Goal: Transaction & Acquisition: Obtain resource

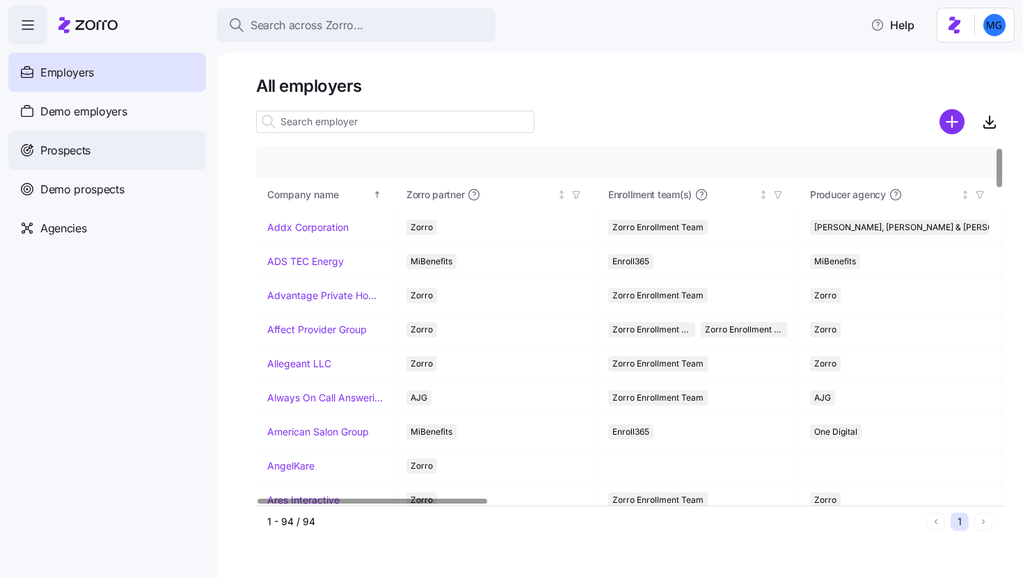
click at [113, 154] on div "Prospects" at bounding box center [107, 150] width 198 height 39
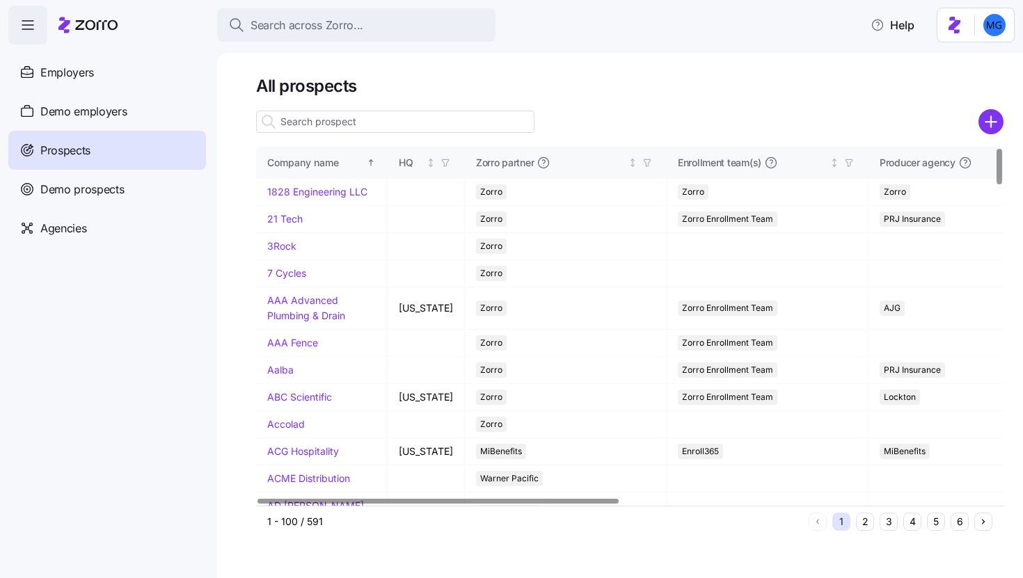
click at [360, 119] on input at bounding box center [395, 122] width 278 height 22
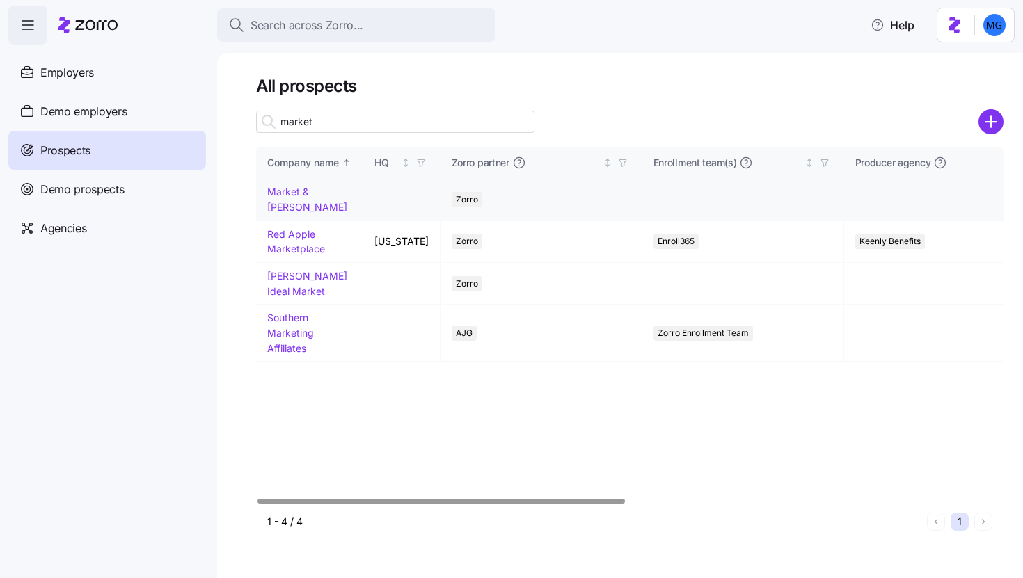
type input "market"
click at [309, 192] on link "Market & Johnson" at bounding box center [307, 199] width 80 height 27
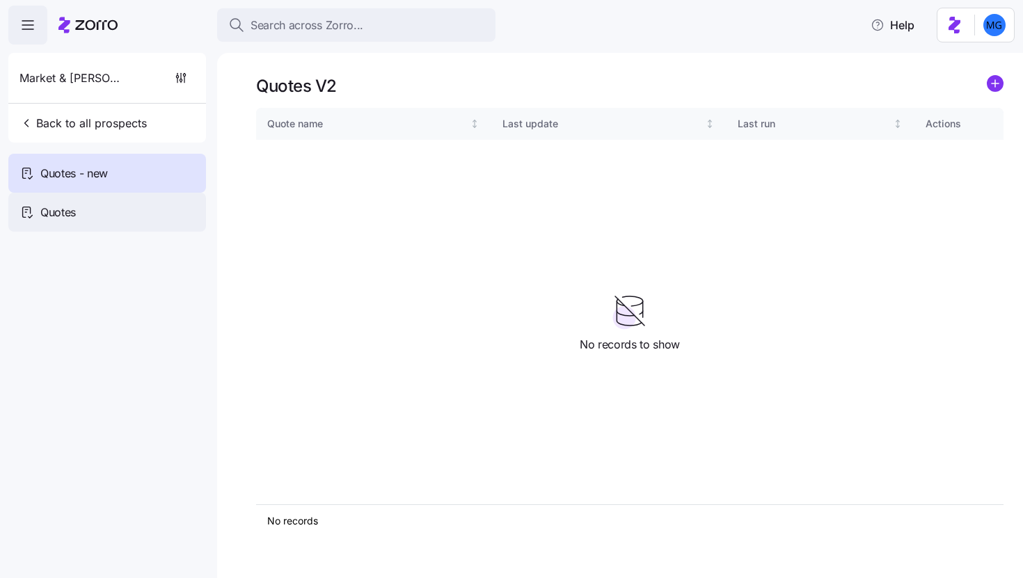
click at [145, 208] on div "Quotes" at bounding box center [107, 212] width 198 height 39
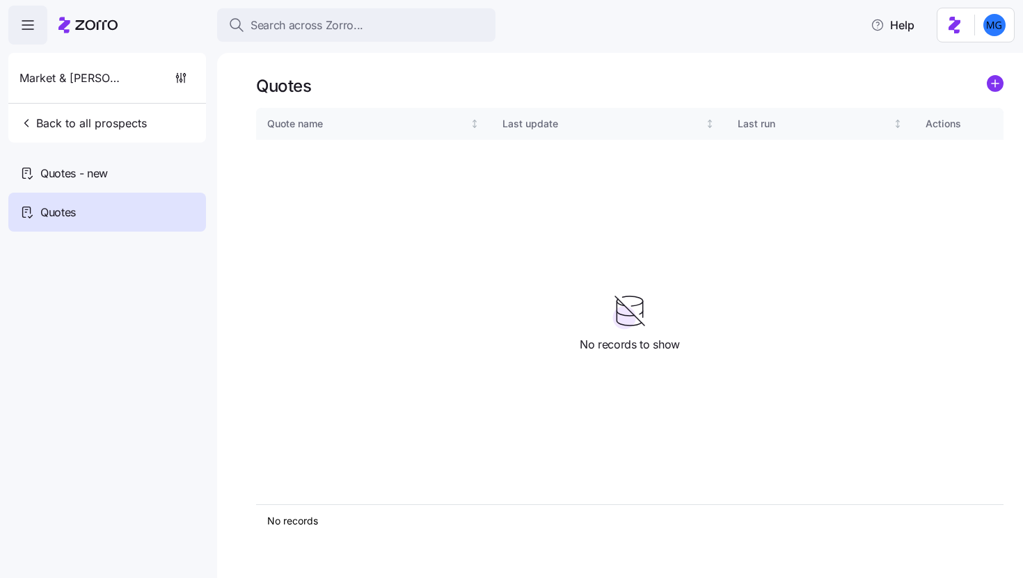
click at [1007, 83] on div "Quotes Quote name Last update Last run Actions No records 1 No records to show" at bounding box center [620, 315] width 806 height 525
click at [1001, 84] on circle "add icon" at bounding box center [994, 83] width 15 height 15
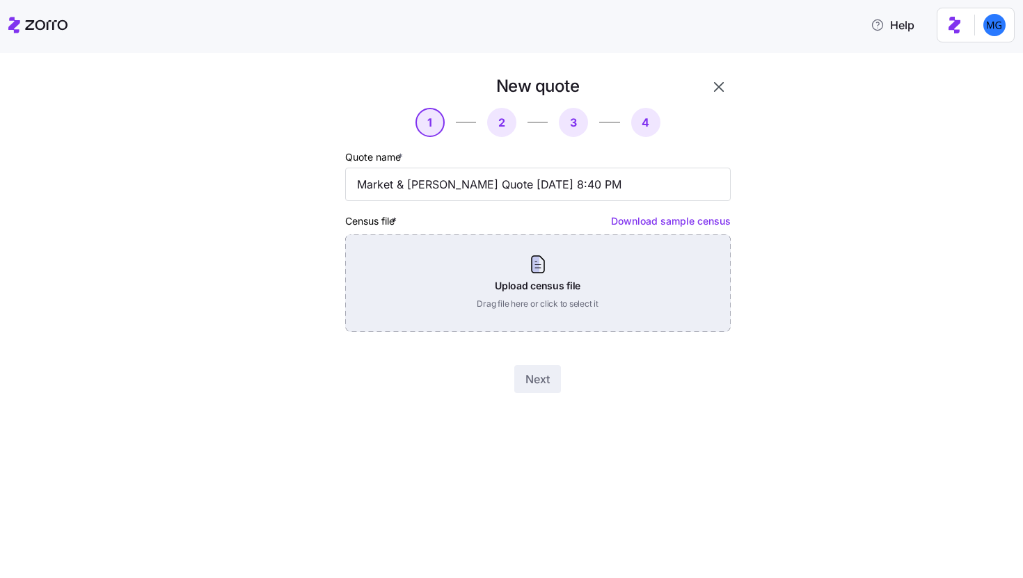
click at [561, 261] on div "Upload census file Drag file here or click to select it" at bounding box center [537, 282] width 385 height 97
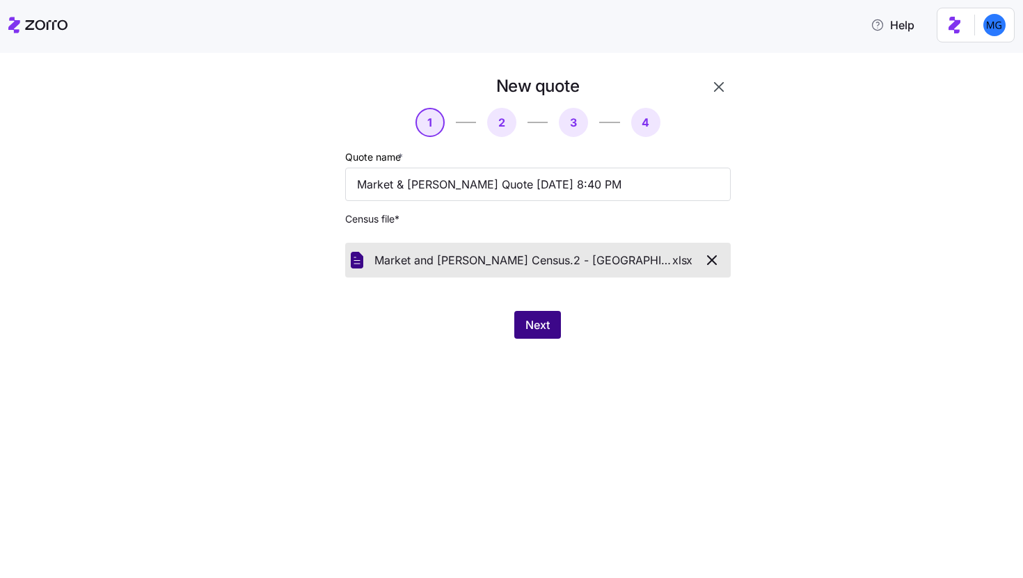
click at [538, 323] on span "Next" at bounding box center [537, 325] width 24 height 17
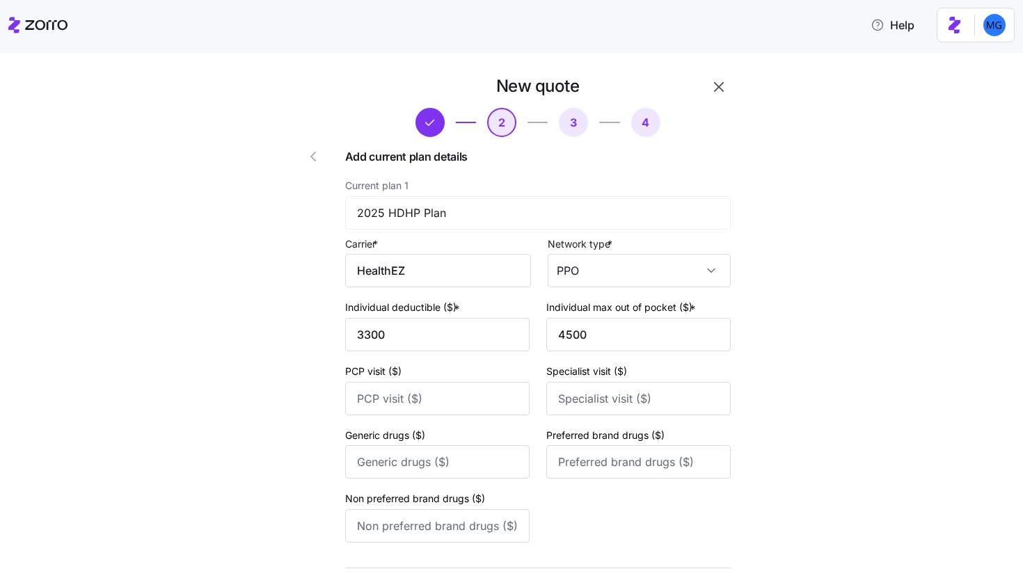
scroll to position [509, 0]
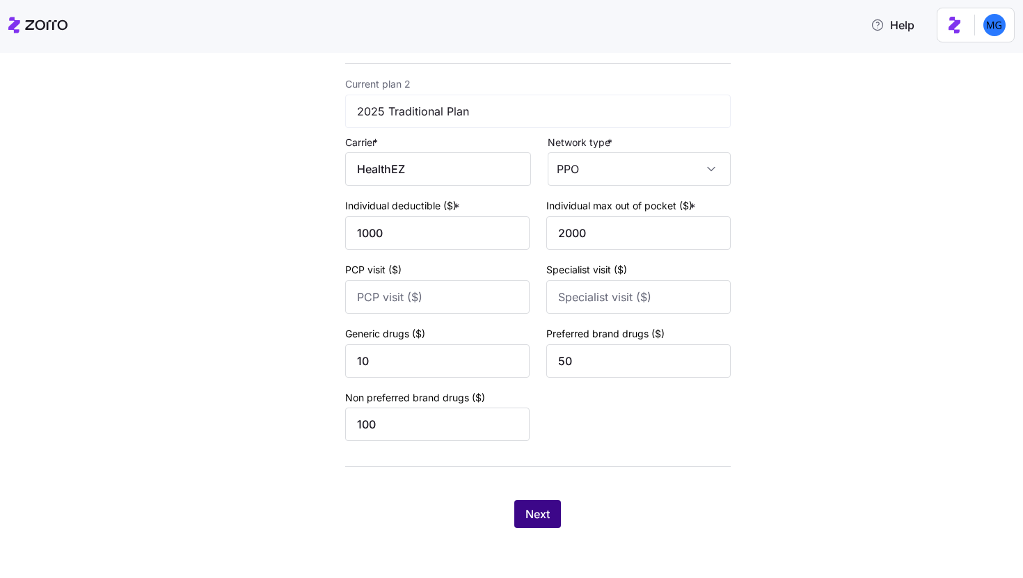
click at [541, 525] on button "Next" at bounding box center [537, 514] width 47 height 28
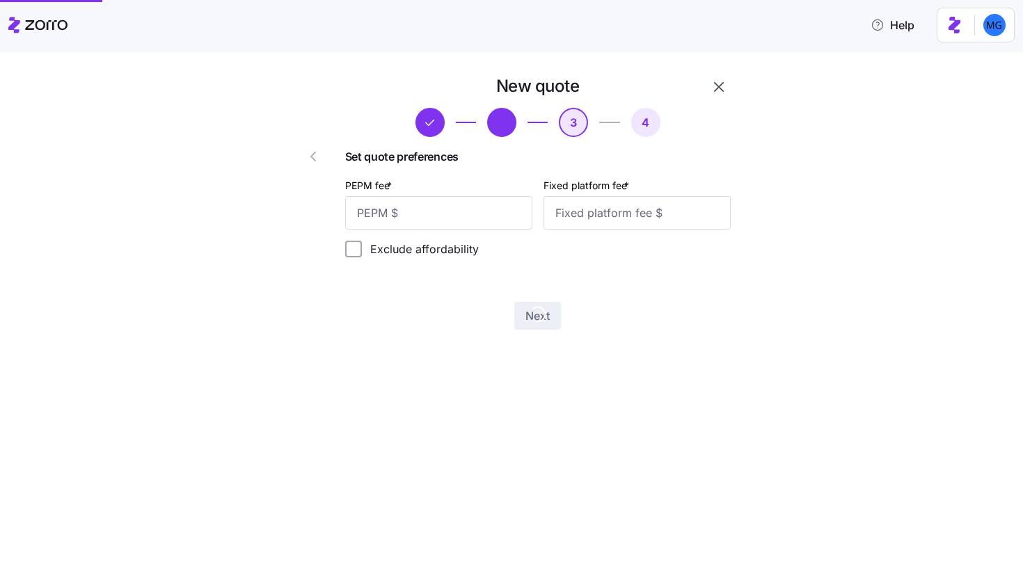
scroll to position [0, 0]
click at [481, 209] on input "PEPM fee *" at bounding box center [438, 212] width 187 height 33
type input "55"
type input "100"
click at [541, 328] on button "Next" at bounding box center [537, 316] width 47 height 28
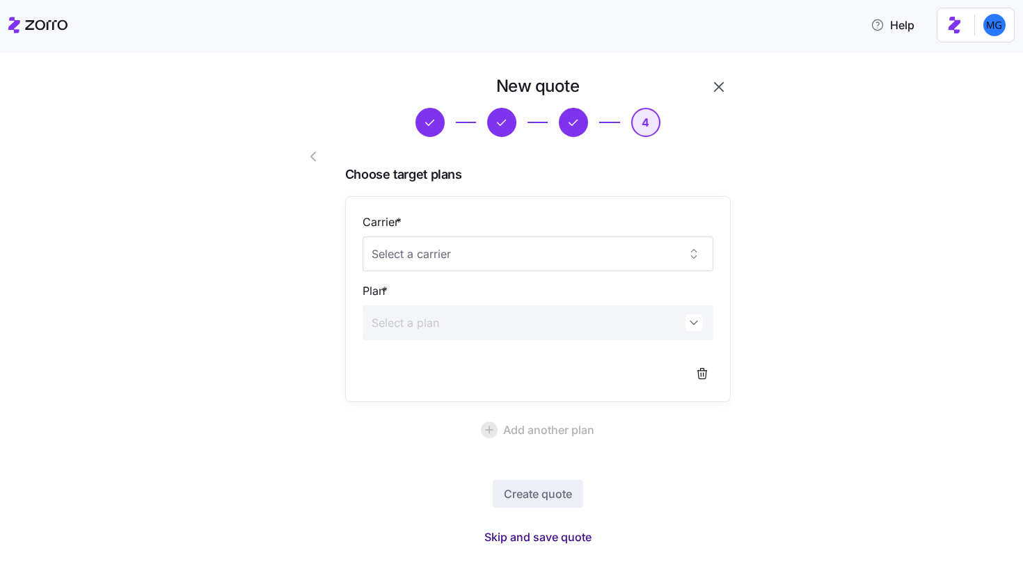
click at [556, 537] on span "Skip and save quote" at bounding box center [537, 537] width 107 height 17
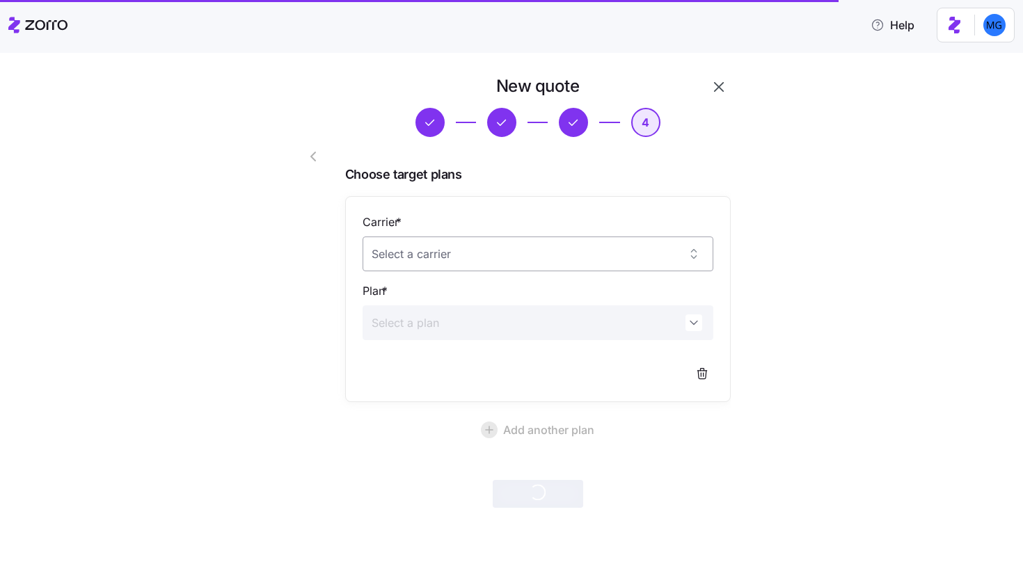
click at [694, 264] on input "Carrier *" at bounding box center [537, 254] width 351 height 35
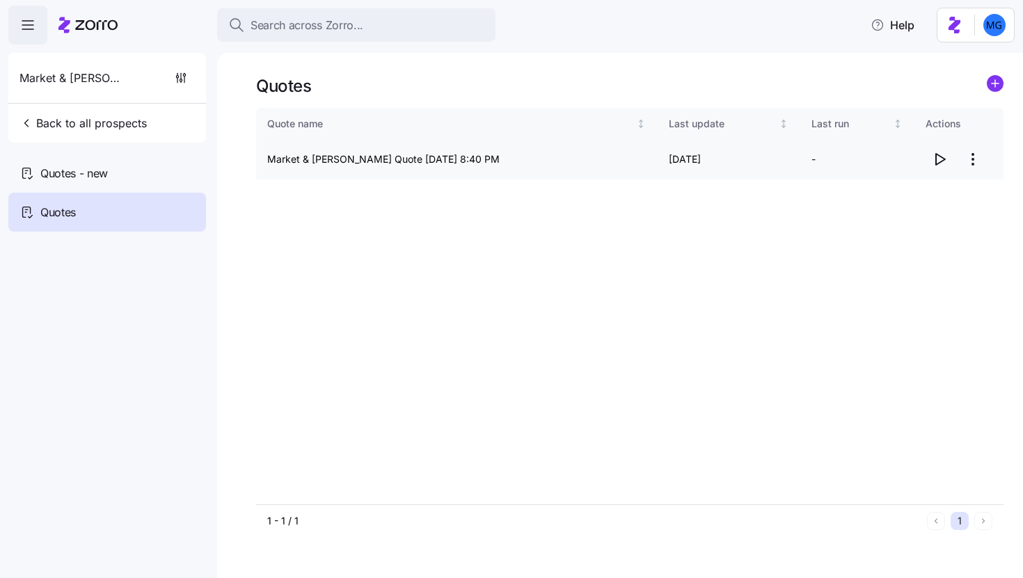
click at [979, 159] on html "Search across Zorro... Help Market & Johnson Back to all prospects Quotes - new…" at bounding box center [511, 285] width 1023 height 570
click at [933, 191] on div "Edit quote" at bounding box center [917, 193] width 128 height 22
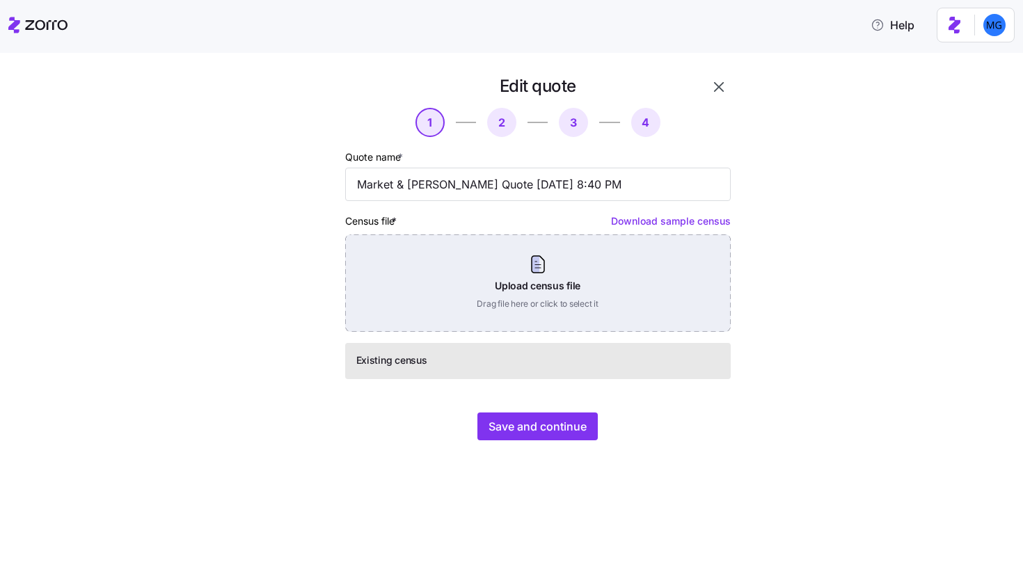
click at [602, 273] on div "Upload census file Drag file here or click to select it" at bounding box center [537, 282] width 385 height 97
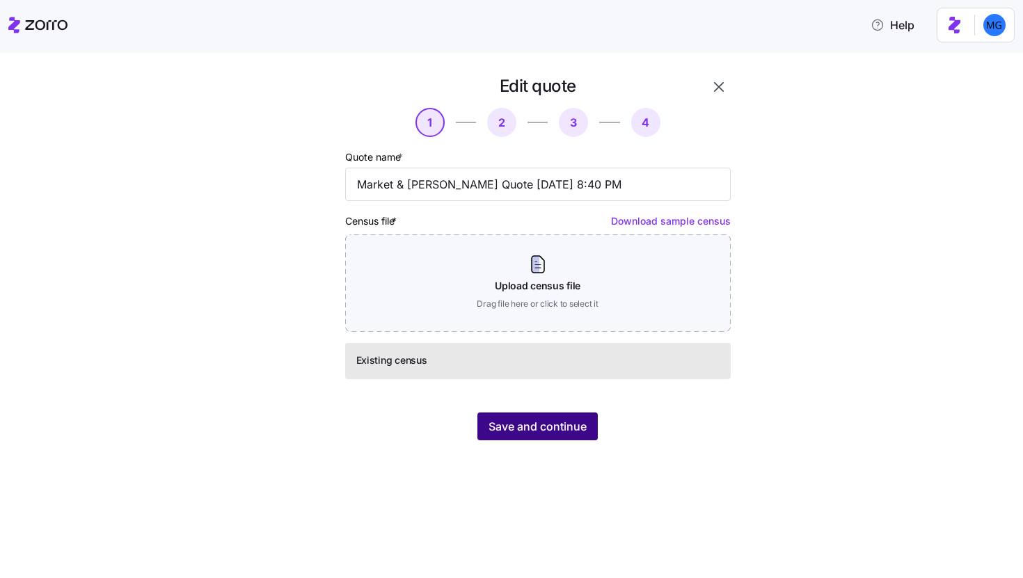
click at [559, 431] on span "Save and continue" at bounding box center [537, 426] width 98 height 17
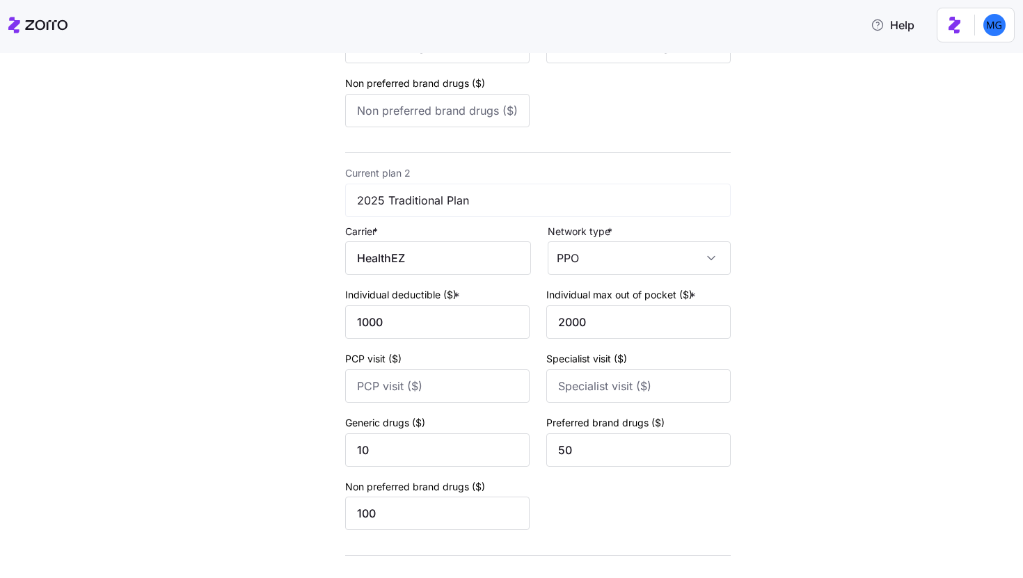
scroll to position [509, 0]
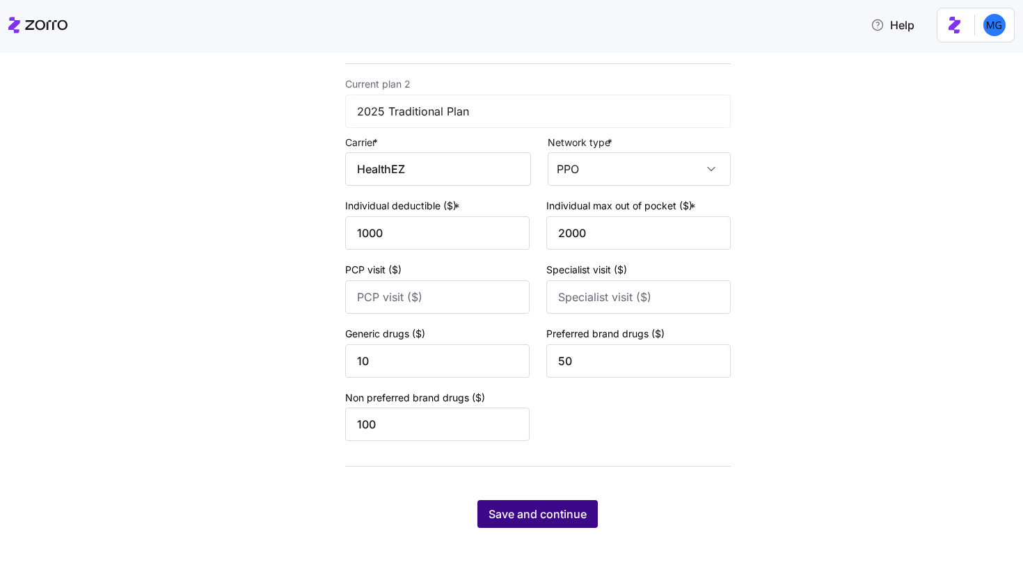
click at [551, 517] on span "Save and continue" at bounding box center [537, 514] width 98 height 17
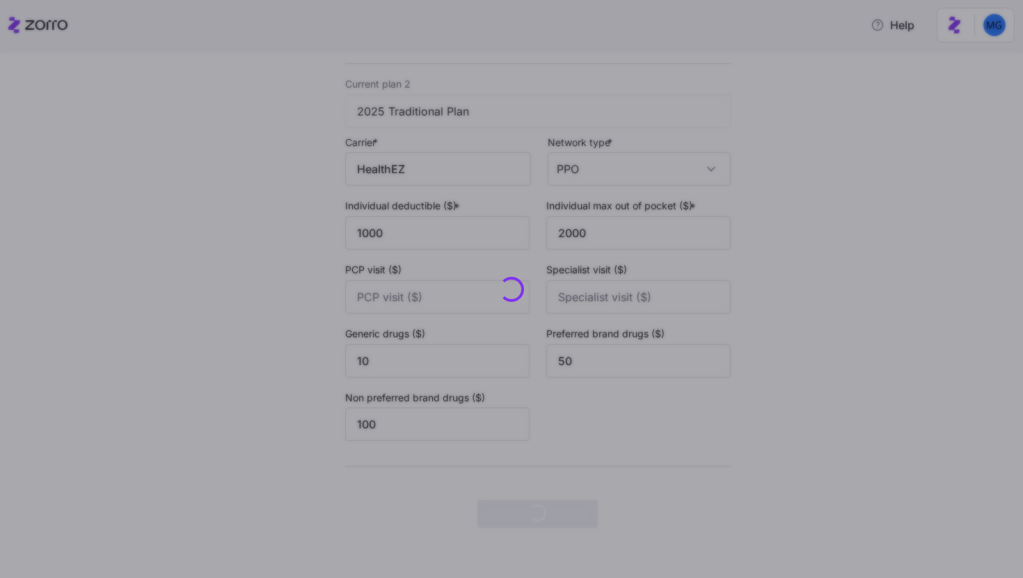
scroll to position [0, 0]
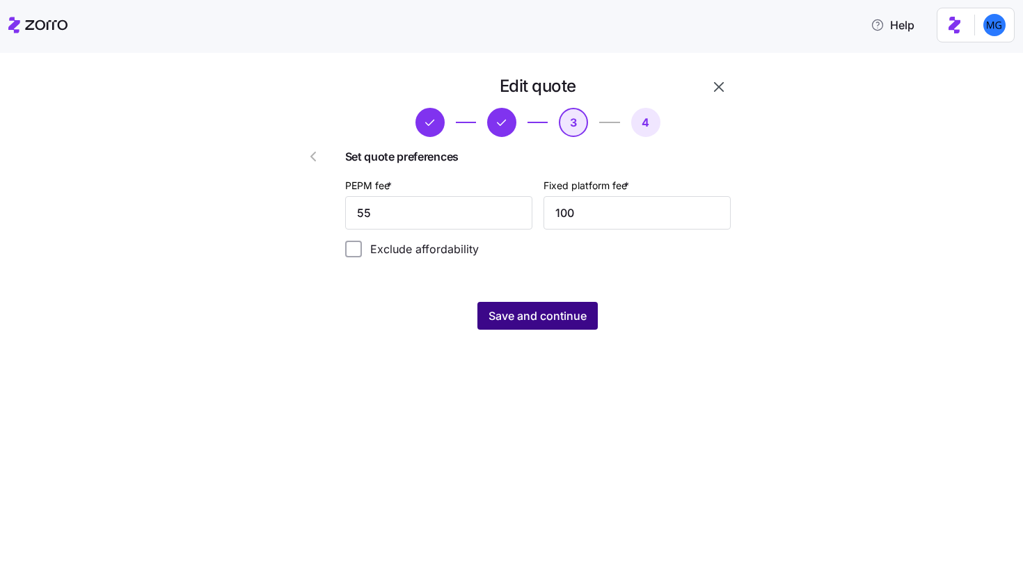
click at [585, 307] on button "Save and continue" at bounding box center [537, 316] width 120 height 28
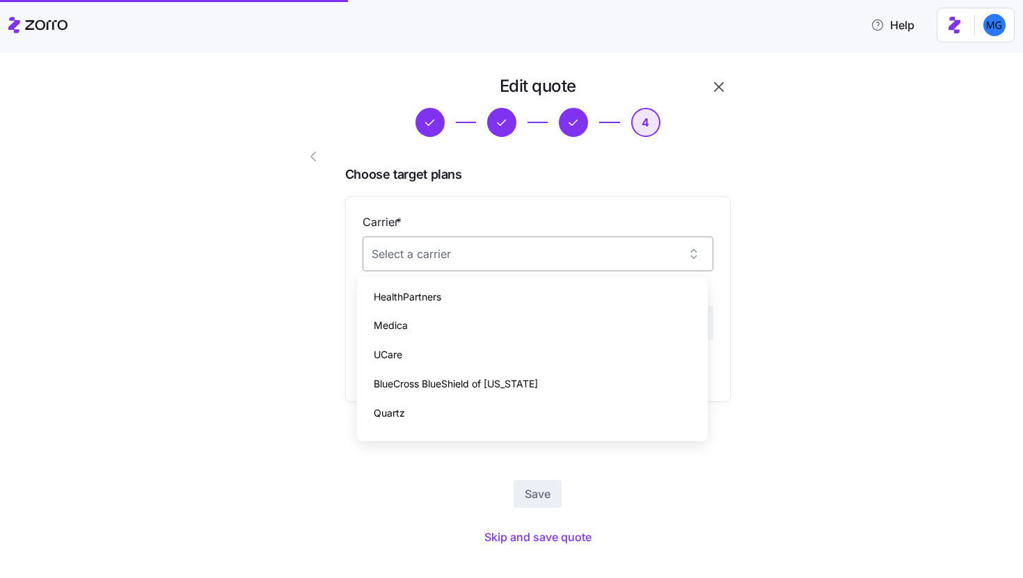
click at [640, 269] on input "Carrier *" at bounding box center [537, 254] width 351 height 35
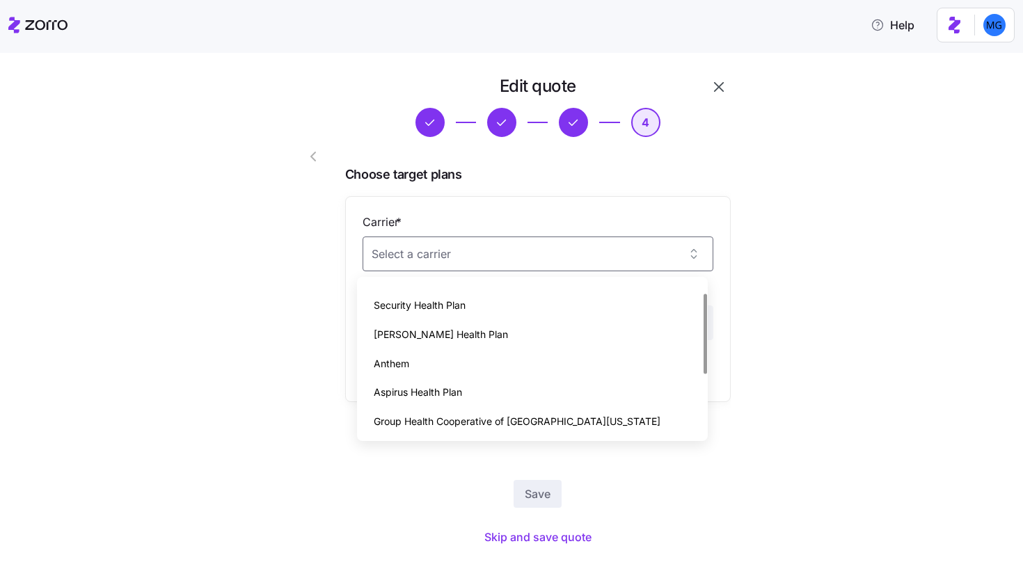
scroll to position [136, 0]
click at [627, 314] on div "Security Health Plan" at bounding box center [532, 305] width 340 height 29
type input "Security Health Plan"
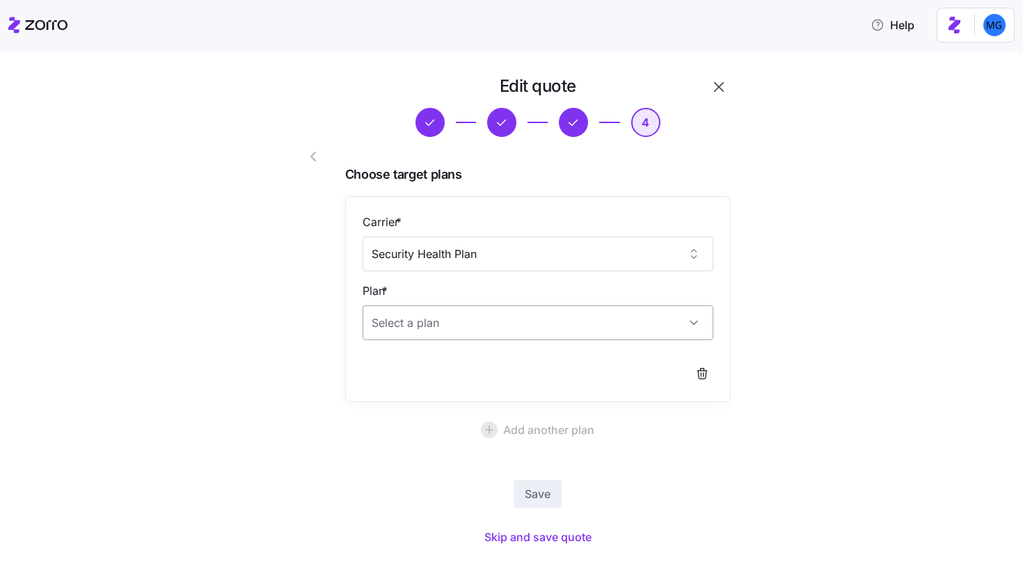
click at [602, 319] on input "Plan *" at bounding box center [537, 322] width 351 height 35
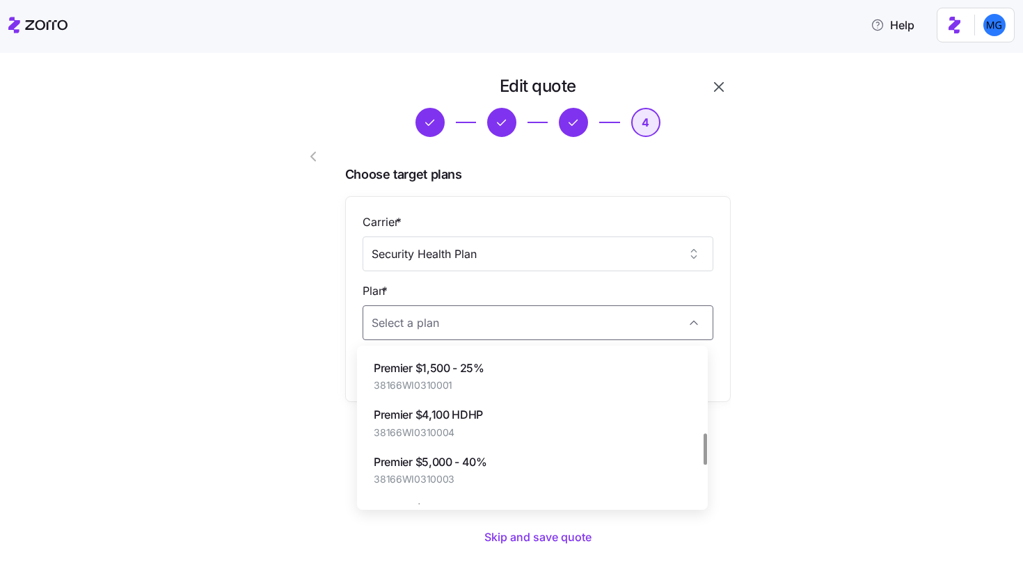
scroll to position [374, 0]
click at [627, 390] on div "Premier $3,500 - 30% 38166WI0310002" at bounding box center [532, 376] width 340 height 47
type input "Premier $3,500 - 30%"
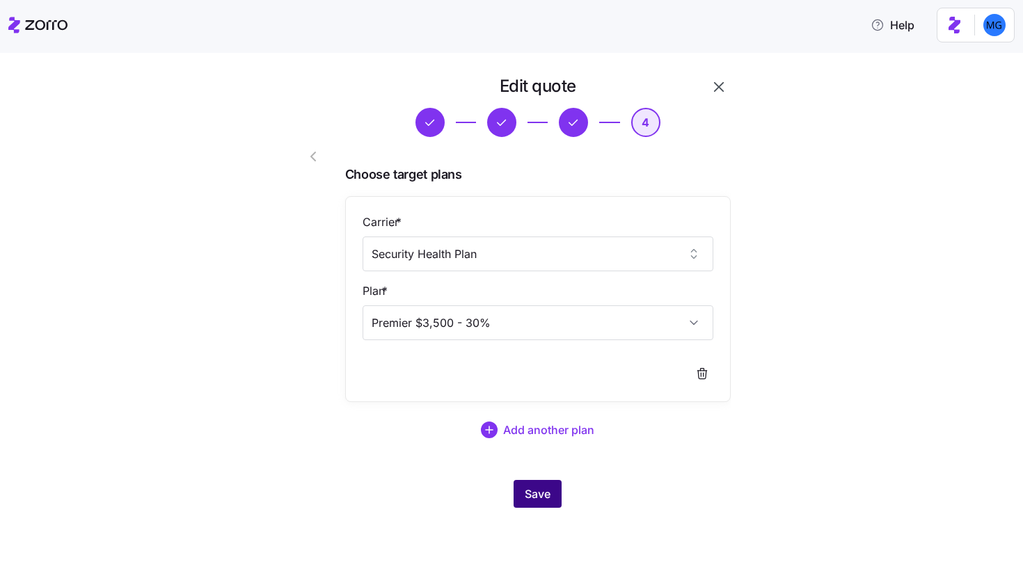
click at [547, 501] on span "Save" at bounding box center [538, 494] width 26 height 17
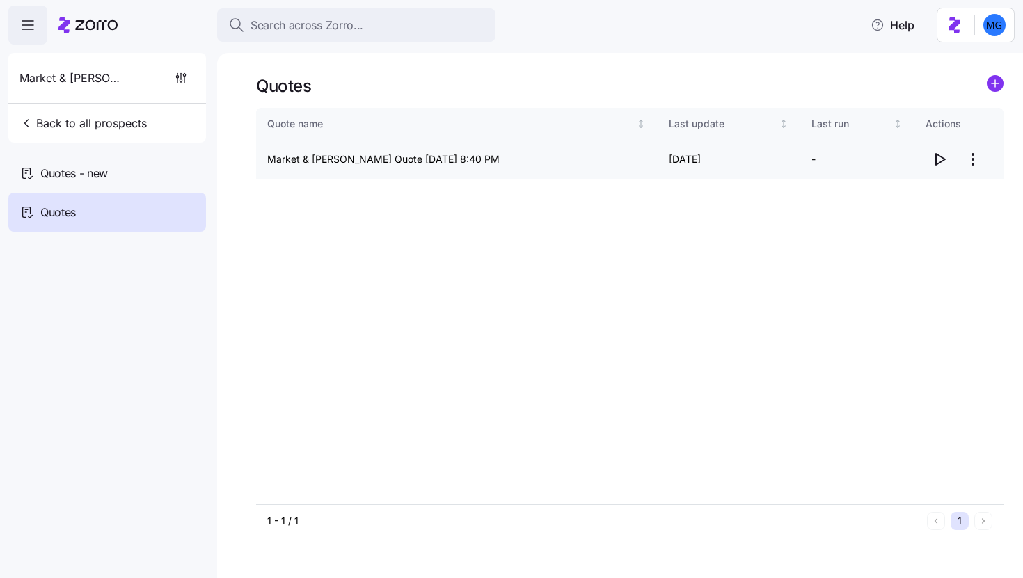
click at [936, 165] on icon "button" at bounding box center [939, 159] width 17 height 17
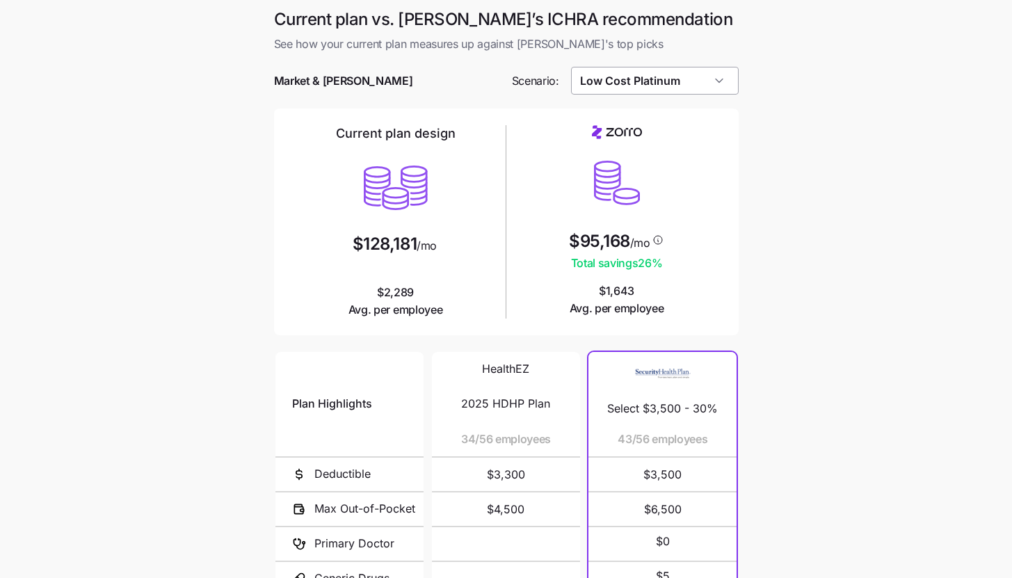
click at [703, 90] on input "Low Cost Platinum" at bounding box center [655, 81] width 168 height 28
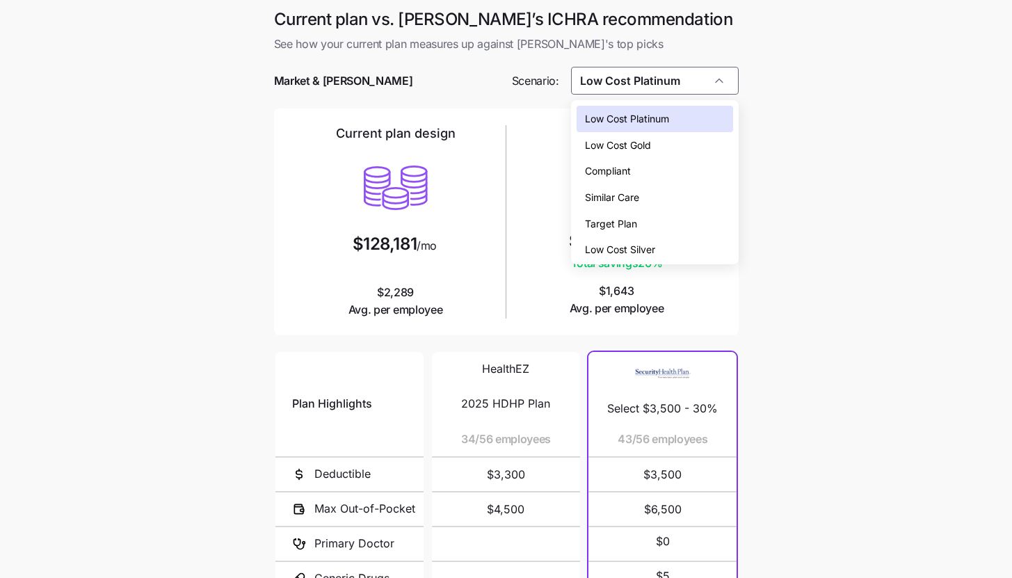
click at [696, 216] on div "Target Plan" at bounding box center [655, 224] width 157 height 26
type input "Target Plan"
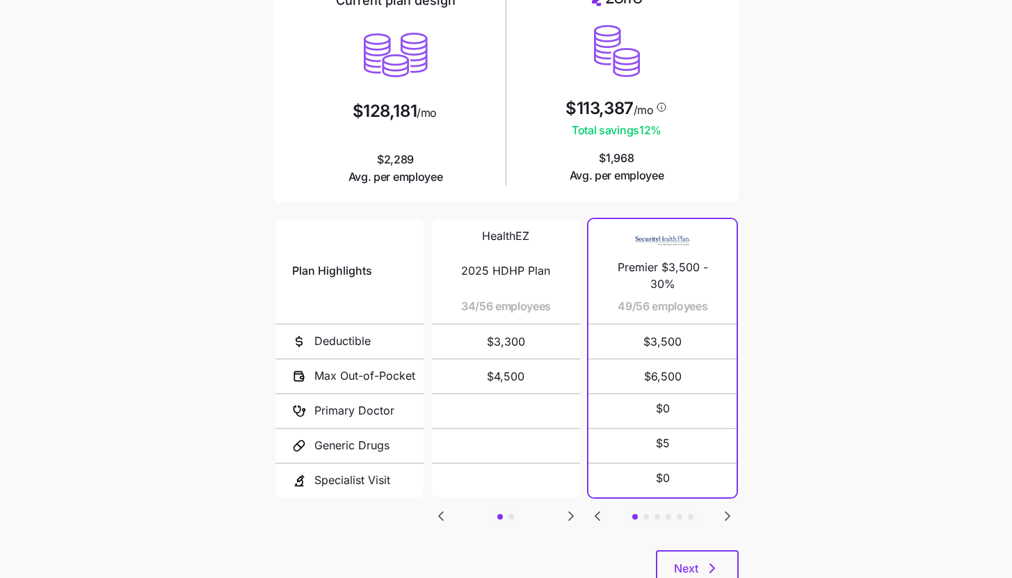
scroll to position [181, 0]
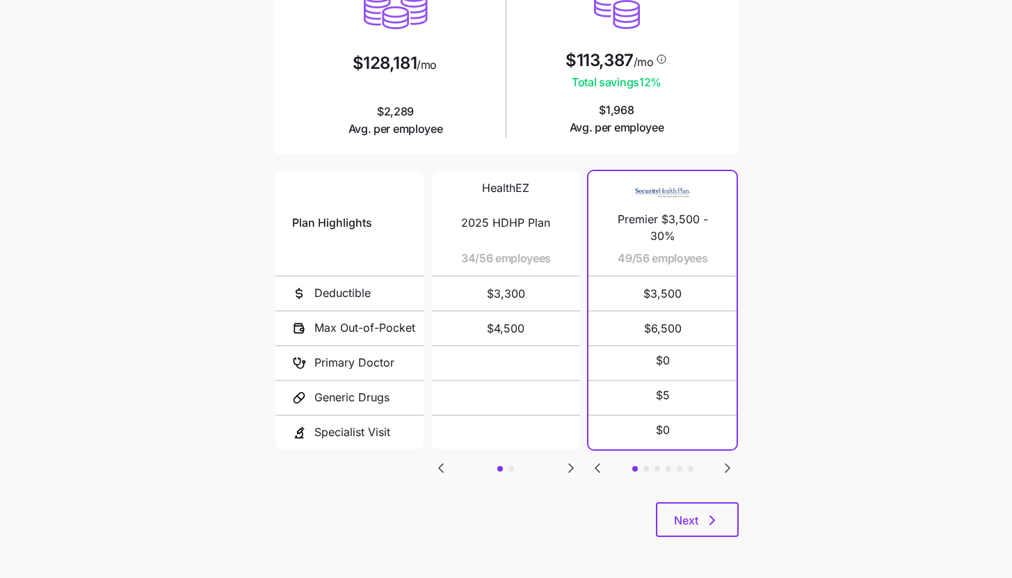
click at [733, 460] on icon "Go to next slide" at bounding box center [727, 468] width 17 height 17
click at [602, 465] on icon "Go to previous slide" at bounding box center [597, 468] width 17 height 17
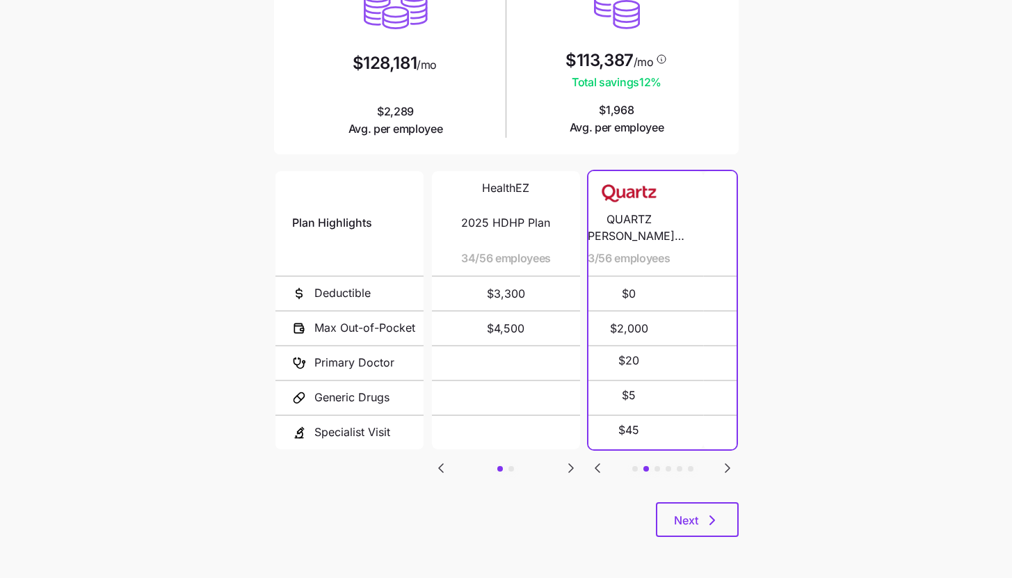
click at [602, 465] on icon "Go to previous slide" at bounding box center [597, 468] width 17 height 17
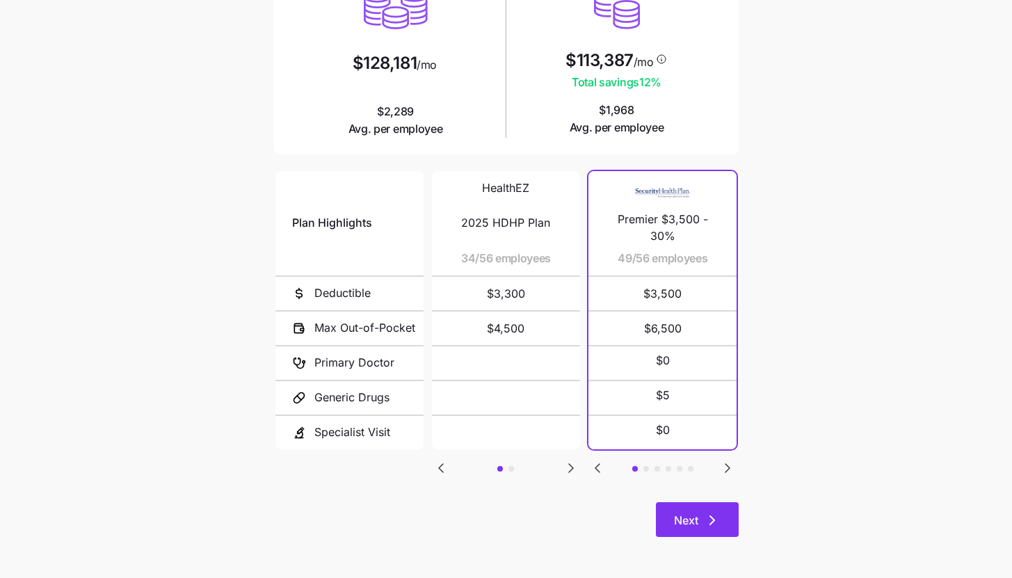
click at [694, 515] on span "Next" at bounding box center [686, 520] width 24 height 17
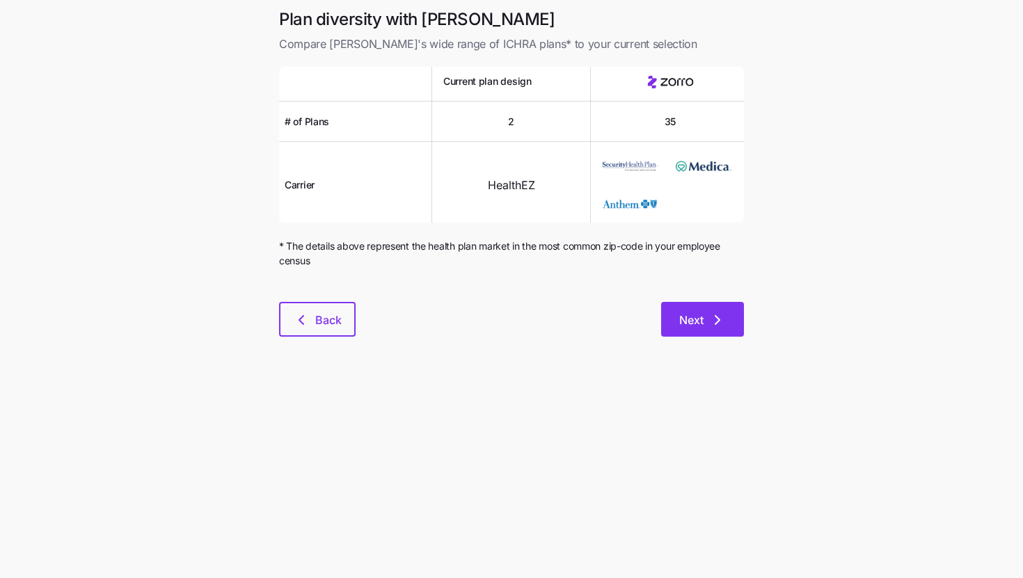
click at [709, 326] on icon "button" at bounding box center [717, 320] width 17 height 17
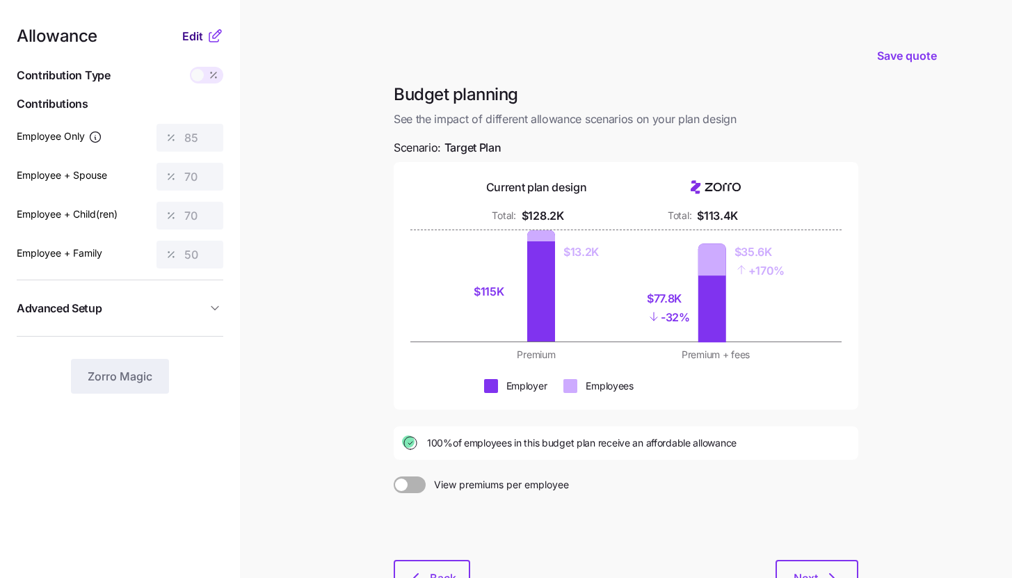
click at [205, 32] on button "Edit" at bounding box center [194, 36] width 24 height 17
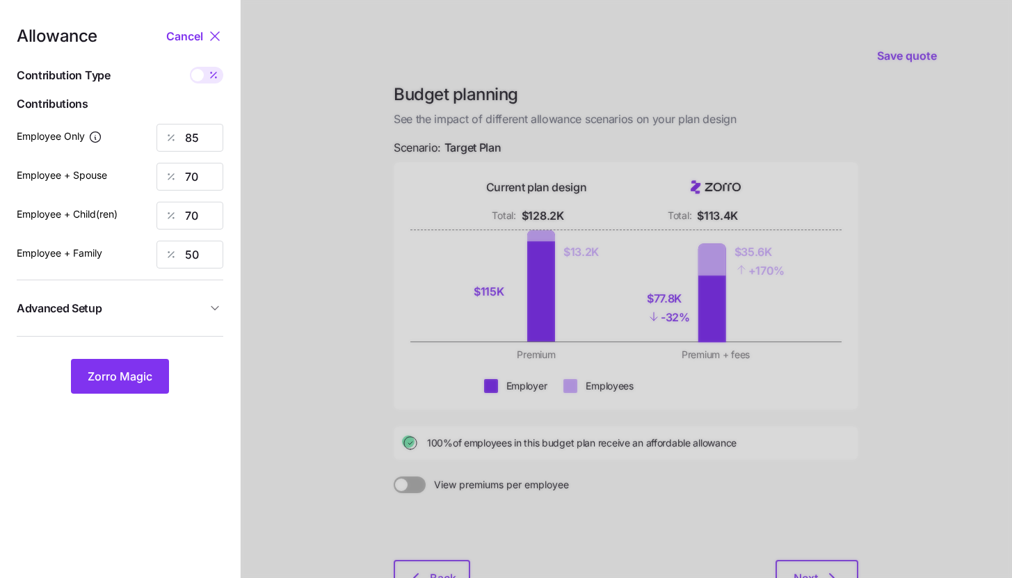
click at [193, 307] on span "Advanced Setup" at bounding box center [112, 308] width 190 height 17
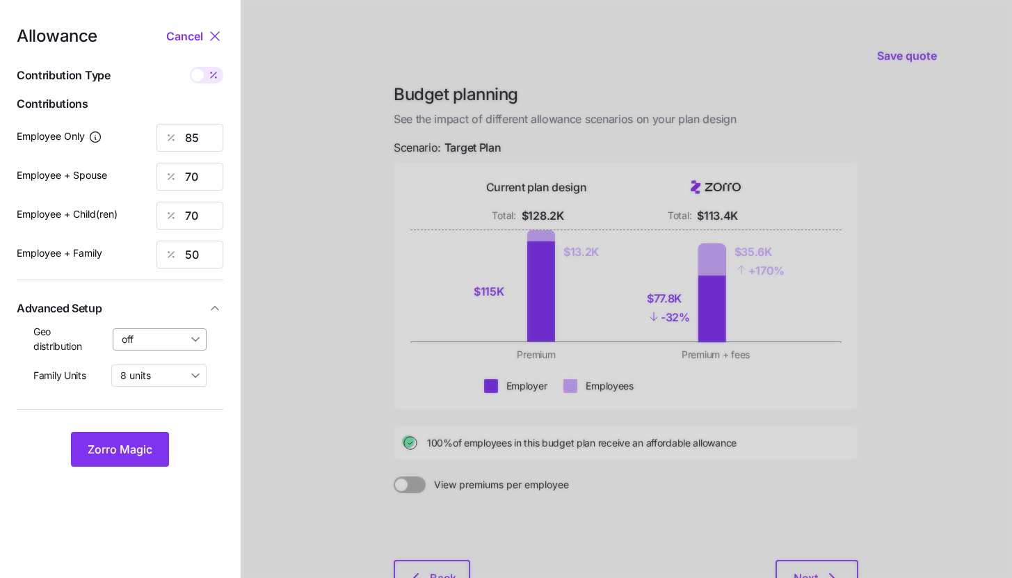
click at [187, 334] on input "off" at bounding box center [160, 339] width 95 height 22
click at [177, 411] on div "By state (2)" at bounding box center [160, 420] width 82 height 24
type input "By state (2)"
click at [157, 436] on button "Zorro Magic" at bounding box center [120, 449] width 98 height 35
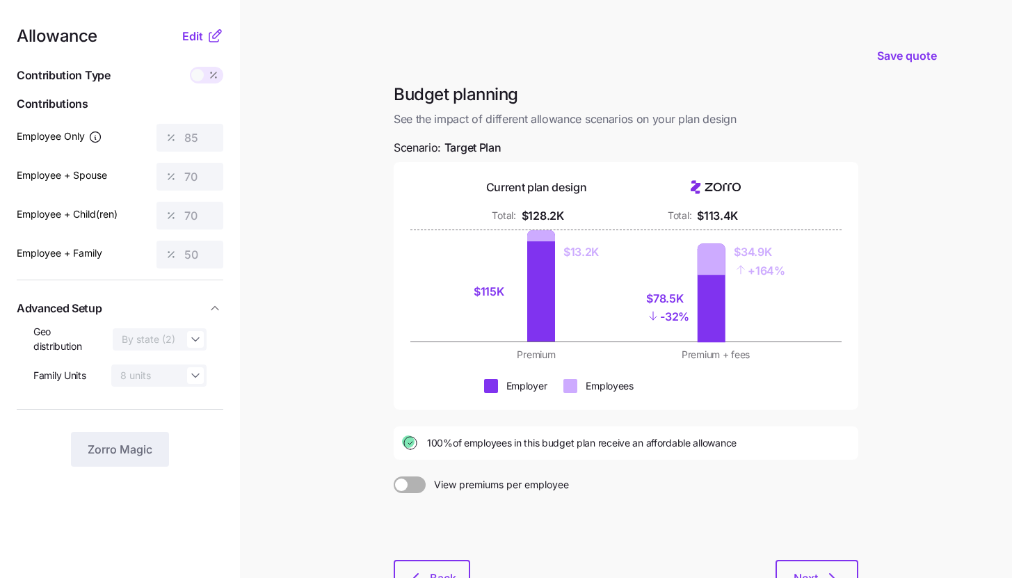
click at [214, 24] on nav "Allowance Edit Contribution Type Use classes Contributions Employee Only 85 Emp…" at bounding box center [120, 342] width 240 height 684
click at [205, 33] on button "Edit" at bounding box center [194, 36] width 24 height 17
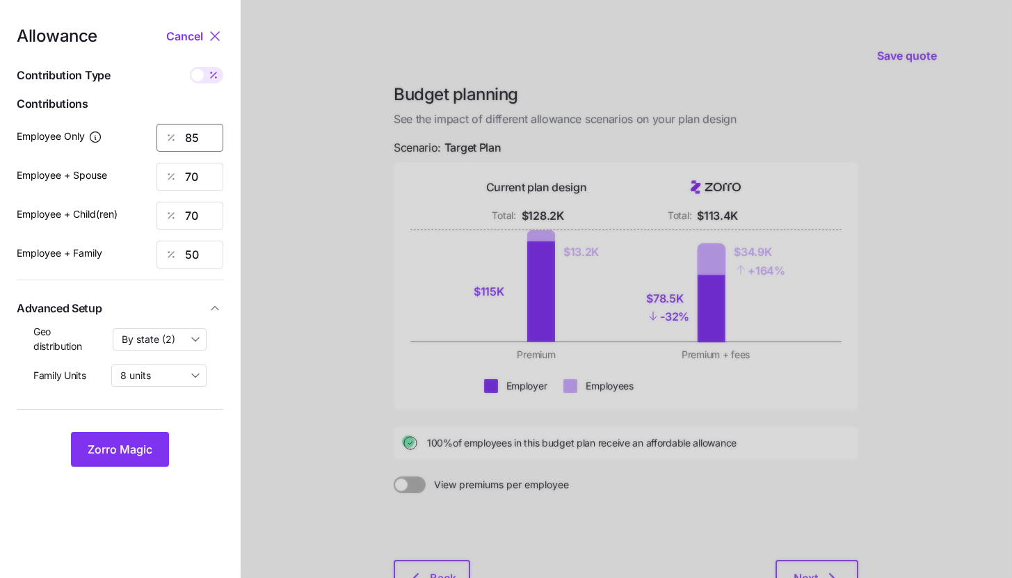
click at [209, 136] on input "85" at bounding box center [190, 138] width 67 height 28
type input "95"
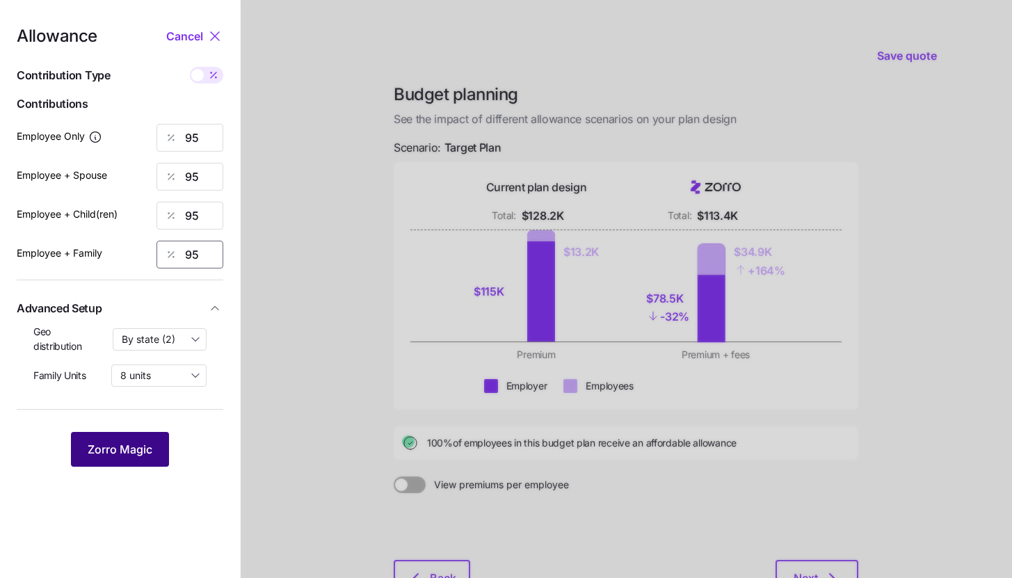
type input "95"
click at [163, 452] on button "Zorro Magic" at bounding box center [120, 449] width 98 height 35
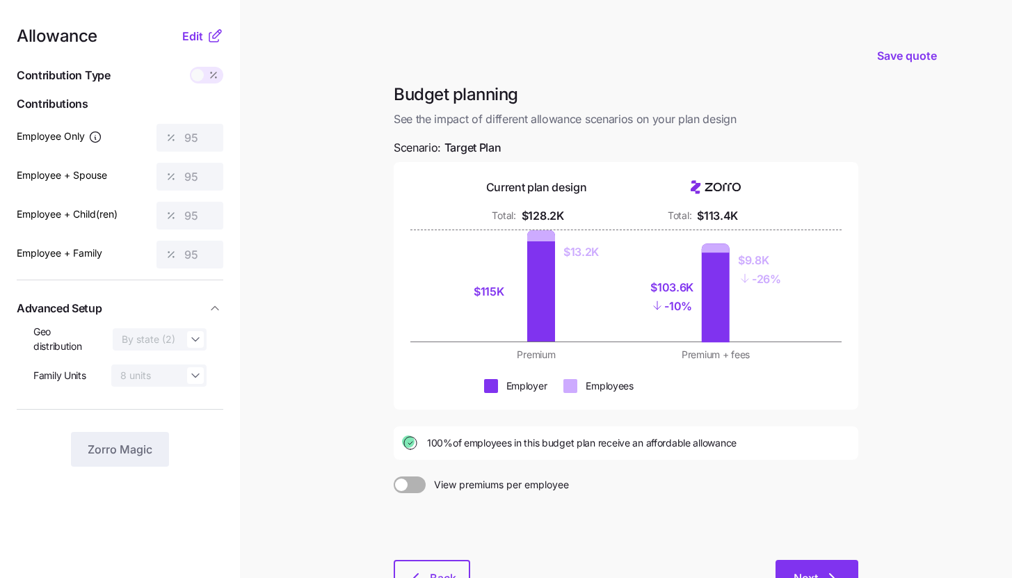
click at [842, 572] on button "Next" at bounding box center [817, 577] width 83 height 35
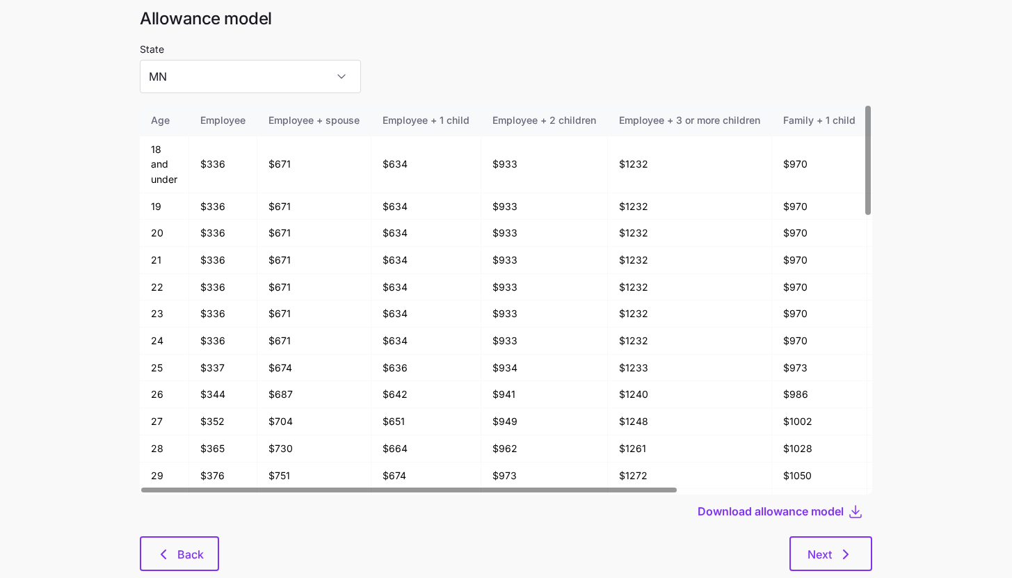
scroll to position [74, 0]
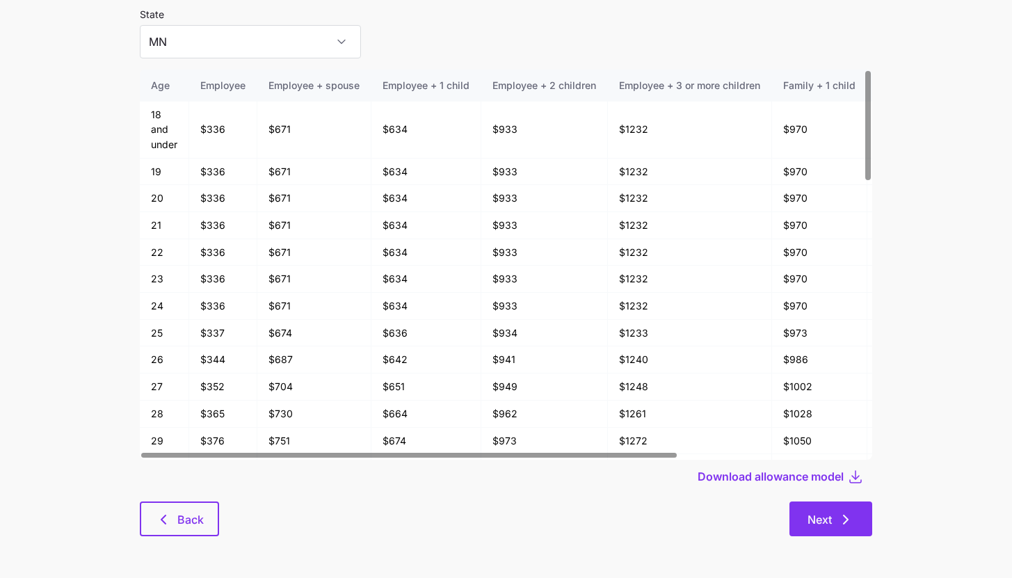
click at [858, 522] on button "Next" at bounding box center [831, 519] width 83 height 35
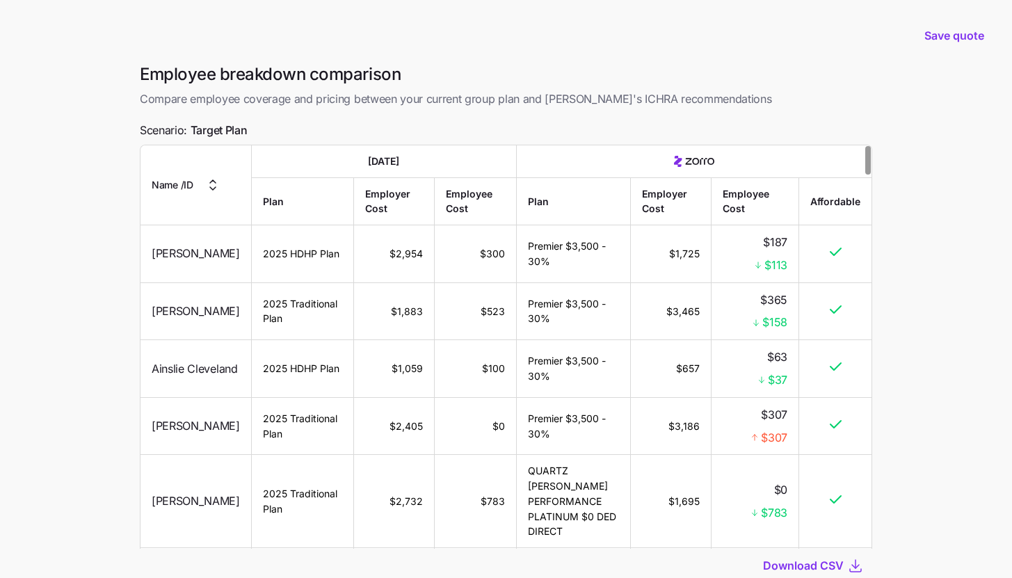
scroll to position [23, 0]
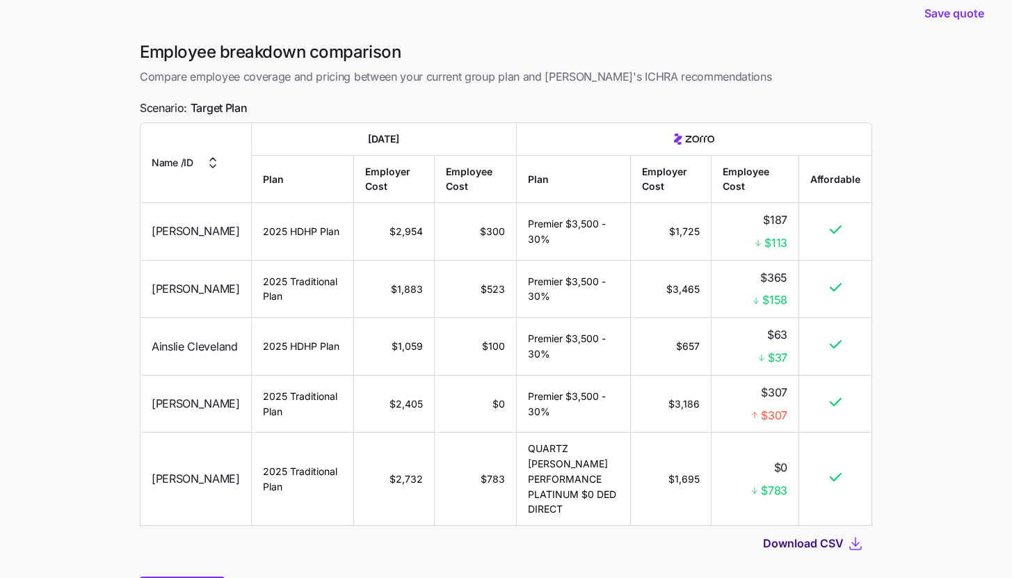
click at [837, 540] on span "Download CSV" at bounding box center [803, 543] width 81 height 17
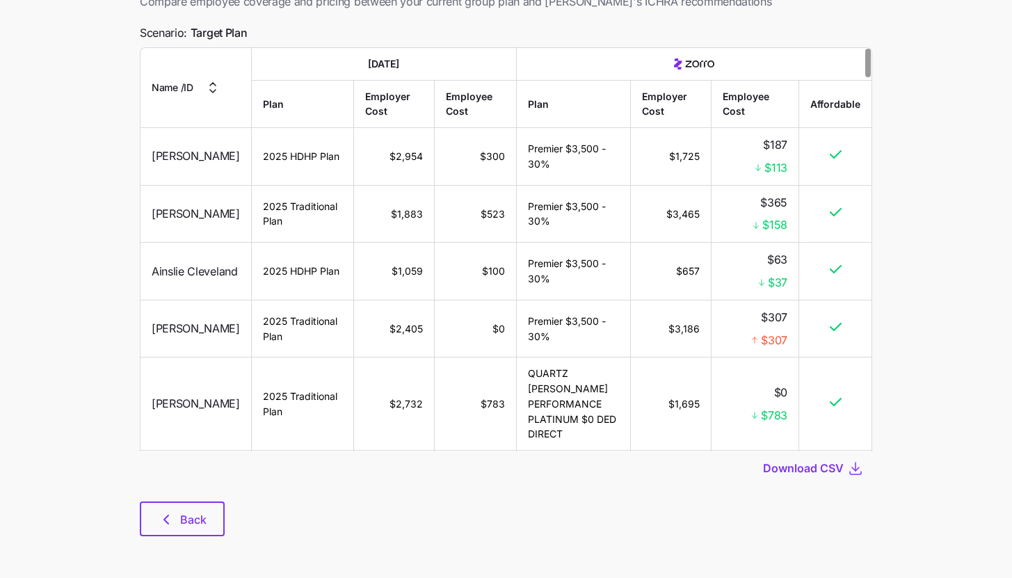
click at [136, 502] on div "Employee breakdown comparison Compare employee coverage and pricing between you…" at bounding box center [506, 259] width 755 height 587
click at [171, 527] on icon "button" at bounding box center [166, 519] width 17 height 17
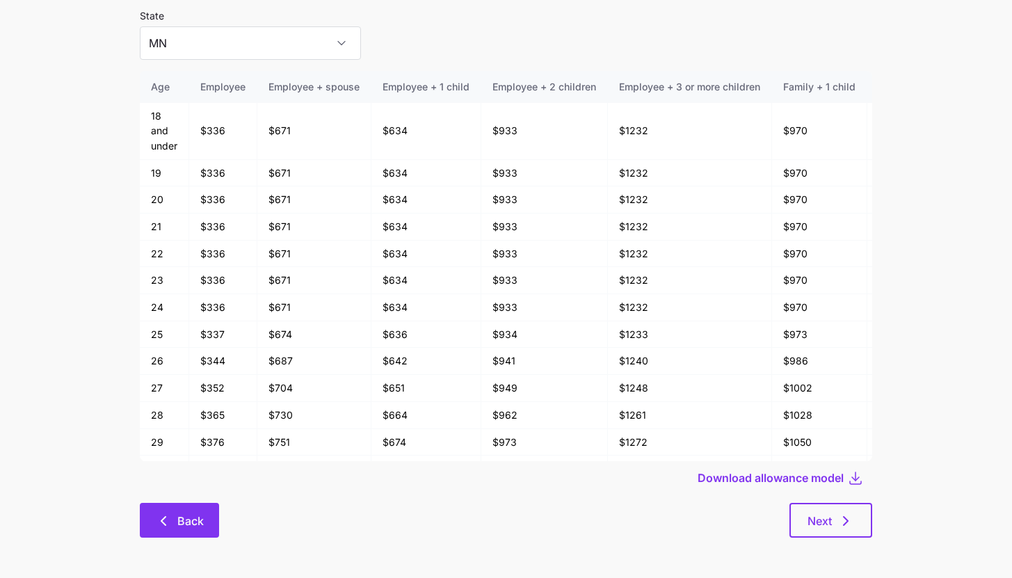
scroll to position [74, 0]
click at [168, 527] on icon "button" at bounding box center [163, 519] width 17 height 17
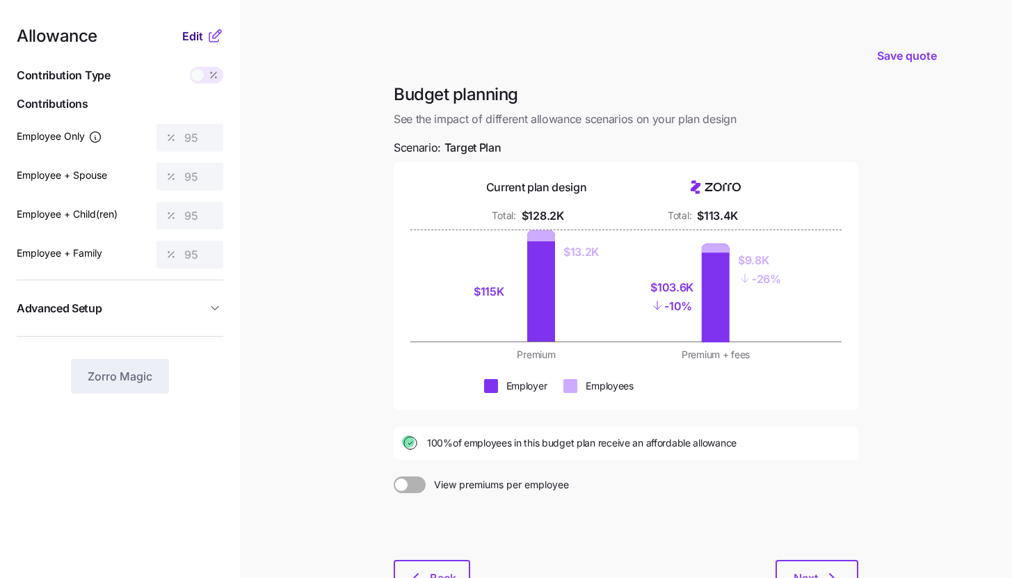
click at [206, 35] on button "Edit" at bounding box center [194, 36] width 24 height 17
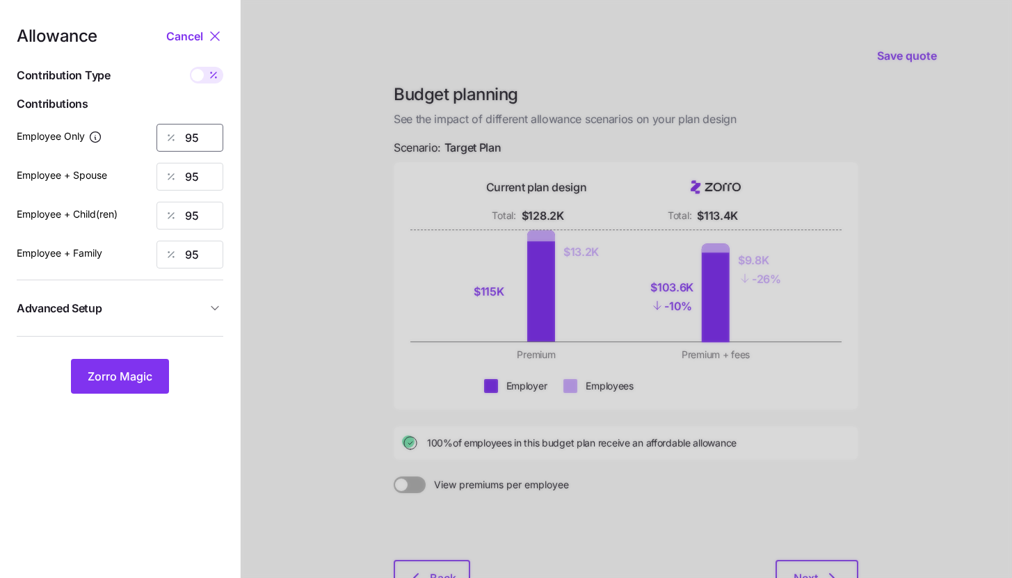
click at [212, 133] on input "95" at bounding box center [190, 138] width 67 height 28
type input "90"
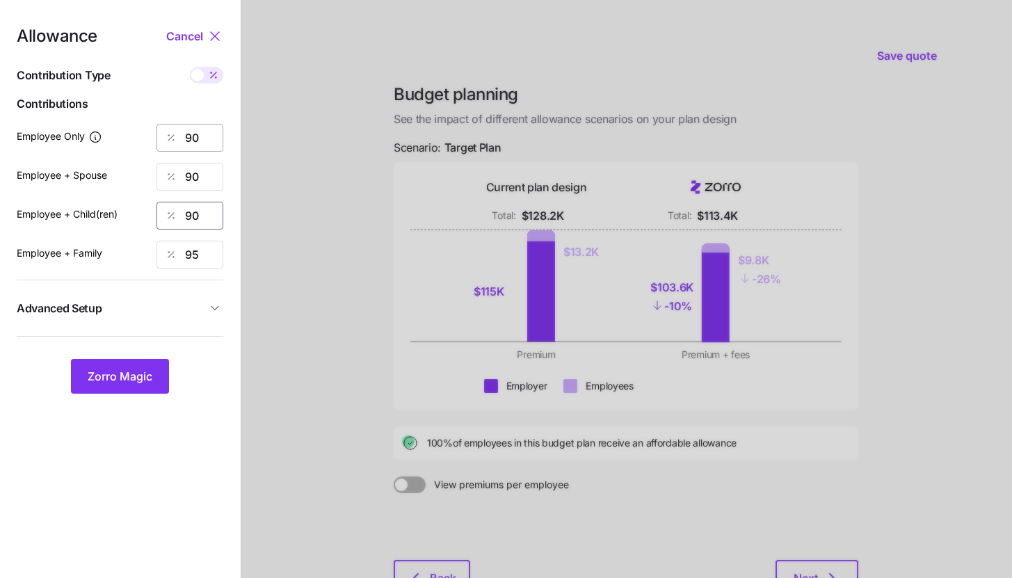
type input "90"
click at [121, 397] on nav "Allowance Cancel Contribution Type Use classes Contributions Employee Only 90 E…" at bounding box center [120, 342] width 240 height 684
click at [144, 381] on span "Zorro Magic" at bounding box center [120, 376] width 65 height 17
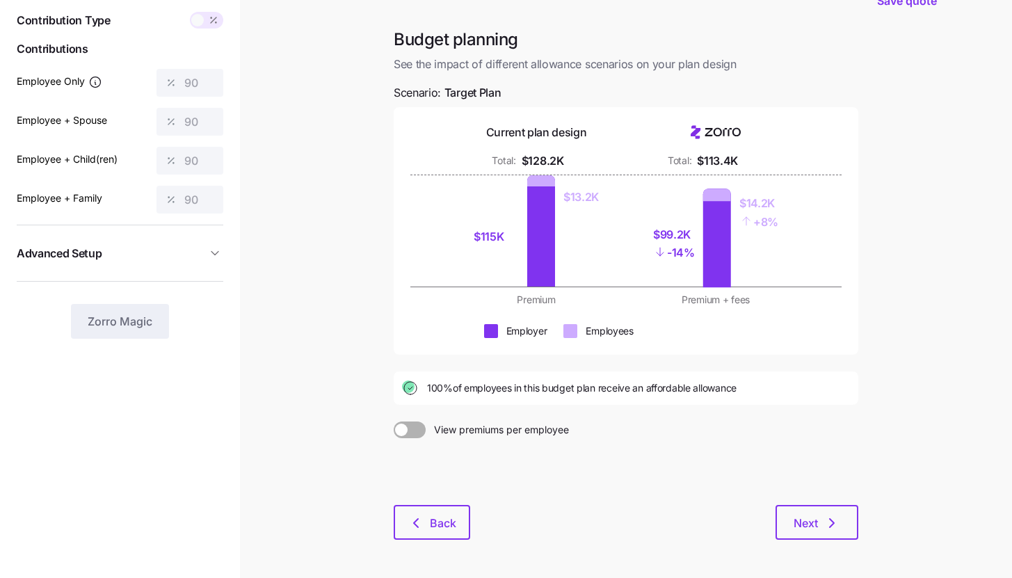
scroll to position [106, 0]
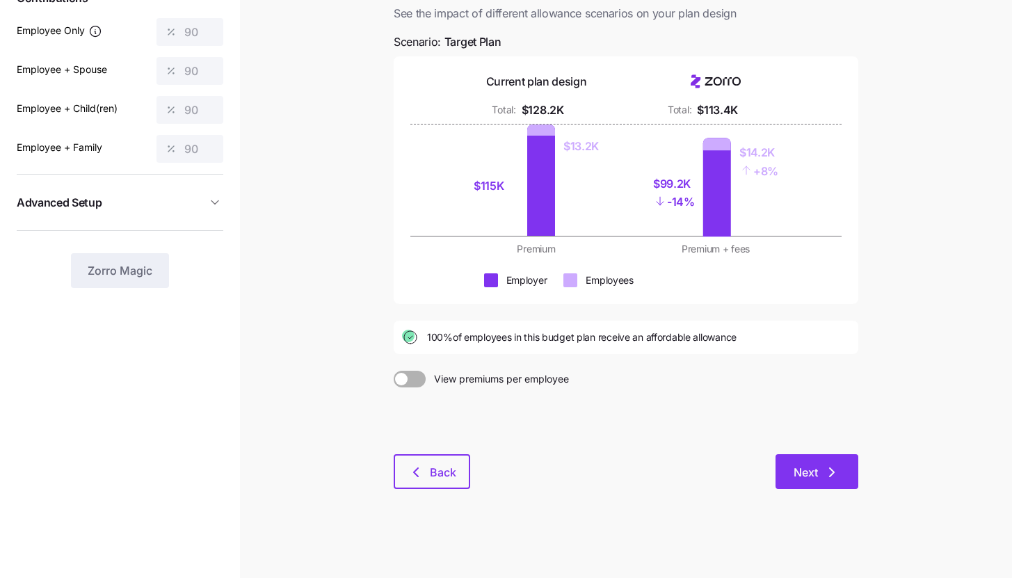
click at [833, 486] on button "Next" at bounding box center [817, 471] width 83 height 35
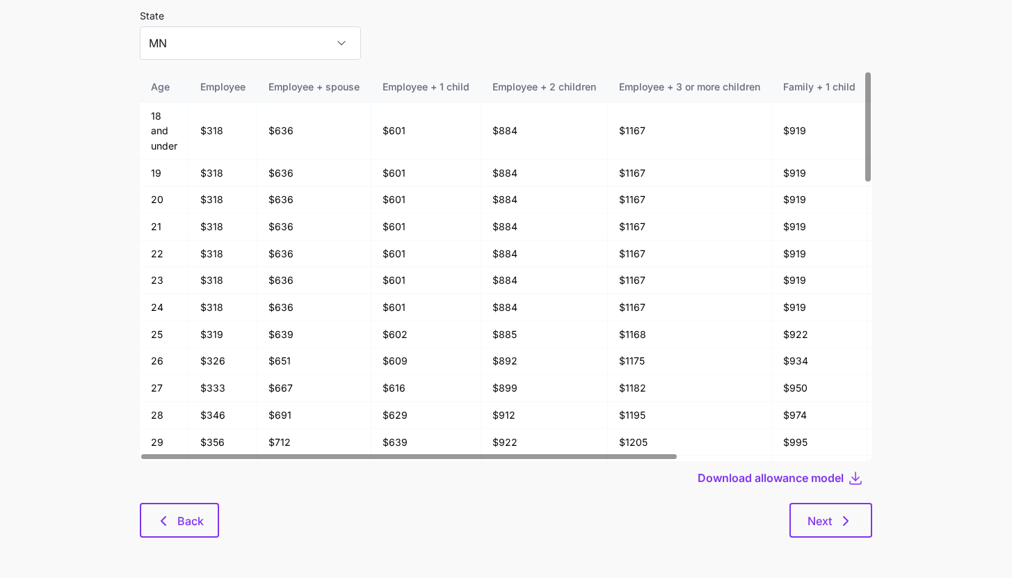
scroll to position [74, 0]
click at [861, 524] on button "Next" at bounding box center [831, 519] width 83 height 35
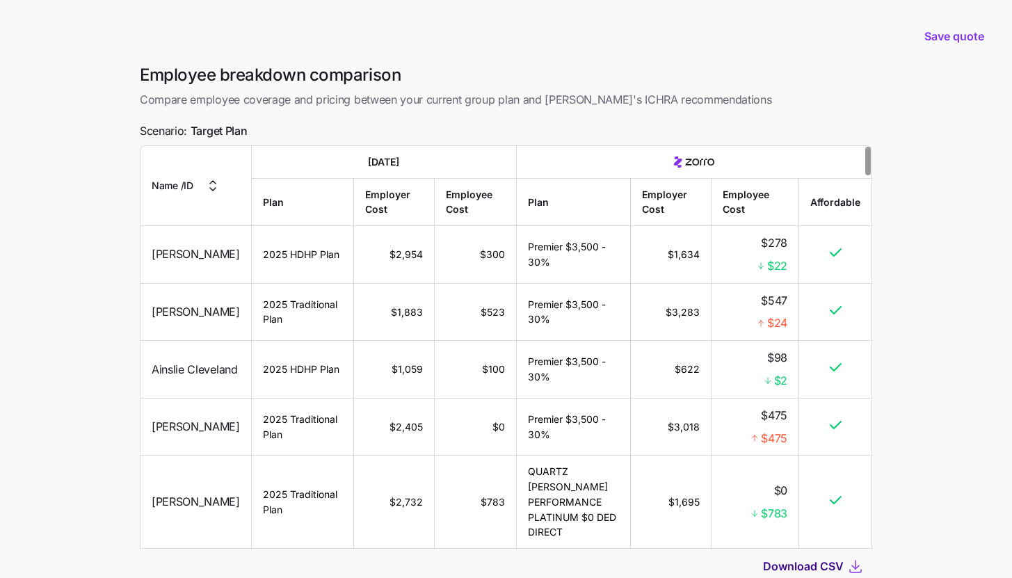
click at [846, 564] on button "Download CSV" at bounding box center [805, 566] width 84 height 17
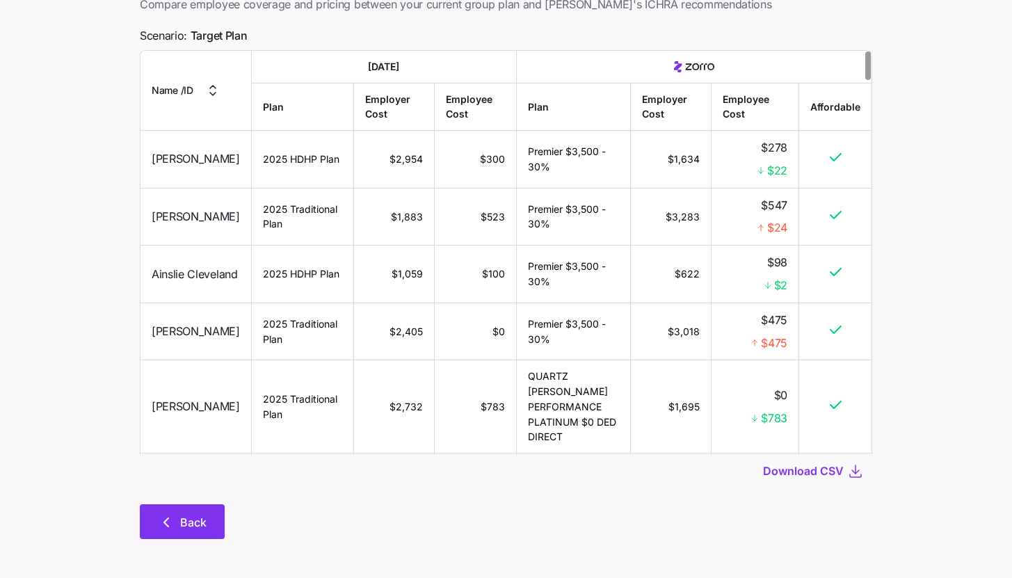
scroll to position [98, 0]
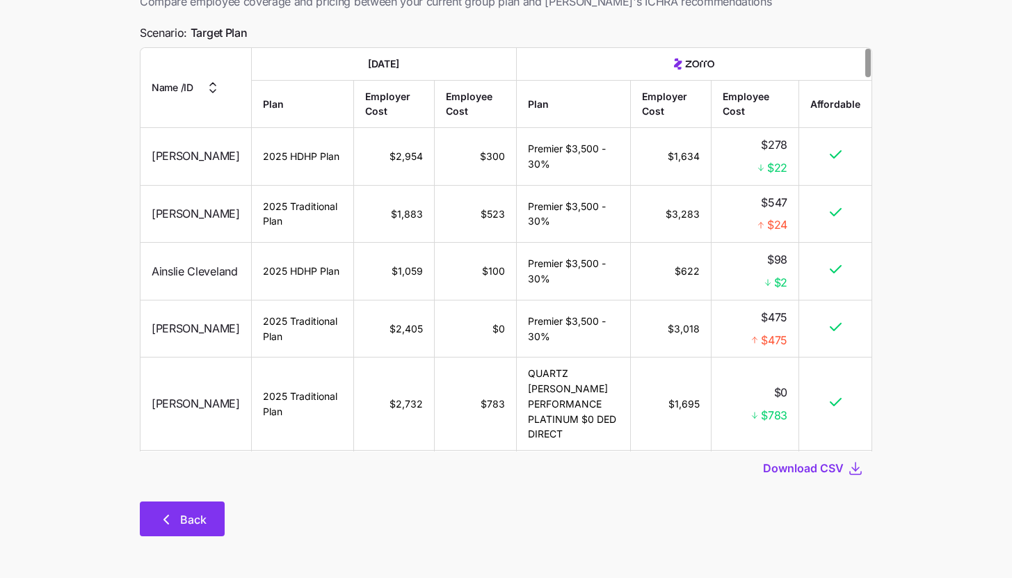
click at [153, 516] on button "Back" at bounding box center [182, 519] width 85 height 35
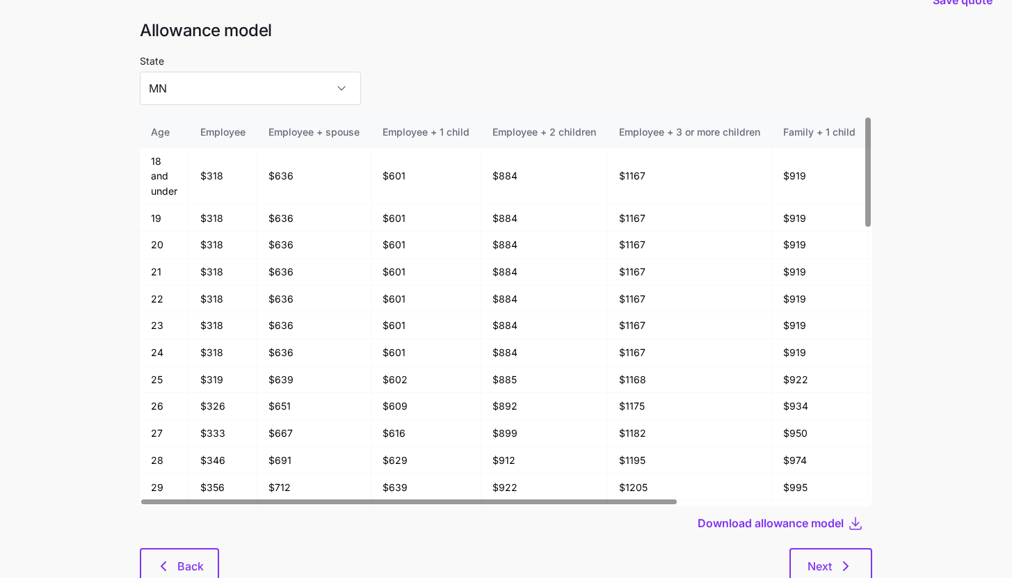
scroll to position [74, 0]
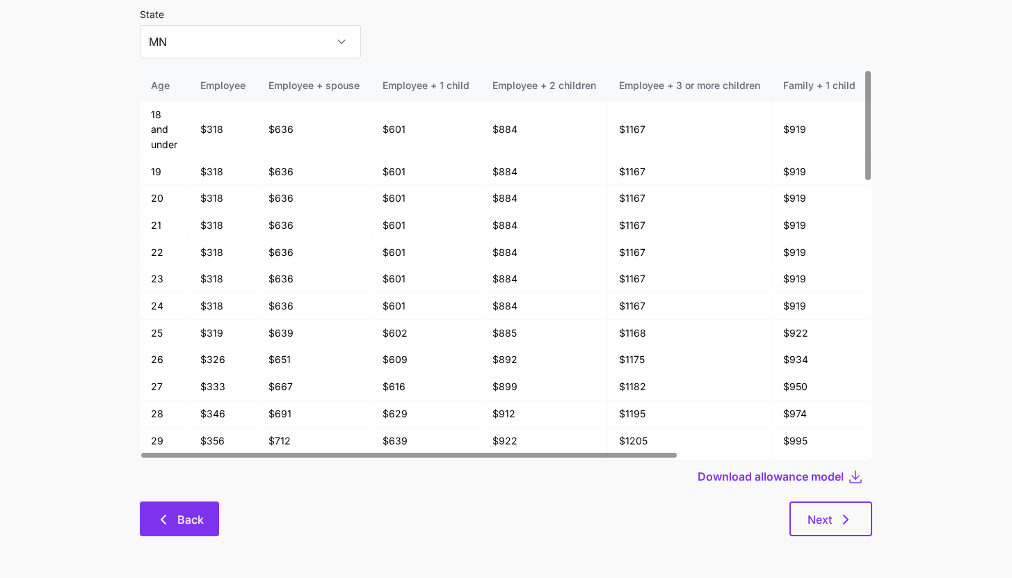
click at [170, 526] on icon "button" at bounding box center [163, 519] width 17 height 17
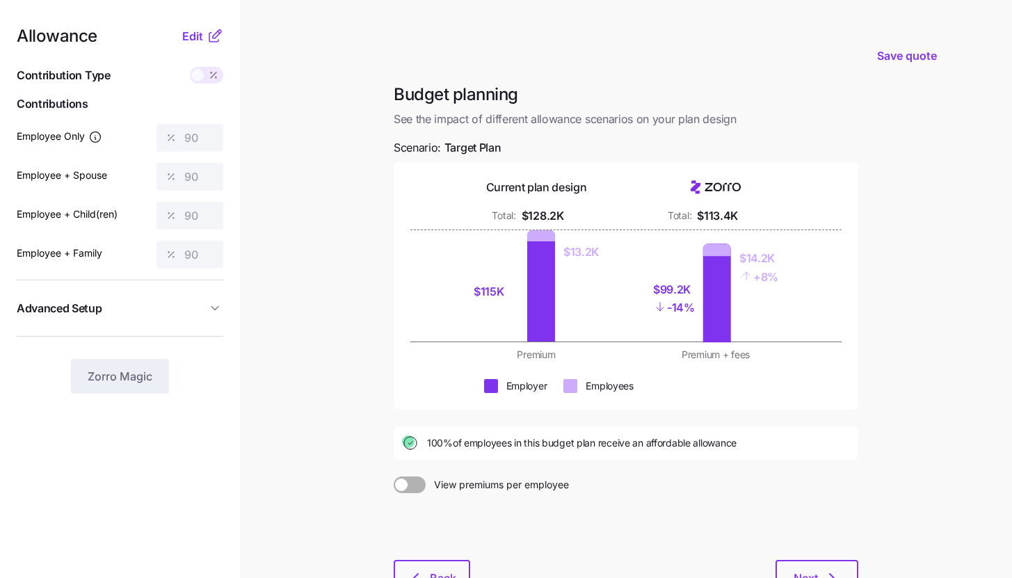
click at [213, 40] on icon at bounding box center [215, 36] width 17 height 17
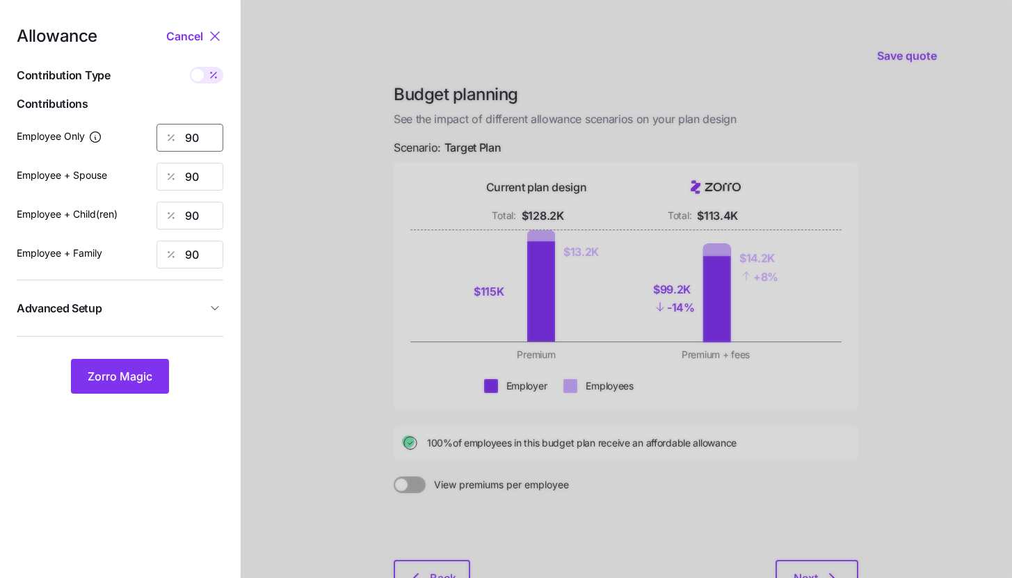
click at [207, 140] on input "90" at bounding box center [190, 138] width 67 height 28
type input "9"
type input "85"
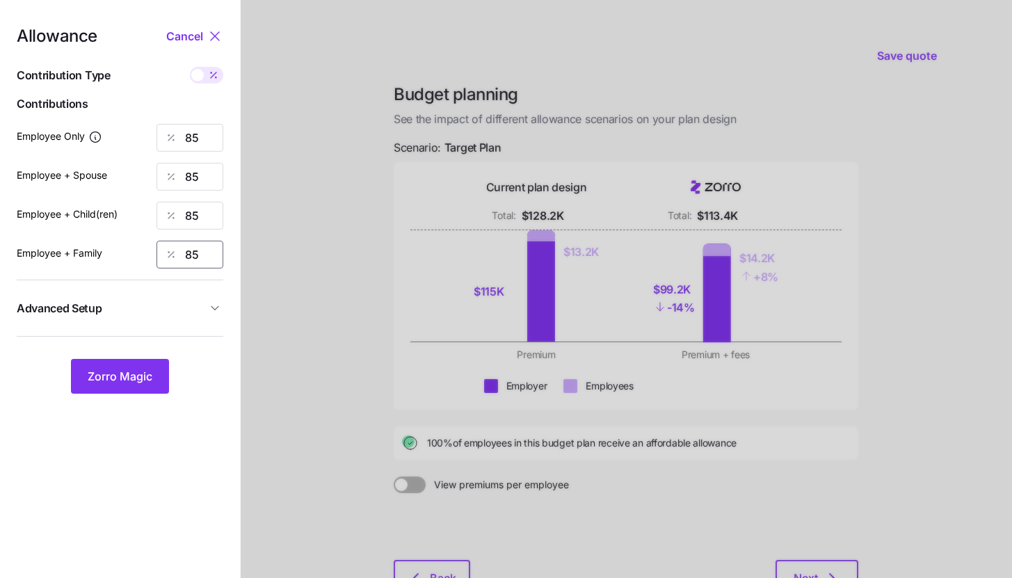
type input "85"
click at [207, 327] on div "Allowance Cancel Contribution Type Use classes Contributions Employee Only 85 E…" at bounding box center [120, 211] width 207 height 366
click at [208, 311] on icon "button" at bounding box center [215, 308] width 14 height 14
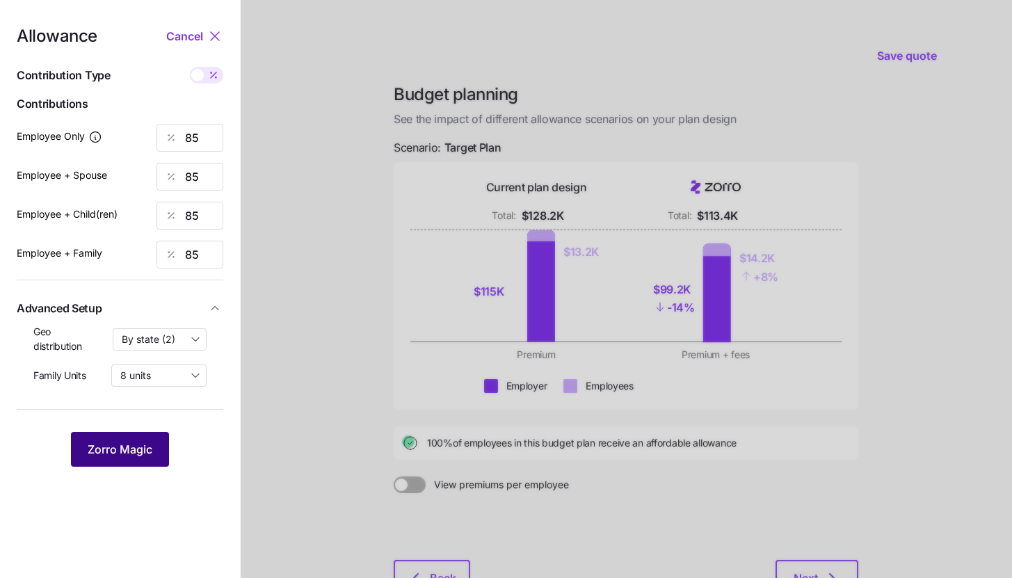
click at [164, 440] on button "Zorro Magic" at bounding box center [120, 449] width 98 height 35
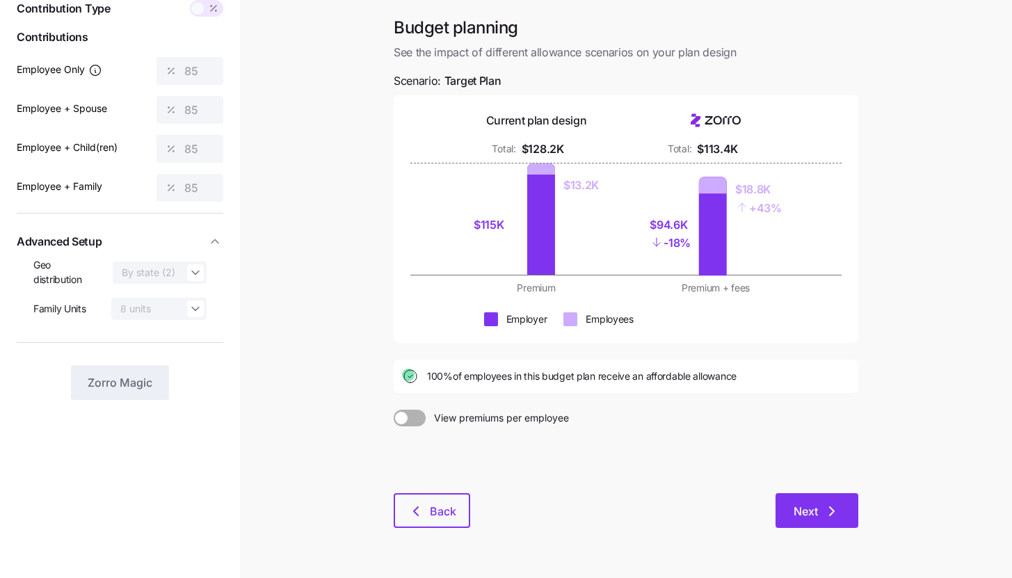
scroll to position [106, 0]
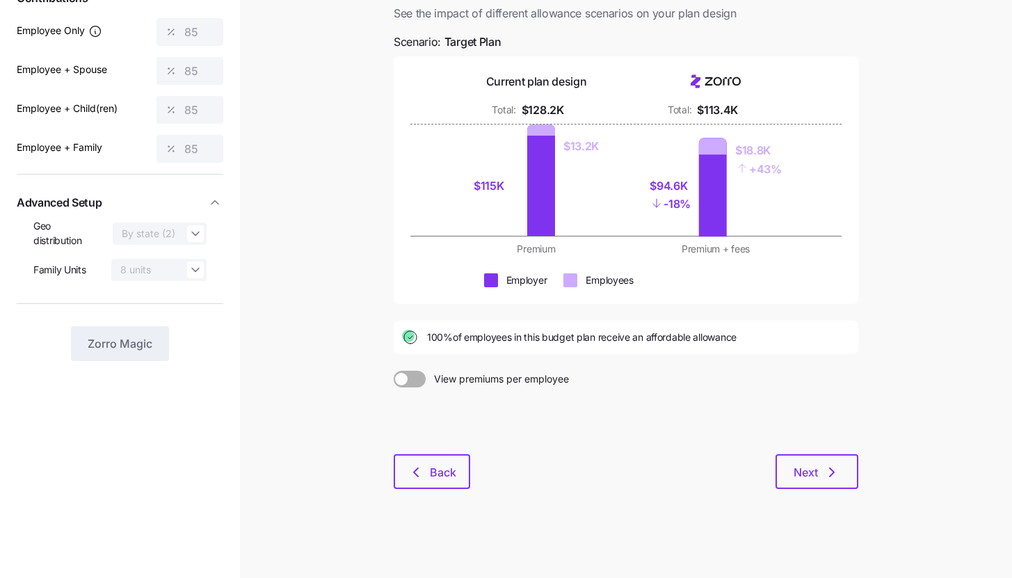
click at [827, 490] on div "Budget planning See the impact of different allowance scenarios on your plan de…" at bounding box center [626, 242] width 487 height 528
click at [838, 470] on icon "button" at bounding box center [832, 472] width 17 height 17
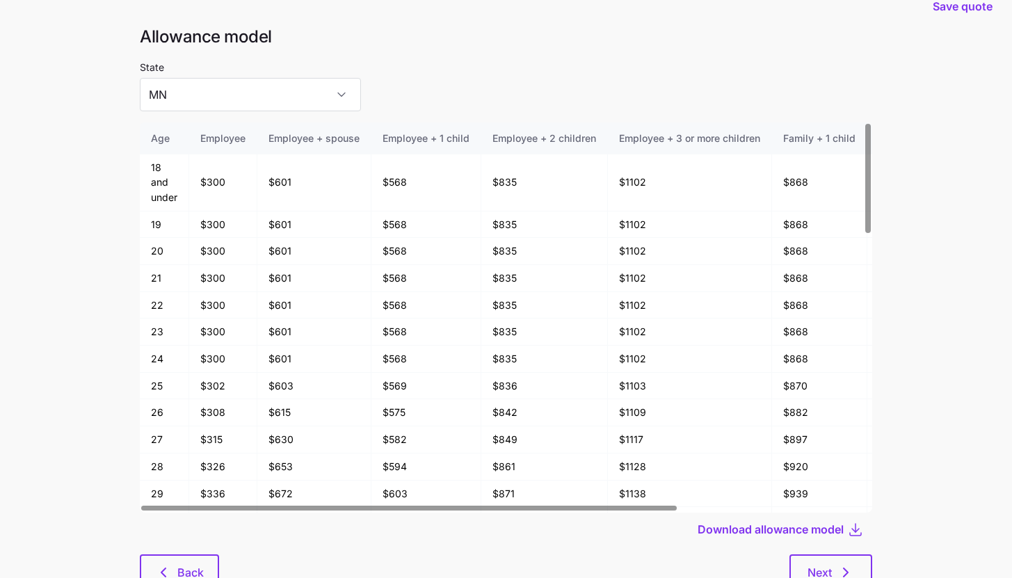
scroll to position [74, 0]
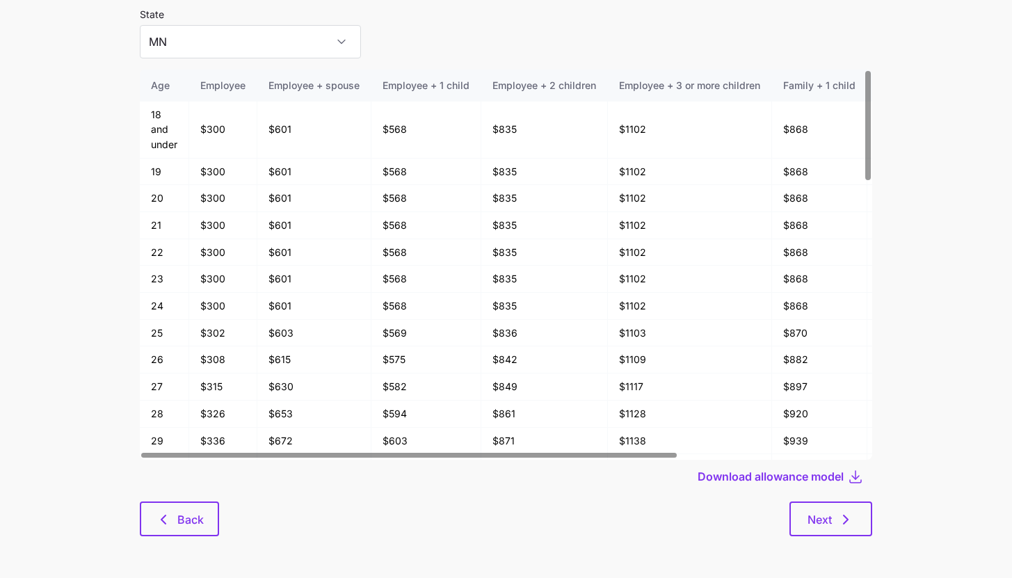
click at [860, 538] on div "Allowance model State MN Age Employee Employee + spouse Employee + 1 child Empl…" at bounding box center [506, 263] width 755 height 580
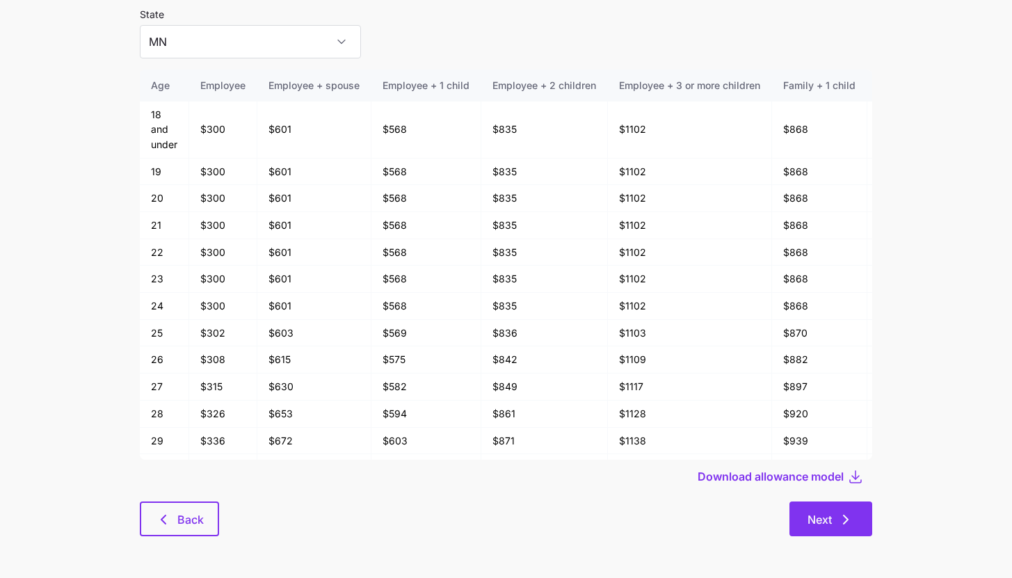
click at [858, 530] on button "Next" at bounding box center [831, 519] width 83 height 35
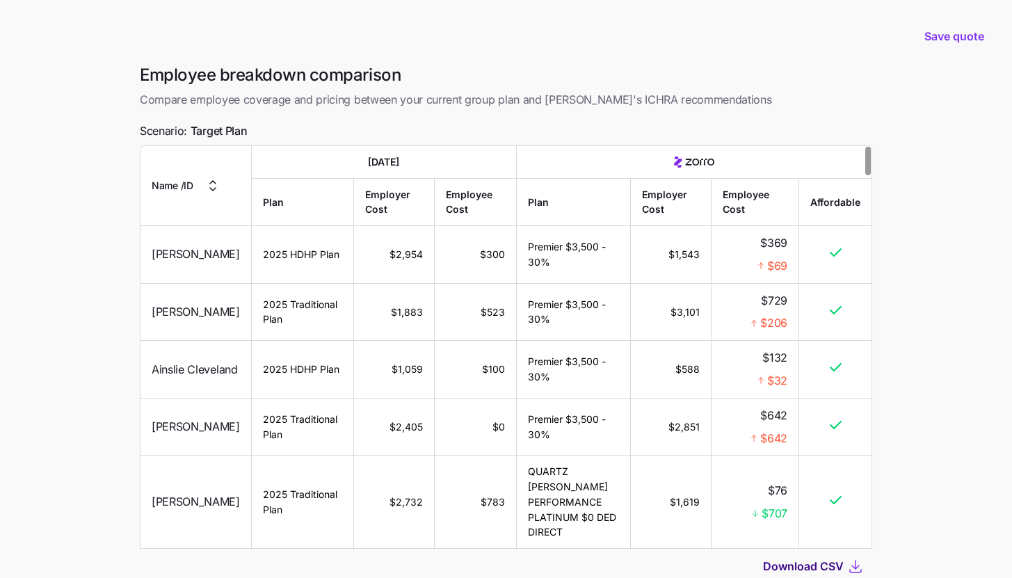
click at [837, 573] on span "Download CSV" at bounding box center [803, 566] width 81 height 17
click at [953, 34] on span "Save quote" at bounding box center [955, 36] width 60 height 17
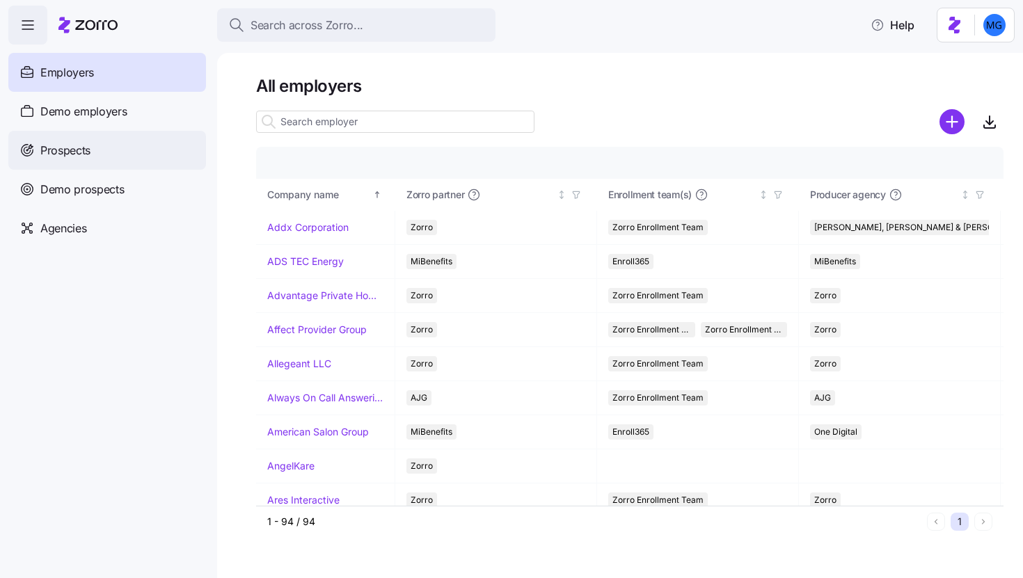
click at [67, 163] on div "Prospects" at bounding box center [107, 150] width 198 height 39
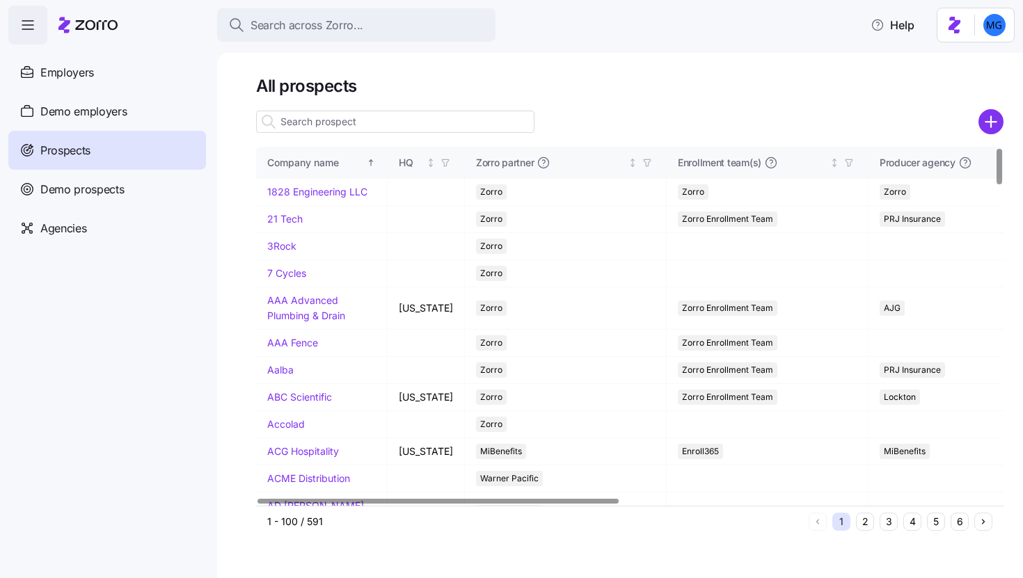
click at [404, 129] on input at bounding box center [395, 122] width 278 height 22
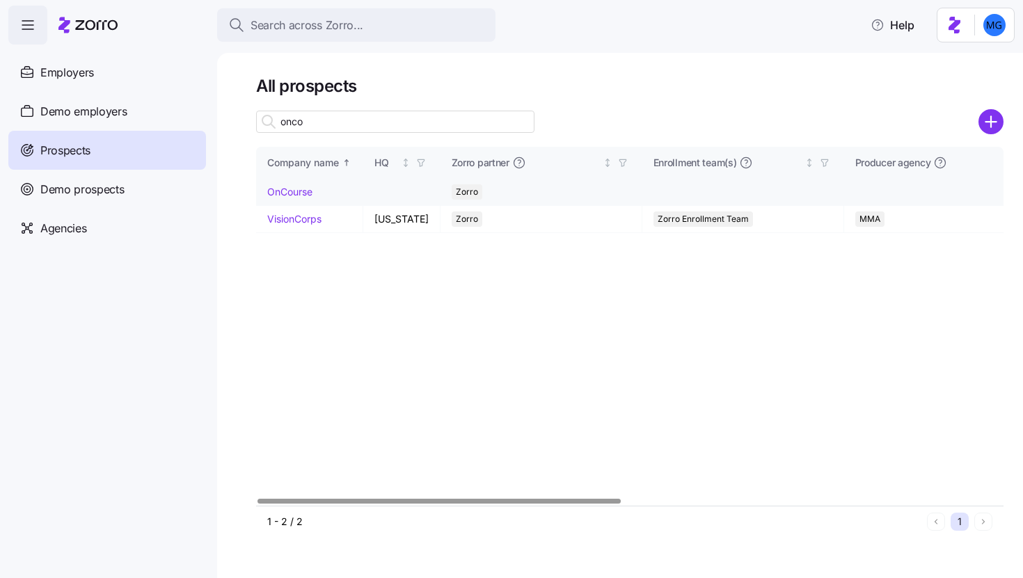
type input "onco"
click at [303, 194] on link "OnCourse" at bounding box center [289, 192] width 45 height 12
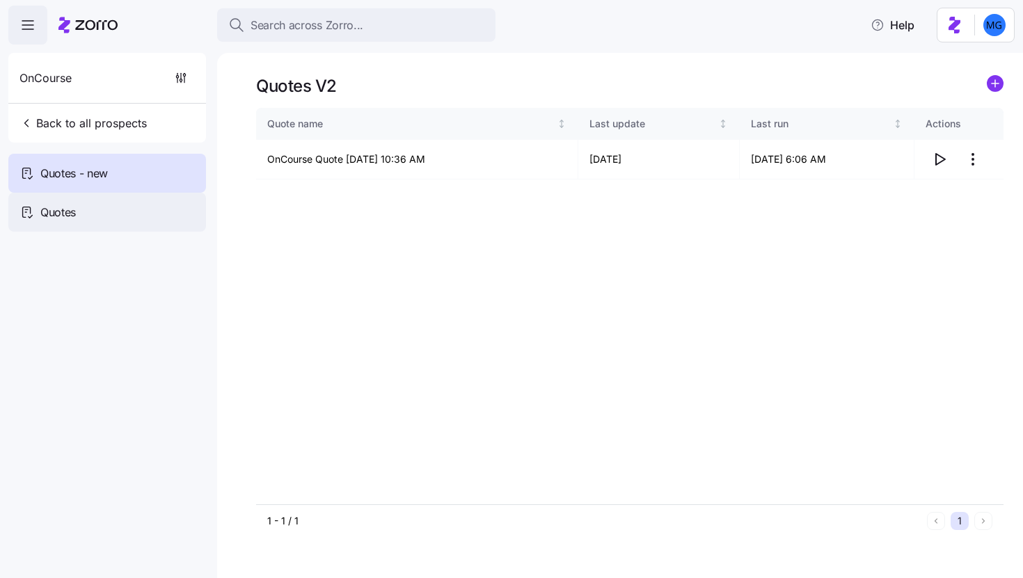
click at [161, 212] on div "Quotes" at bounding box center [107, 212] width 198 height 39
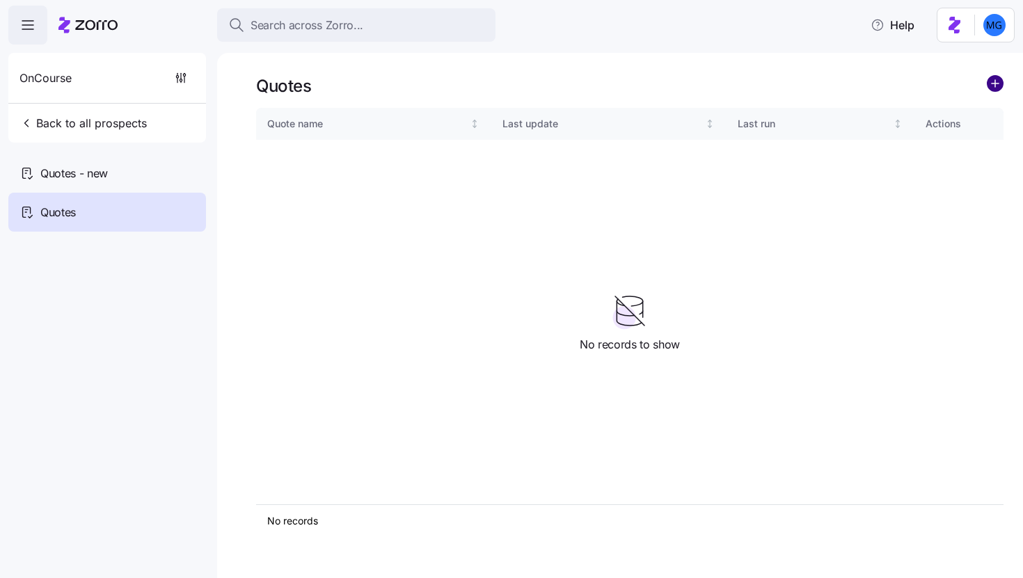
click at [993, 90] on circle "add icon" at bounding box center [994, 83] width 15 height 15
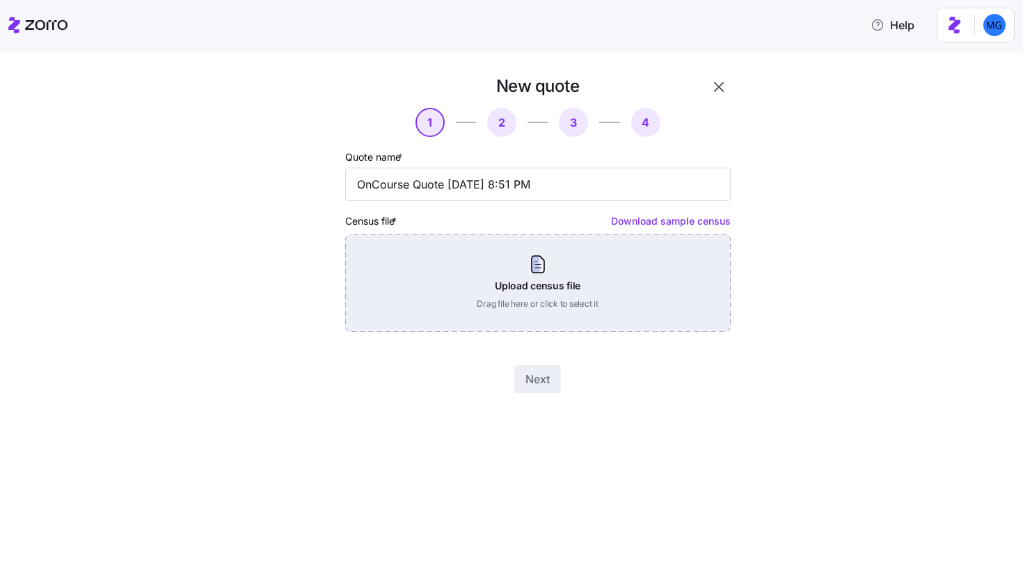
click at [564, 290] on div "Upload census file Drag file here or click to select it" at bounding box center [537, 282] width 385 height 97
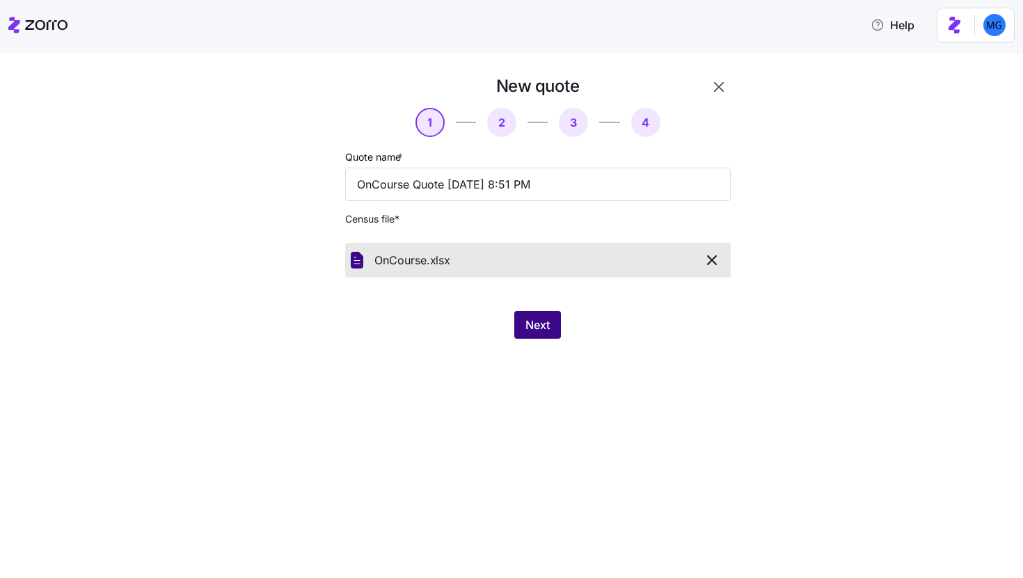
click at [540, 321] on span "Next" at bounding box center [537, 325] width 24 height 17
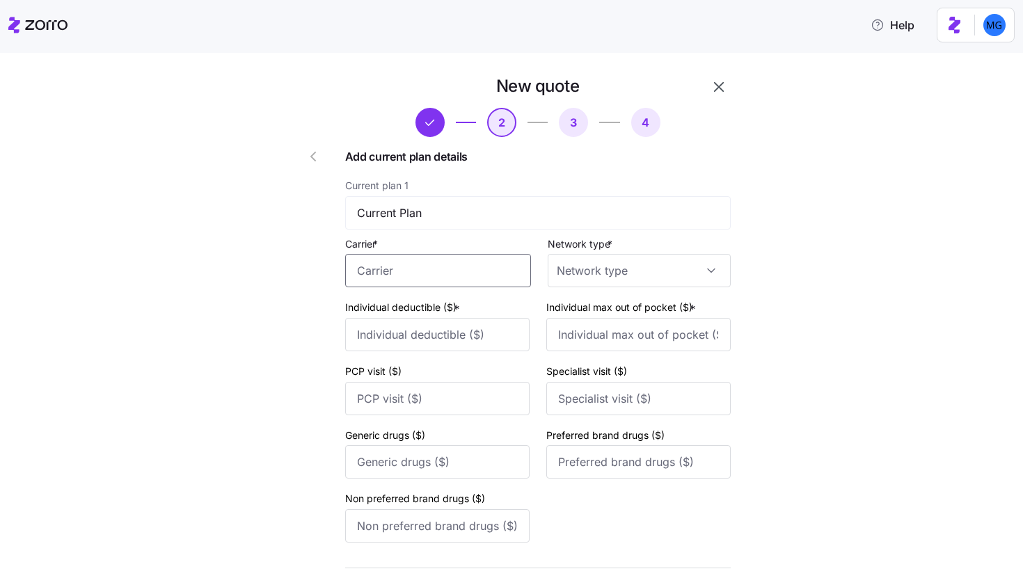
click at [497, 264] on input "Carrier *" at bounding box center [438, 270] width 186 height 33
click at [383, 321] on div "Allstate Benefits" at bounding box center [437, 312] width 173 height 31
type input "Allstate Benefits"
click at [600, 275] on input "Network type *" at bounding box center [639, 270] width 183 height 33
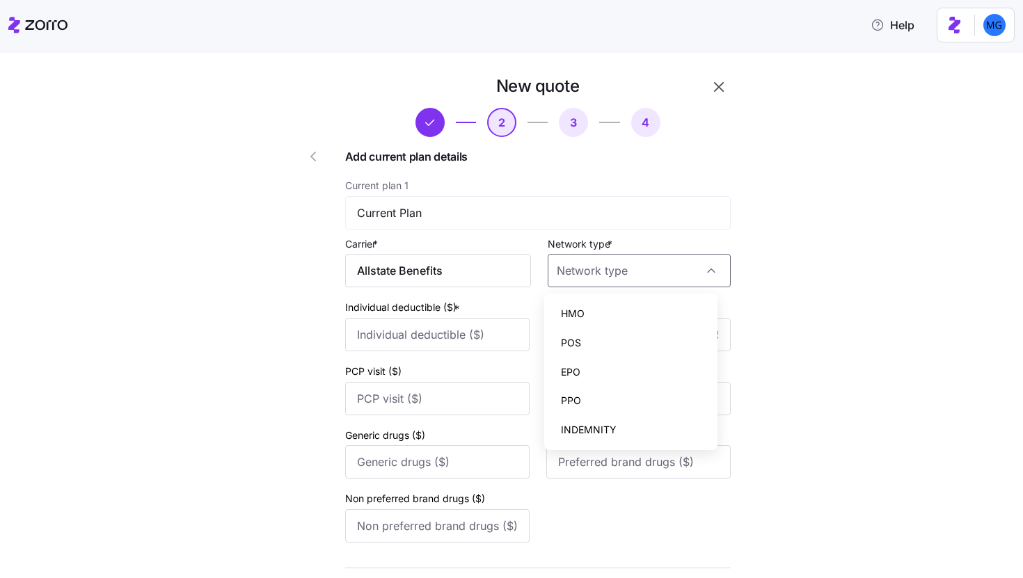
click at [600, 395] on div "PPO" at bounding box center [631, 400] width 163 height 29
type input "PPO"
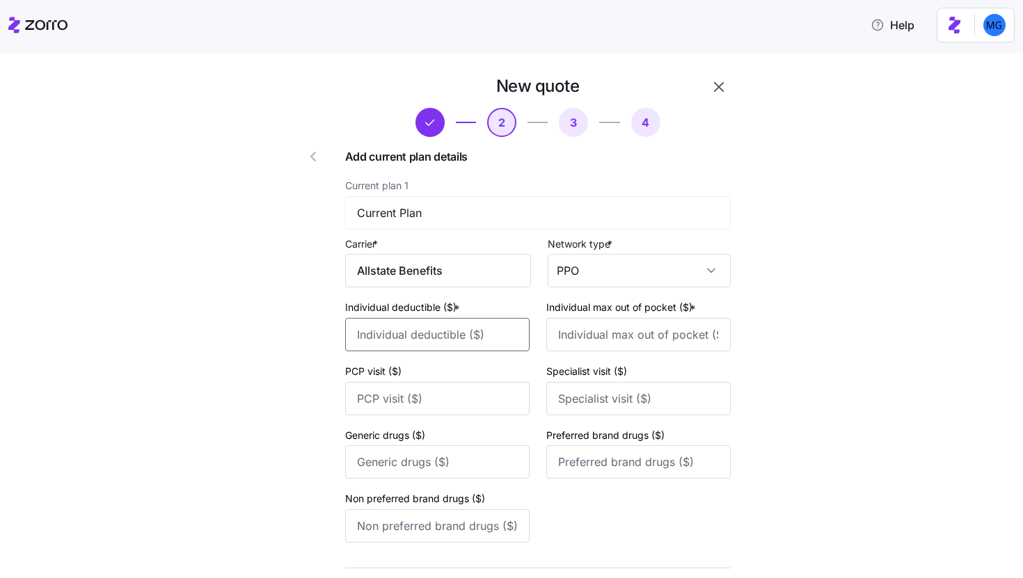
click at [477, 330] on input "Individual deductible ($) *" at bounding box center [437, 334] width 184 height 33
type input "1000"
click at [614, 331] on input "Individual max out of pocket ($) *" at bounding box center [638, 334] width 184 height 33
type input "2500"
click at [477, 394] on input "PCP visit ($)" at bounding box center [437, 398] width 184 height 33
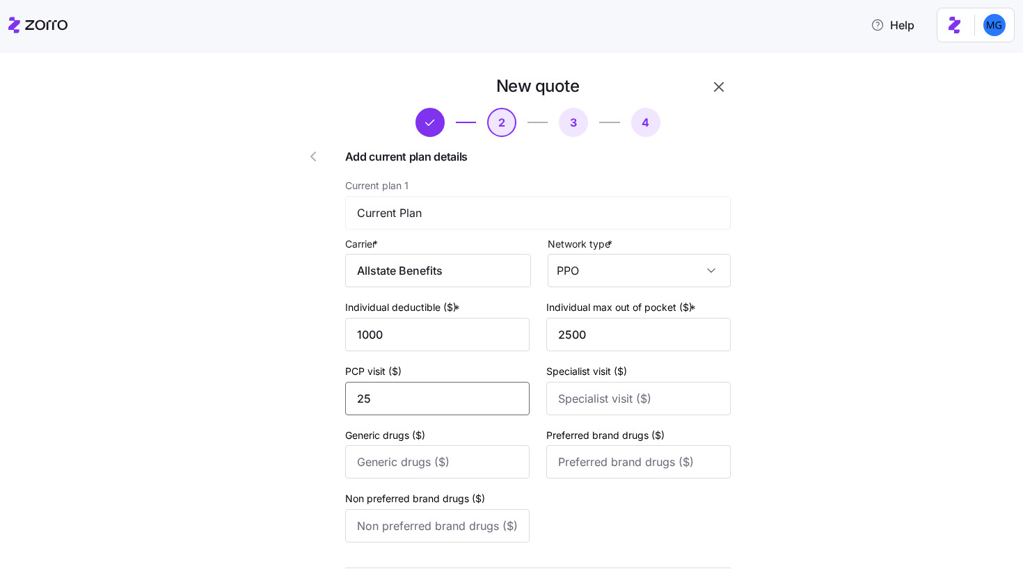
type input "25"
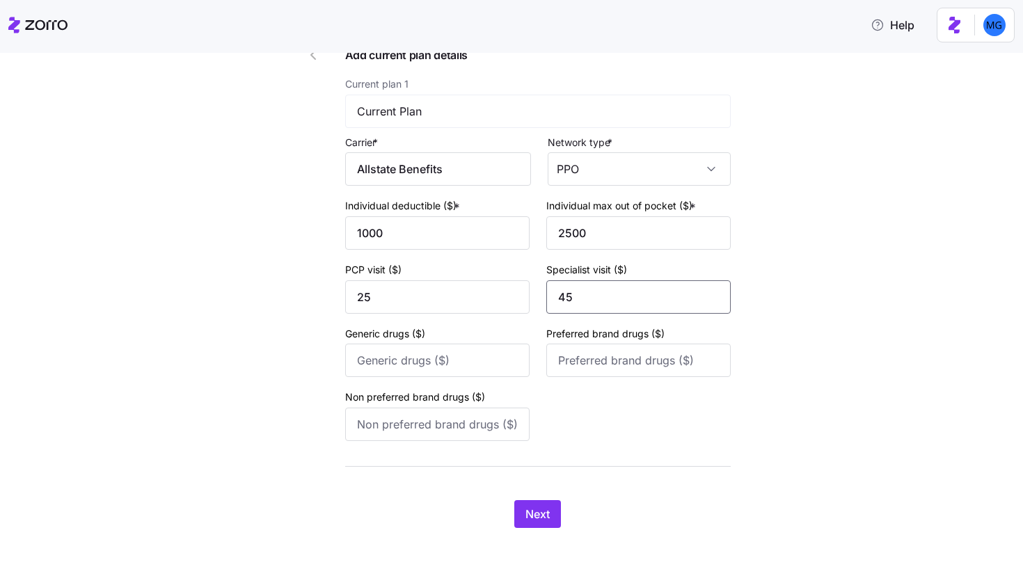
type input "45"
click at [461, 351] on input "Generic drugs ($)" at bounding box center [437, 360] width 184 height 33
type input "10"
type input "35"
type input "75"
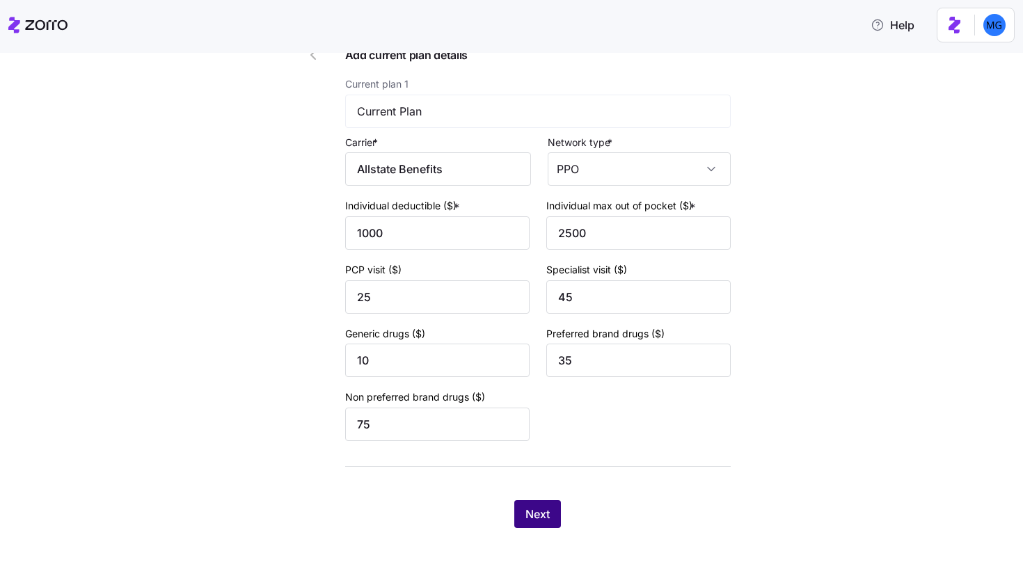
click at [554, 522] on button "Next" at bounding box center [537, 514] width 47 height 28
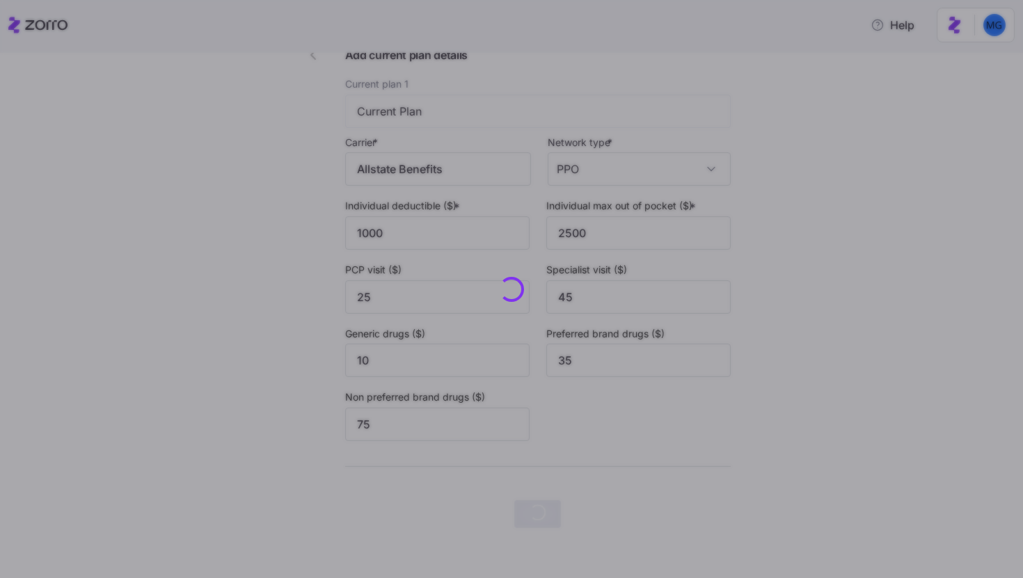
scroll to position [0, 0]
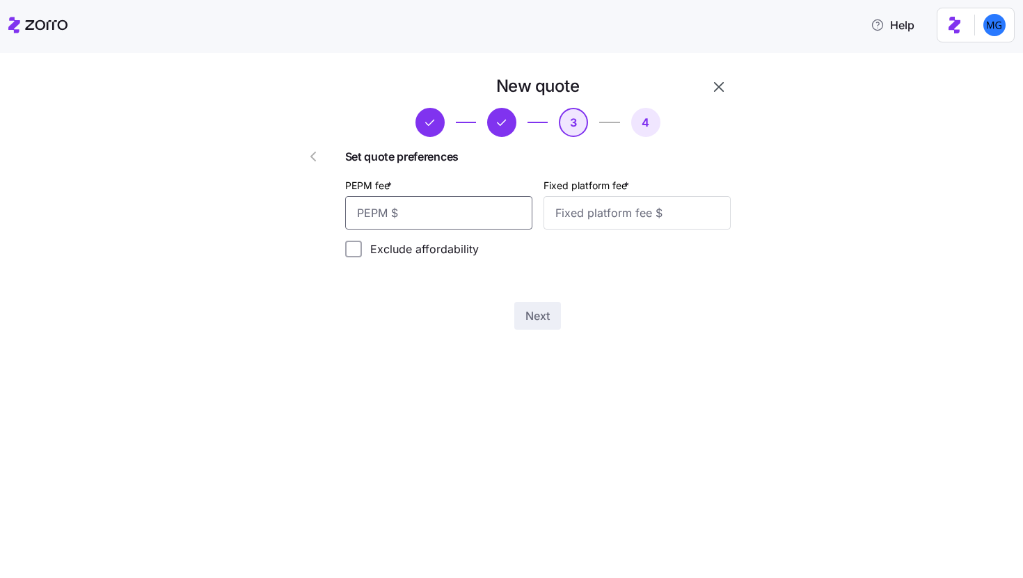
click at [485, 223] on input "PEPM fee *" at bounding box center [438, 212] width 187 height 33
type input "53"
click at [573, 223] on input "Fixed platform fee *" at bounding box center [636, 212] width 187 height 33
type input "100"
click at [535, 325] on button "Next" at bounding box center [537, 316] width 47 height 28
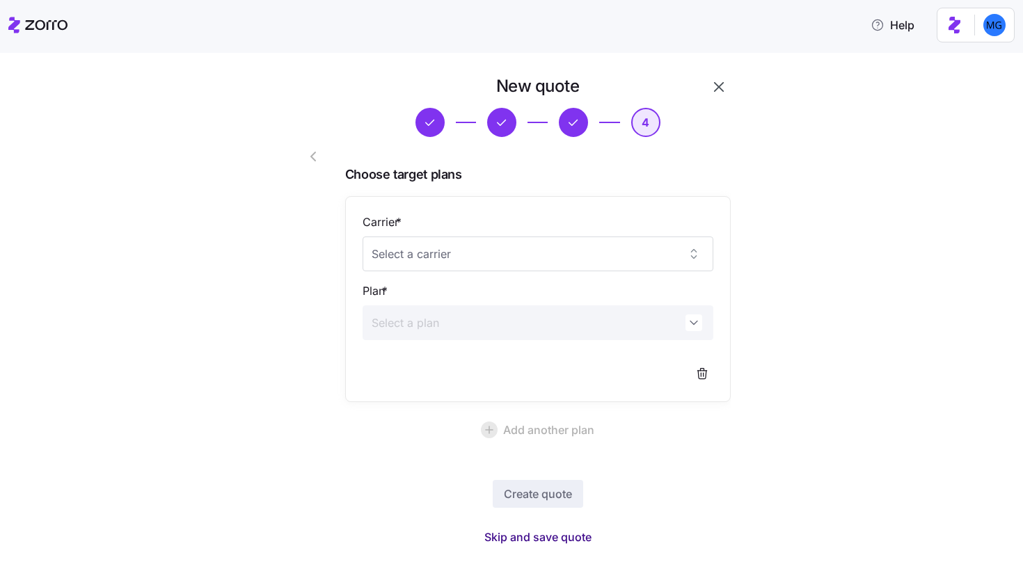
click at [573, 541] on span "Skip and save quote" at bounding box center [537, 537] width 107 height 17
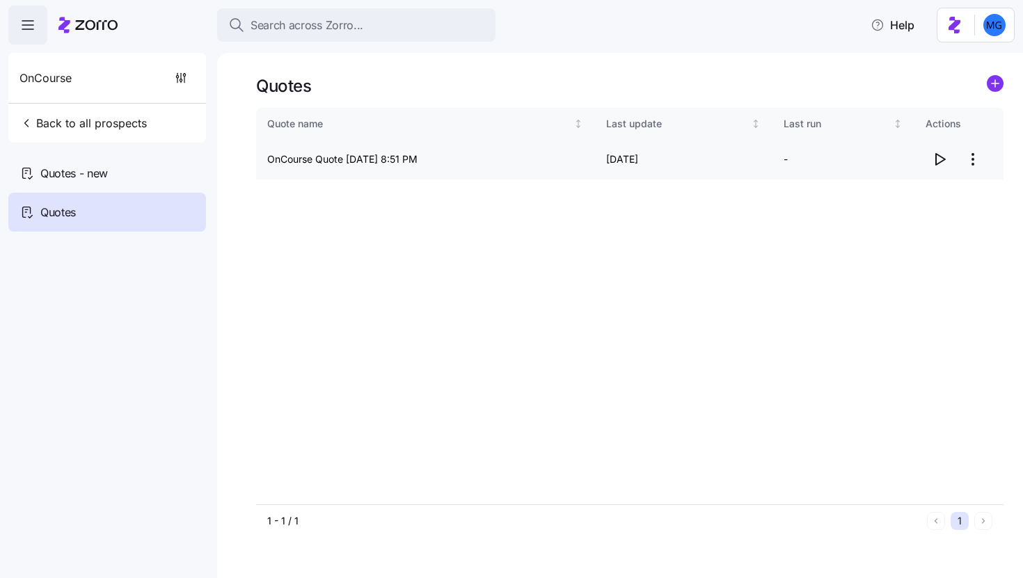
click at [941, 157] on icon "button" at bounding box center [940, 159] width 9 height 11
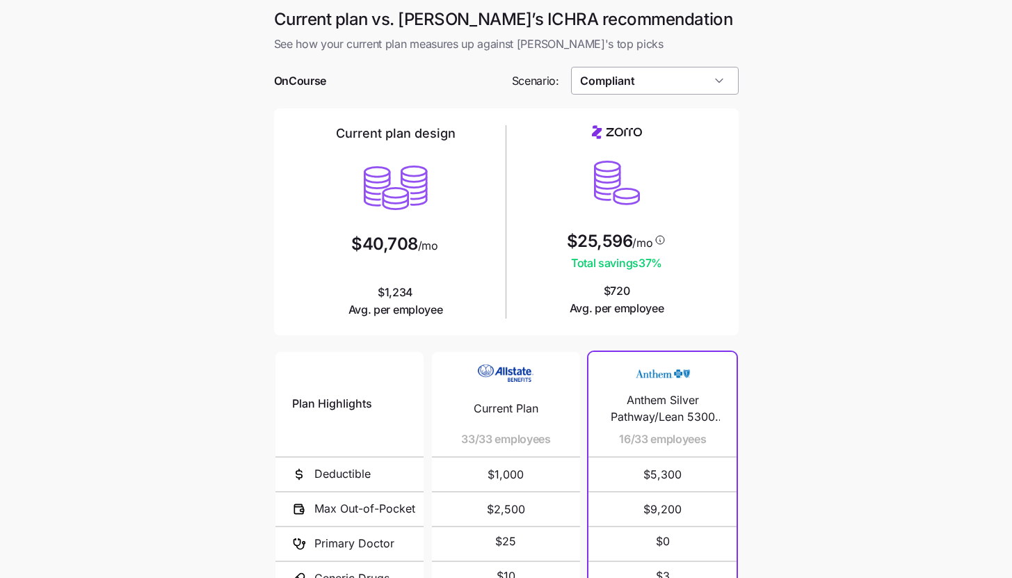
click at [699, 86] on input "Compliant" at bounding box center [655, 81] width 168 height 28
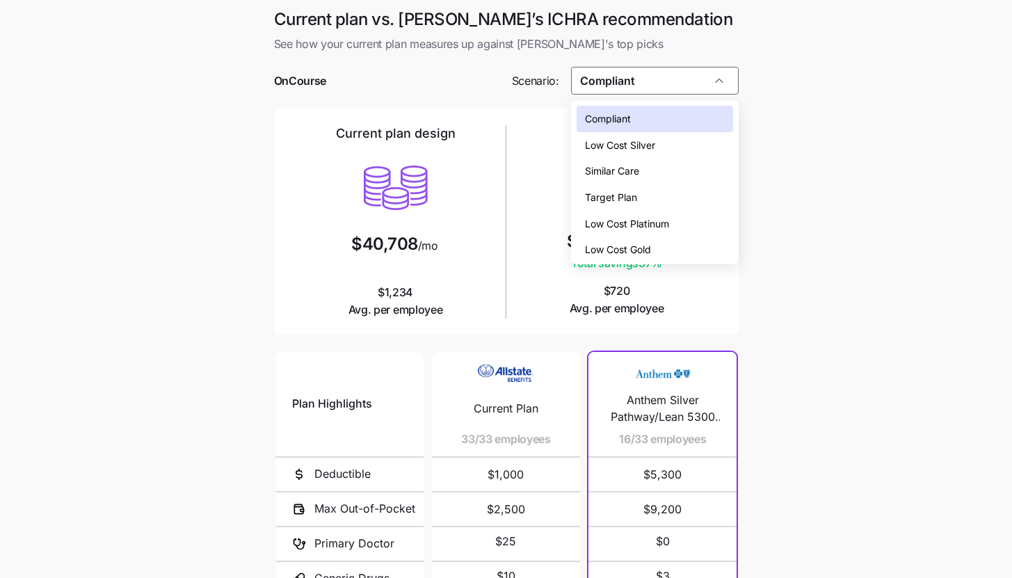
click at [680, 248] on div "Low Cost Gold" at bounding box center [655, 250] width 157 height 26
type input "Low Cost Gold"
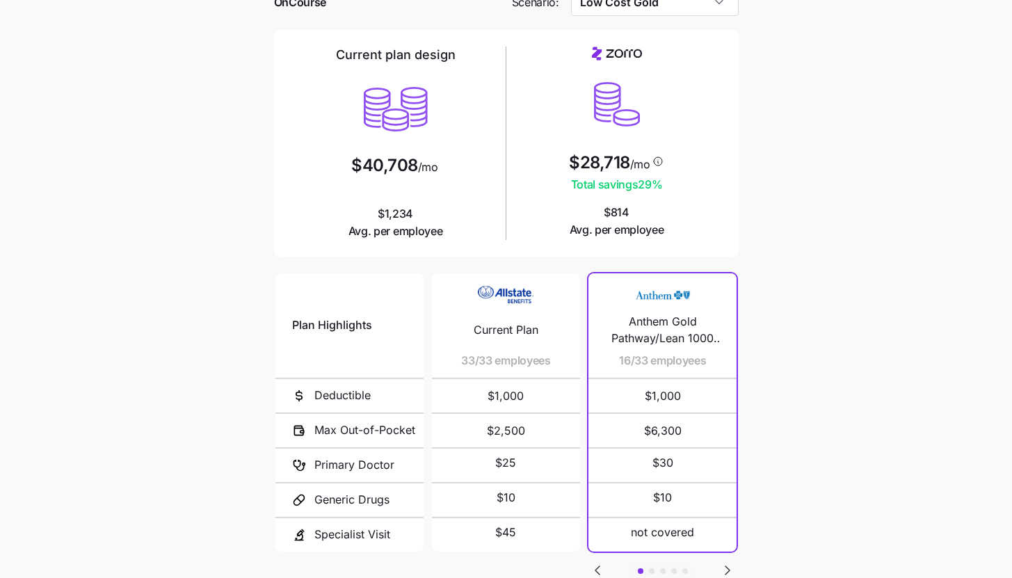
scroll to position [181, 0]
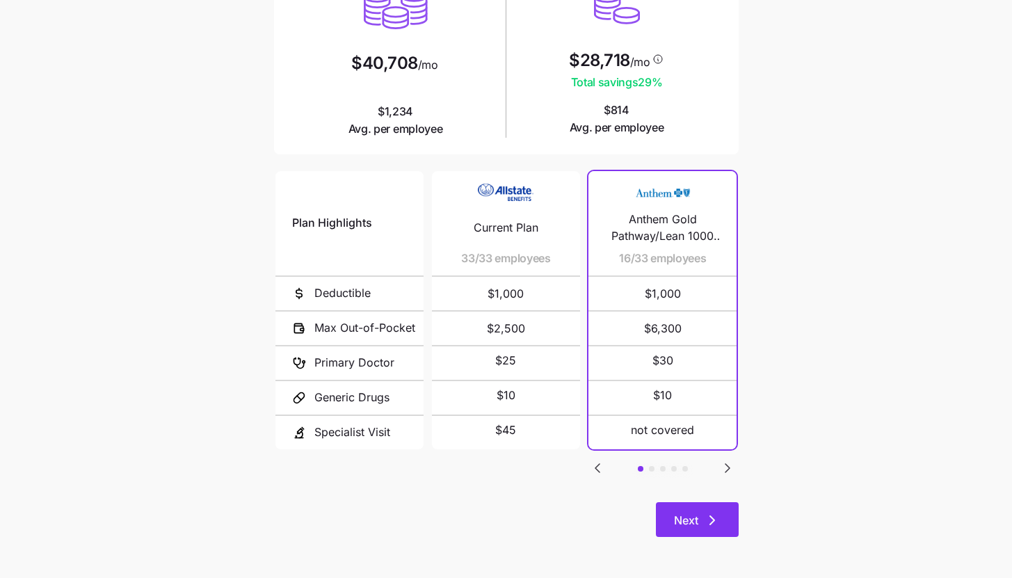
click at [719, 508] on button "Next" at bounding box center [697, 519] width 83 height 35
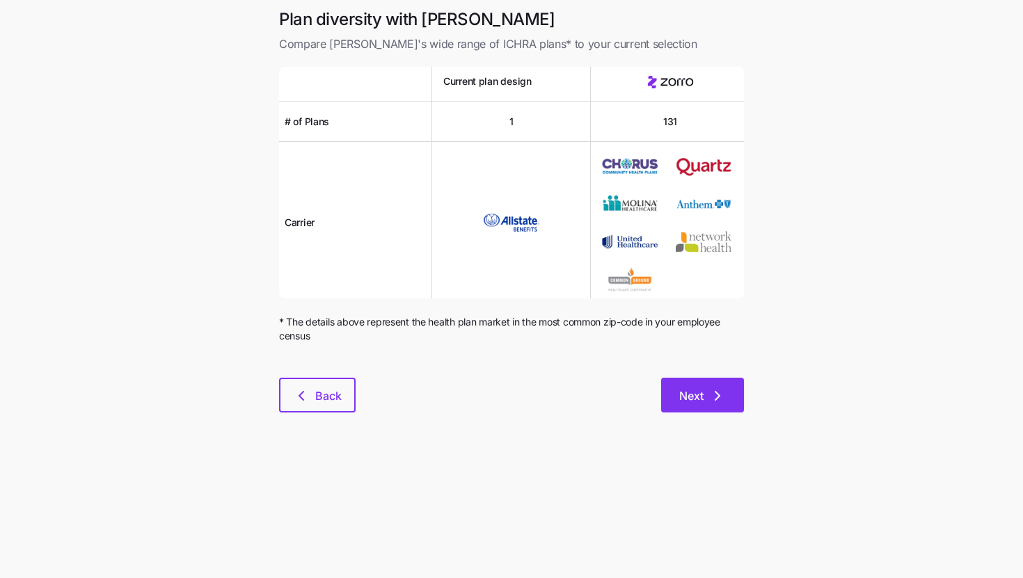
click at [724, 394] on icon "button" at bounding box center [717, 396] width 17 height 17
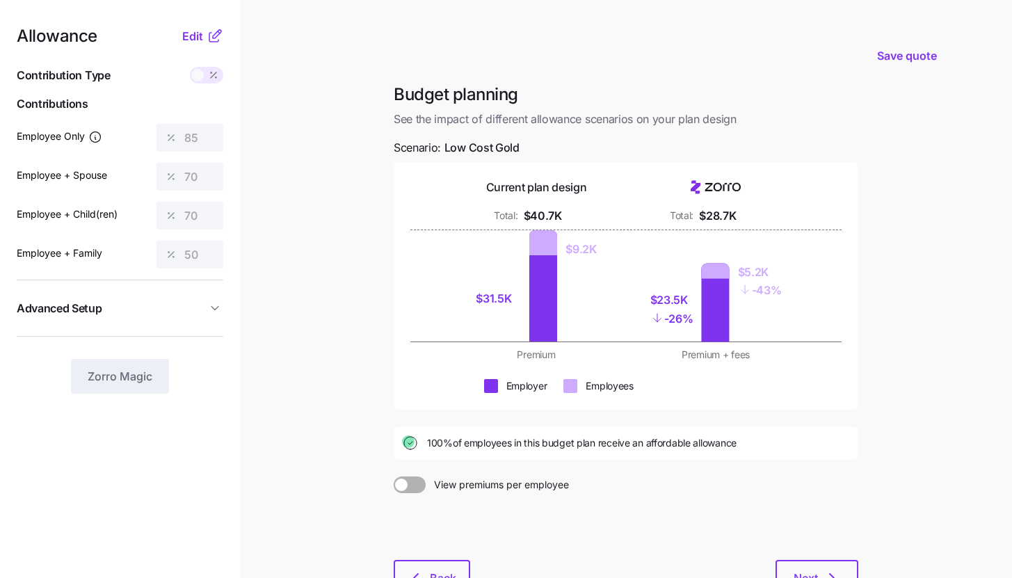
scroll to position [106, 0]
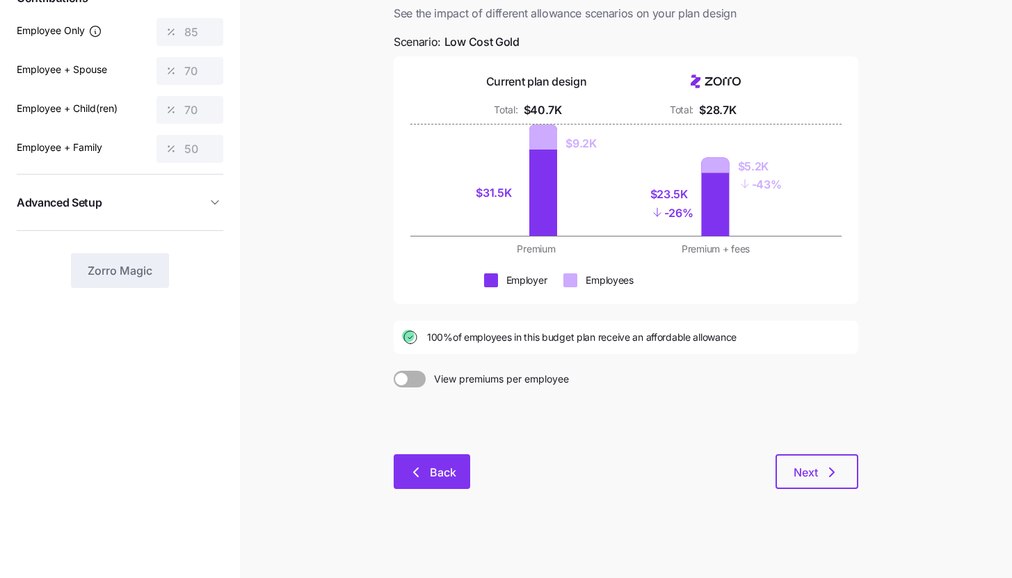
click at [464, 479] on button "Back" at bounding box center [432, 471] width 77 height 35
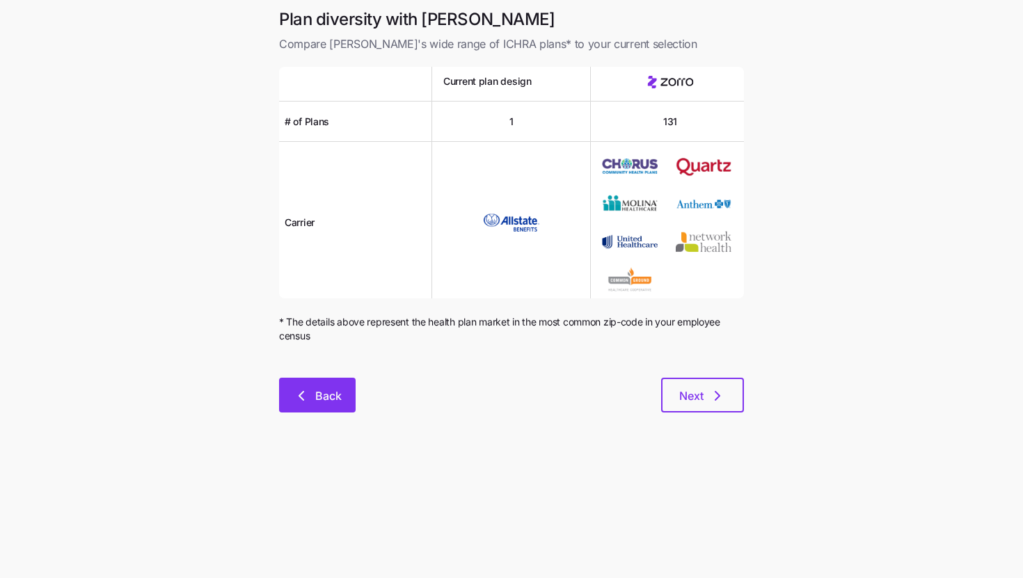
click at [349, 396] on button "Back" at bounding box center [317, 395] width 77 height 35
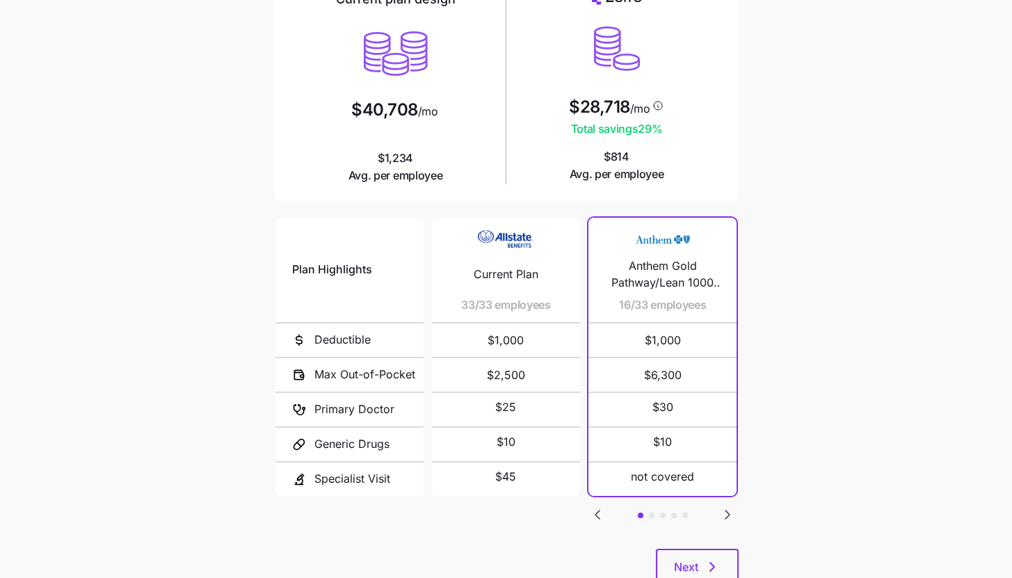
scroll to position [181, 0]
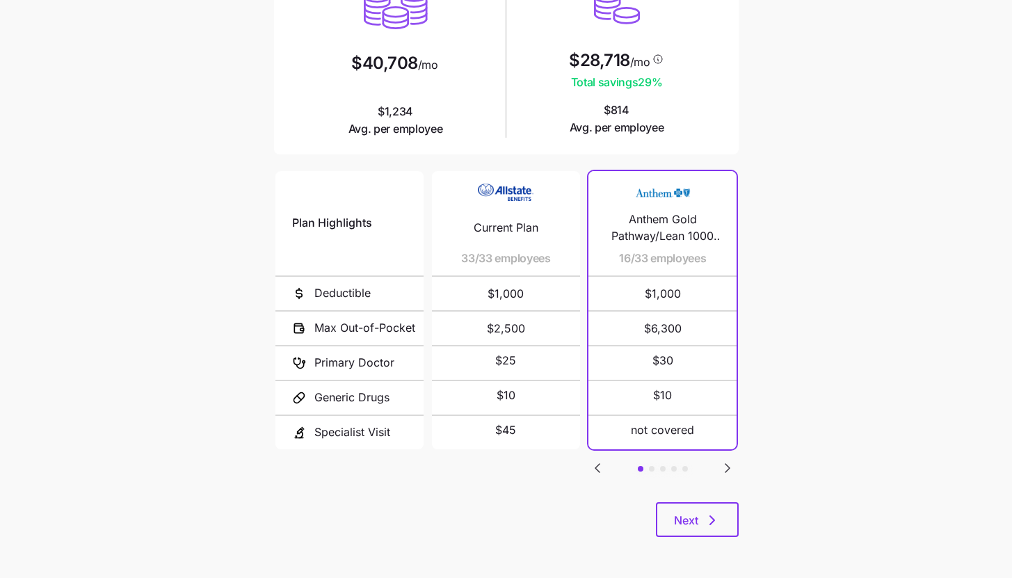
click at [884, 325] on main "Current plan vs. [PERSON_NAME]’s ICHRA recommendation See how your current plan…" at bounding box center [506, 199] width 1012 height 760
click at [731, 463] on icon "Go to next slide" at bounding box center [727, 468] width 17 height 17
click at [605, 466] on icon "Go to previous slide" at bounding box center [597, 468] width 17 height 17
click at [726, 461] on icon "Go to next slide" at bounding box center [727, 468] width 17 height 17
click at [605, 460] on icon "Go to previous slide" at bounding box center [597, 468] width 17 height 17
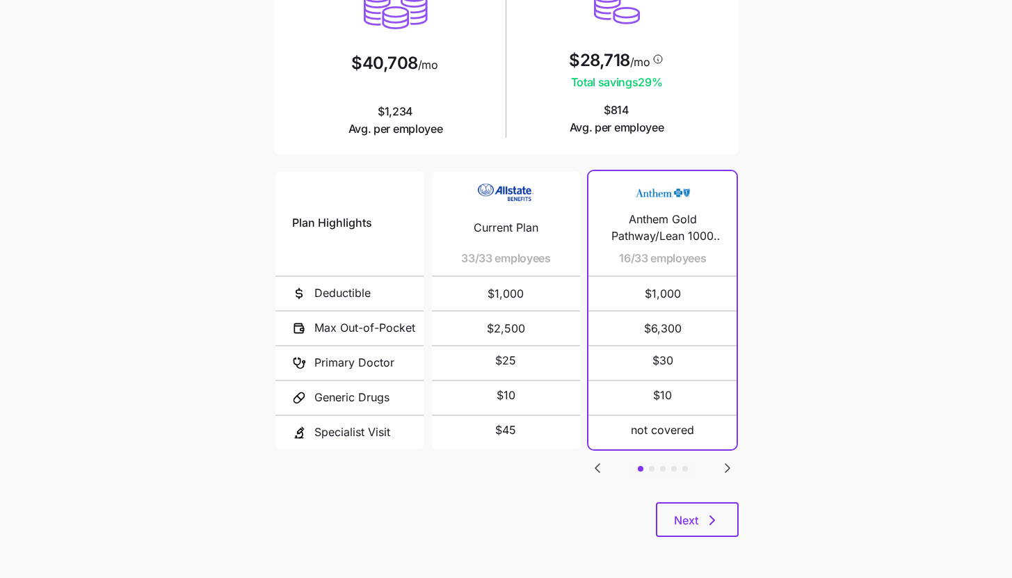
click at [726, 467] on icon "Go to next slide" at bounding box center [728, 468] width 4 height 8
click at [726, 466] on icon "Go to next slide" at bounding box center [728, 468] width 4 height 8
click at [598, 465] on icon "Go to previous slide" at bounding box center [598, 468] width 4 height 8
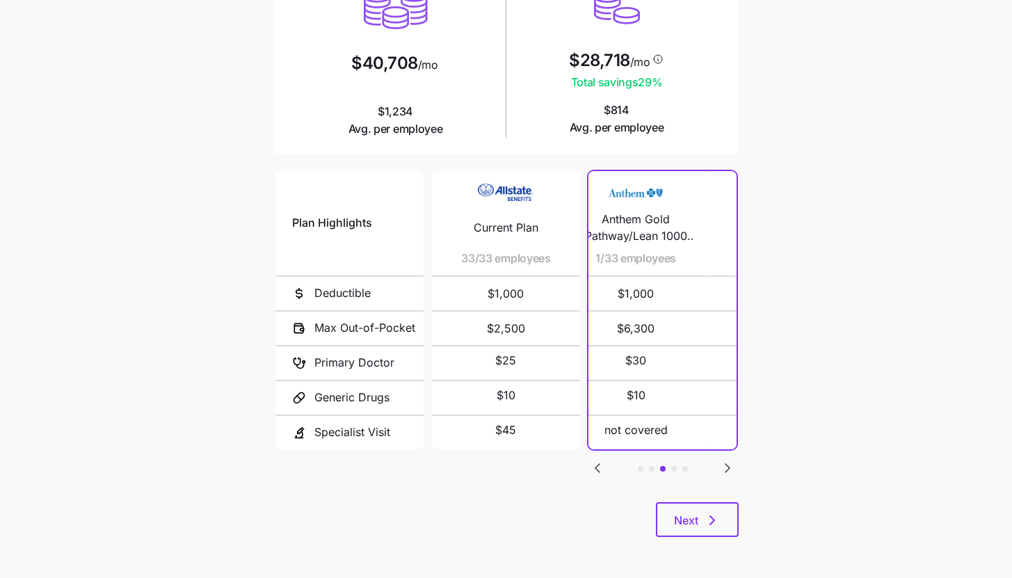
click at [598, 465] on icon "Go to previous slide" at bounding box center [598, 468] width 4 height 8
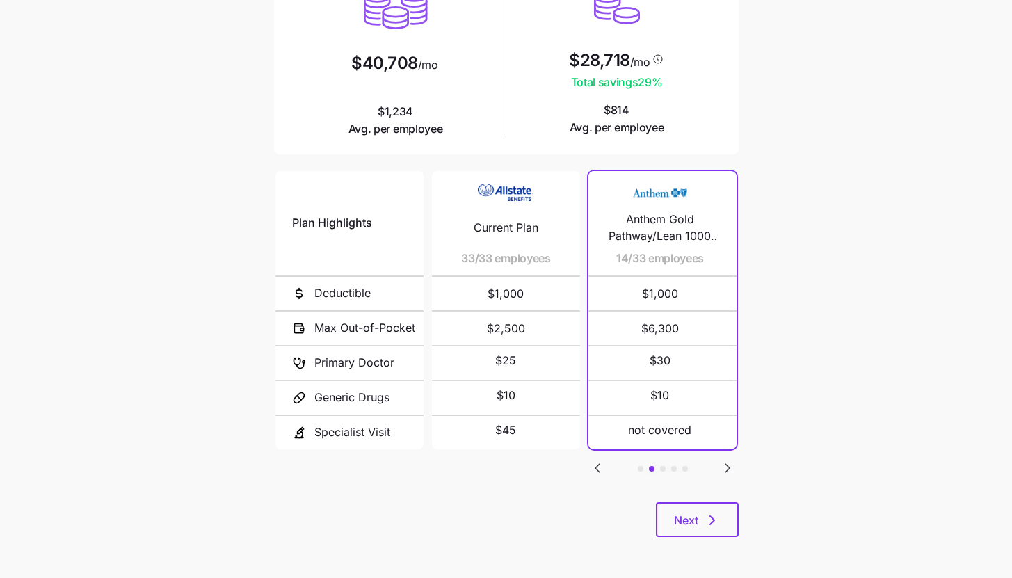
click at [598, 465] on icon "Go to previous slide" at bounding box center [598, 468] width 4 height 8
click at [868, 377] on main "Current plan vs. [PERSON_NAME]’s ICHRA recommendation See how your current plan…" at bounding box center [506, 199] width 1012 height 760
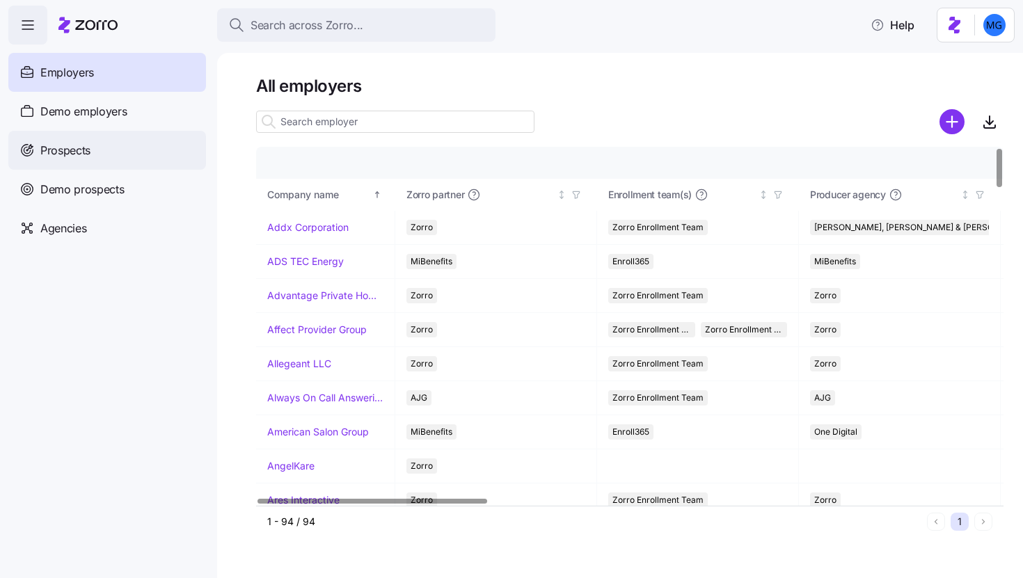
click at [142, 136] on div "Prospects" at bounding box center [107, 150] width 198 height 39
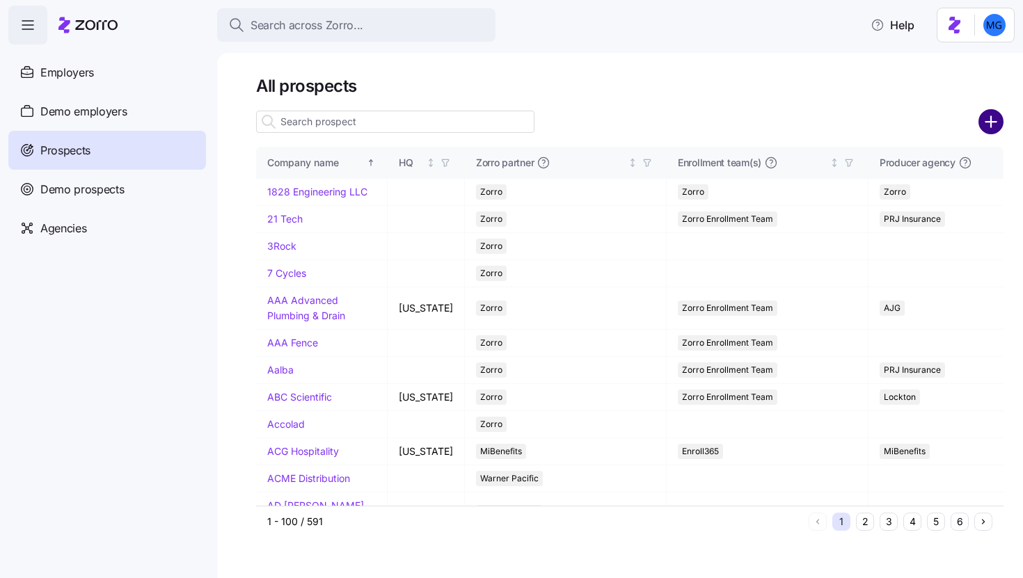
click at [989, 128] on circle "add icon" at bounding box center [991, 122] width 23 height 23
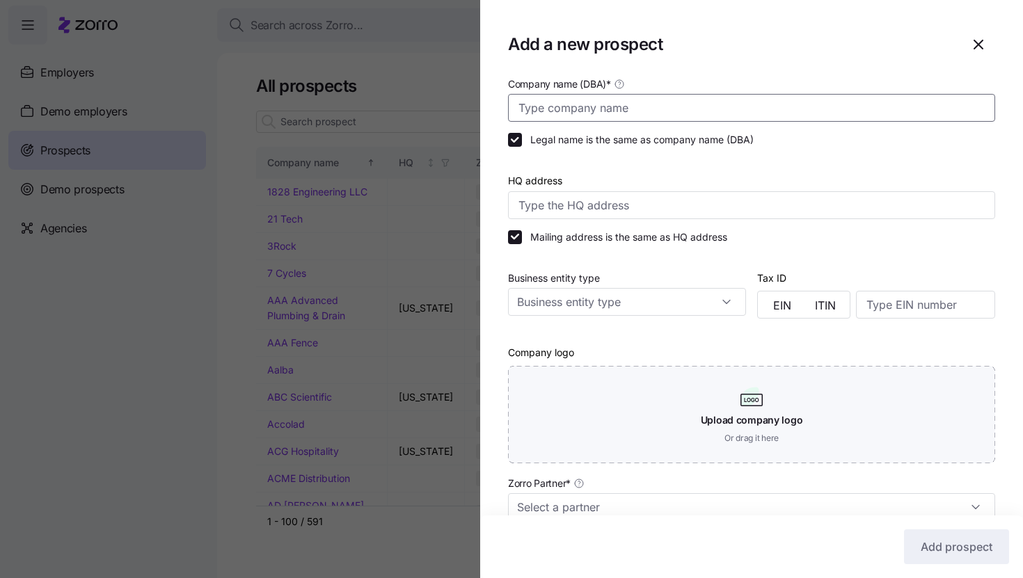
click at [801, 107] on input "Company name (DBA) *" at bounding box center [751, 108] width 487 height 28
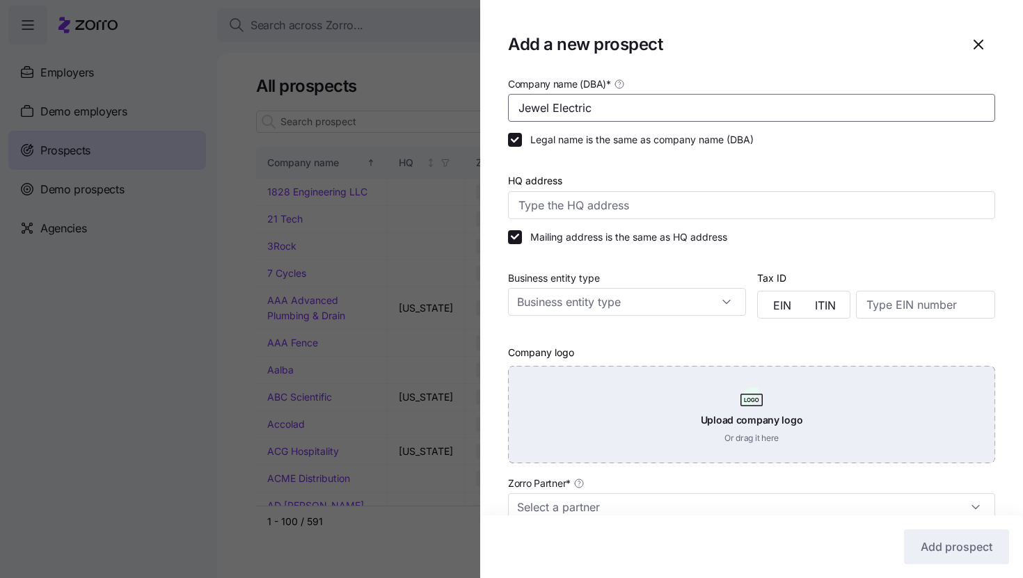
scroll to position [299, 0]
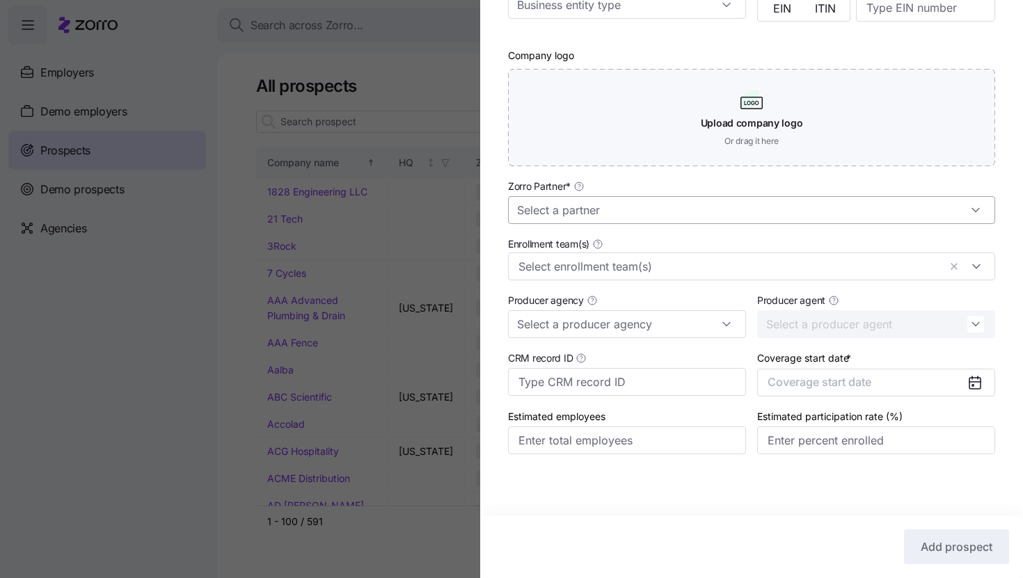
type input "Jewel Electric"
click at [720, 213] on input "Zorro Partner *" at bounding box center [751, 210] width 487 height 28
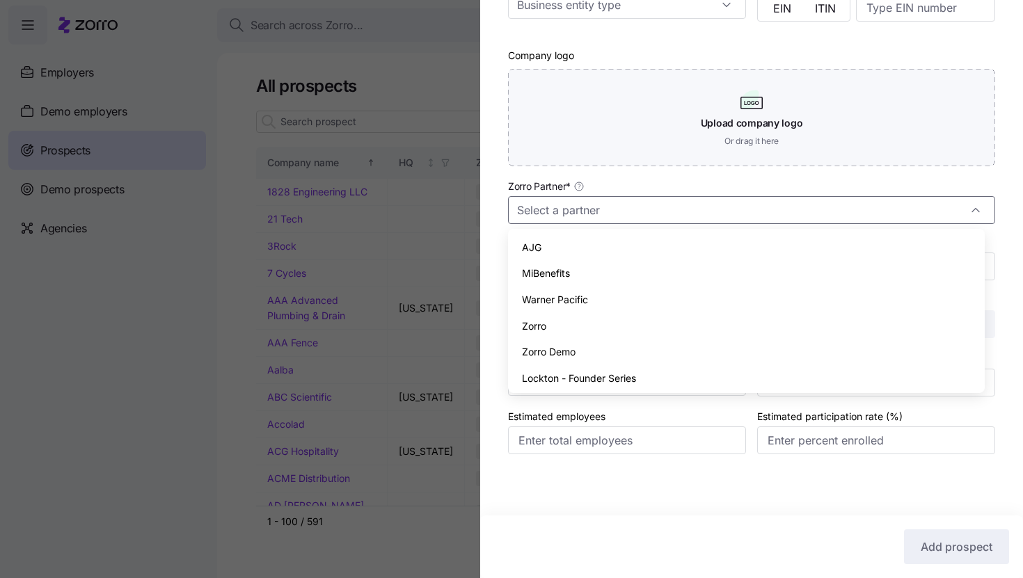
click at [703, 324] on div "Zorro" at bounding box center [745, 326] width 465 height 26
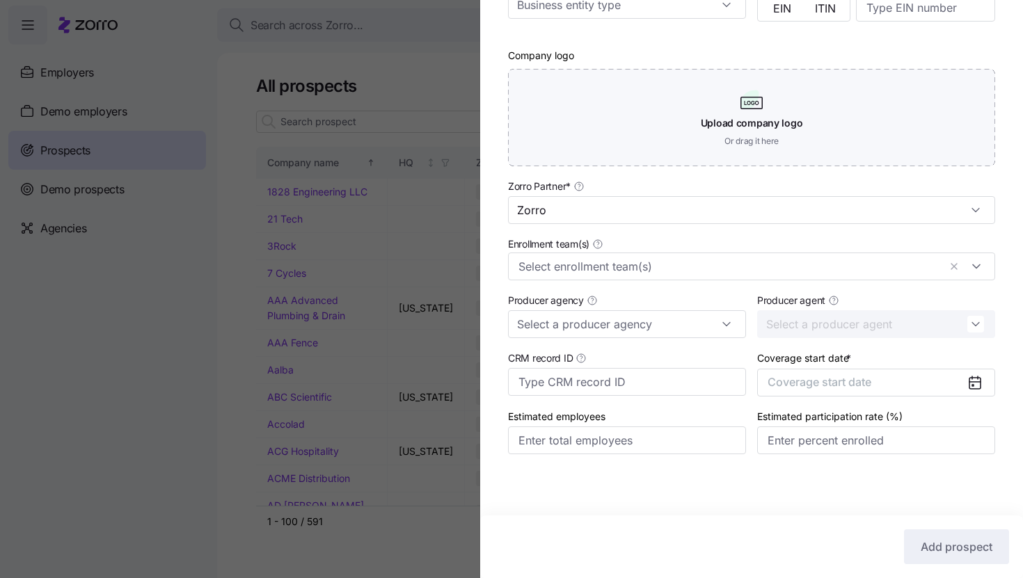
type input "Zorro"
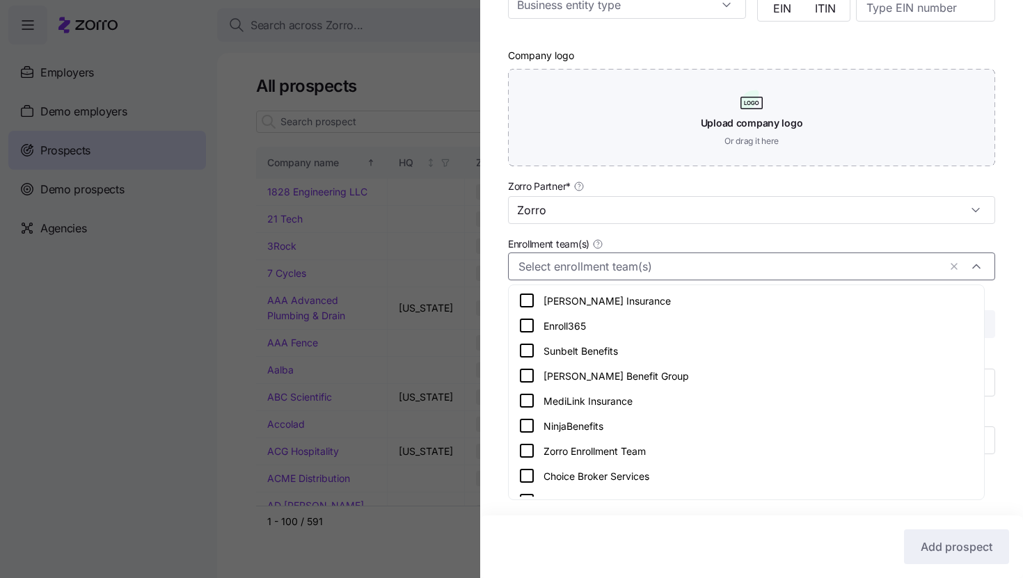
click at [700, 262] on input "Enrollment team(s)" at bounding box center [728, 266] width 420 height 18
click at [689, 445] on div "Zorro Enrollment Team" at bounding box center [746, 450] width 456 height 17
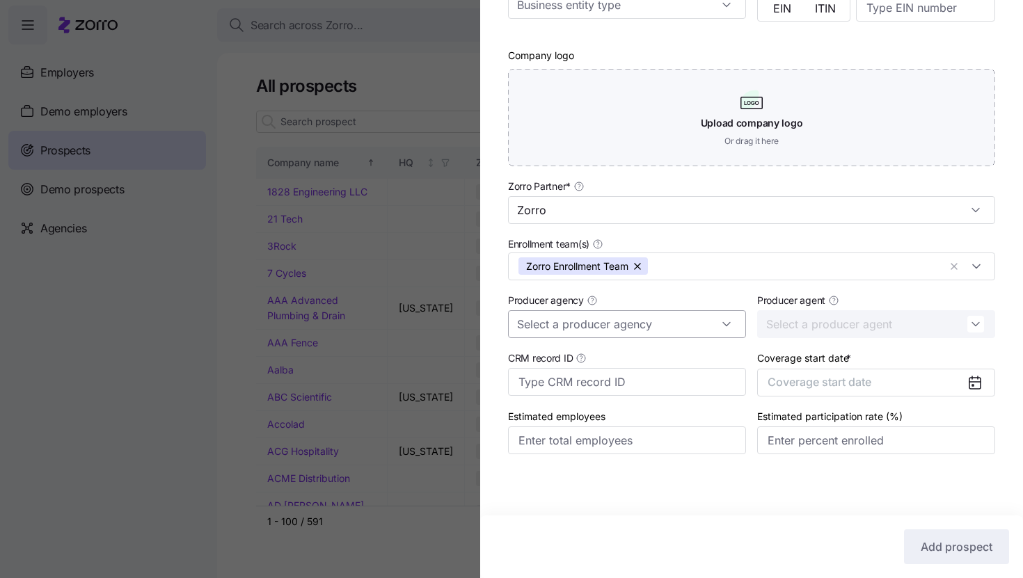
click at [680, 322] on input "Producer agency" at bounding box center [627, 324] width 238 height 28
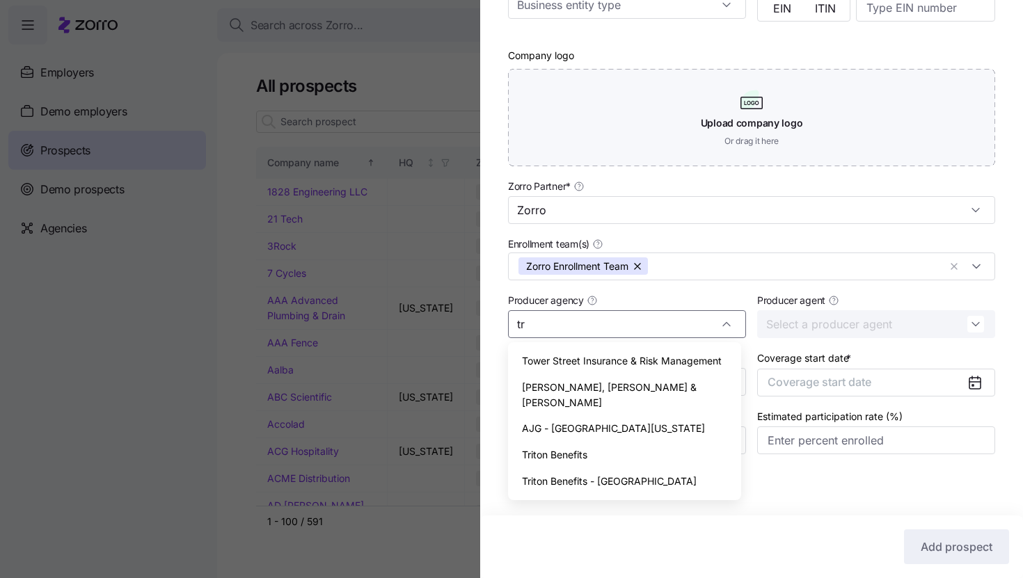
click at [656, 442] on div "Triton Benefits" at bounding box center [624, 455] width 222 height 26
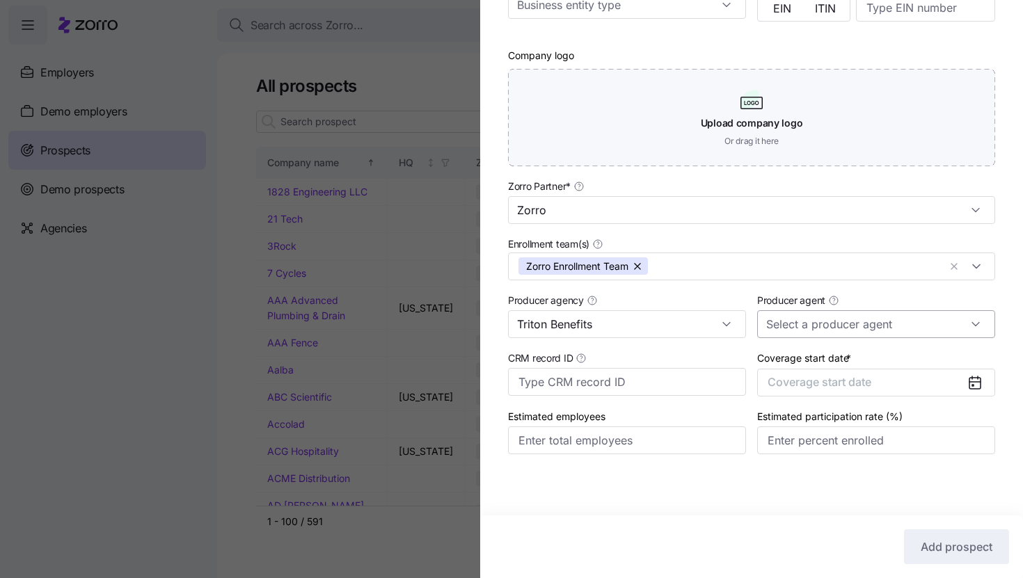
type input "Triton Benefits"
click at [818, 328] on input "Producer agent" at bounding box center [876, 324] width 238 height 28
click at [808, 362] on span "Mike Tompkins (mike.tompkins@tritonhro.com)" at bounding box center [868, 375] width 205 height 45
type input "Mike Tompkins (mike.tompkins@tritonhro.com)"
click at [917, 383] on button "Coverage start date" at bounding box center [876, 383] width 238 height 28
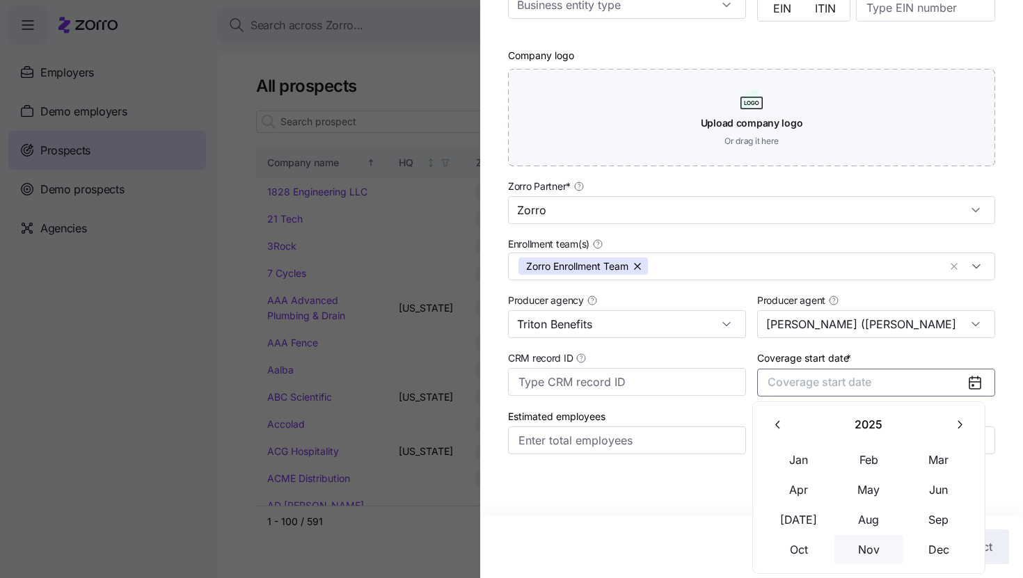
click at [871, 547] on button "Nov" at bounding box center [869, 549] width 70 height 29
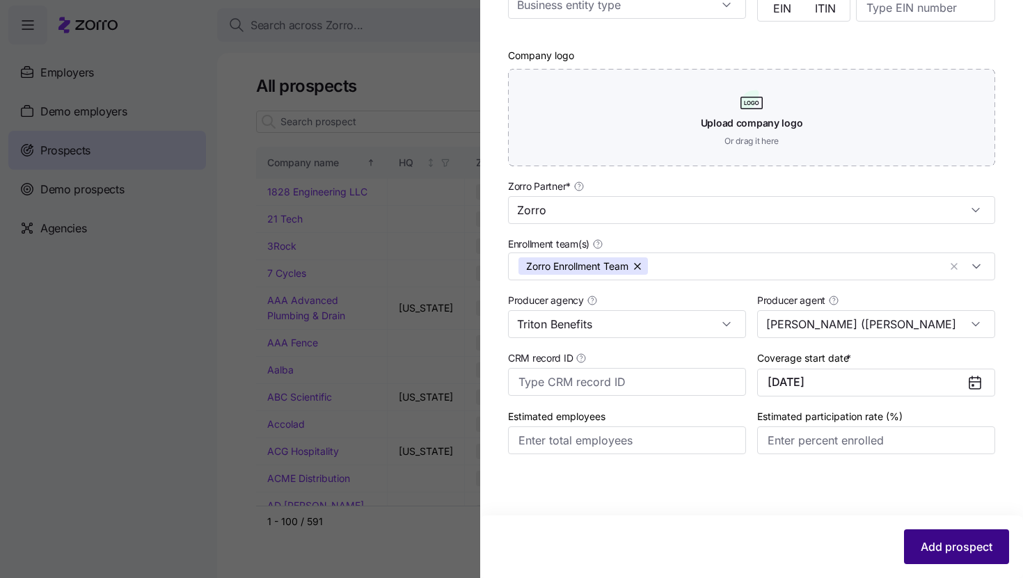
click at [935, 536] on button "Add prospect" at bounding box center [956, 546] width 105 height 35
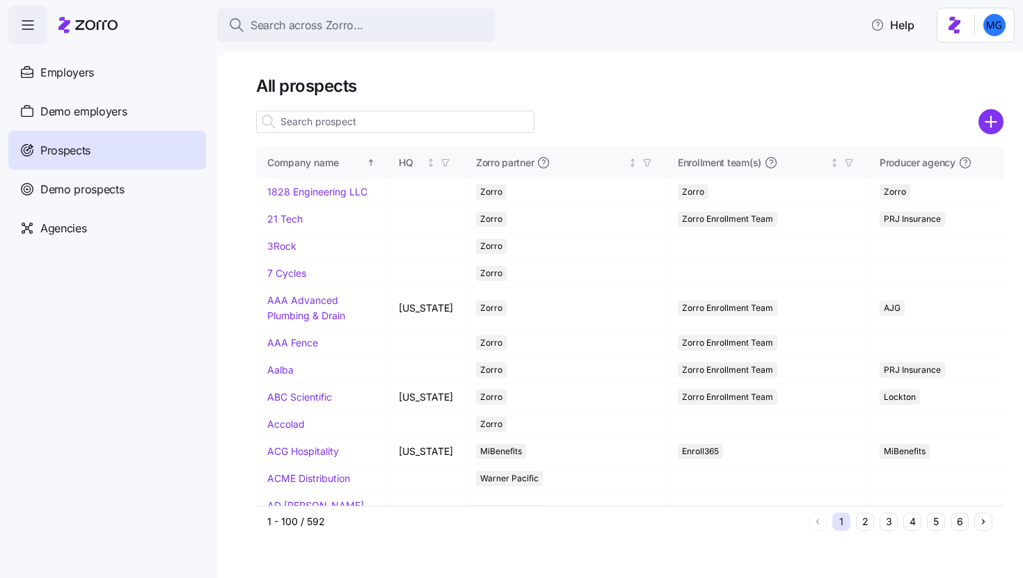
click at [516, 129] on input at bounding box center [395, 122] width 278 height 22
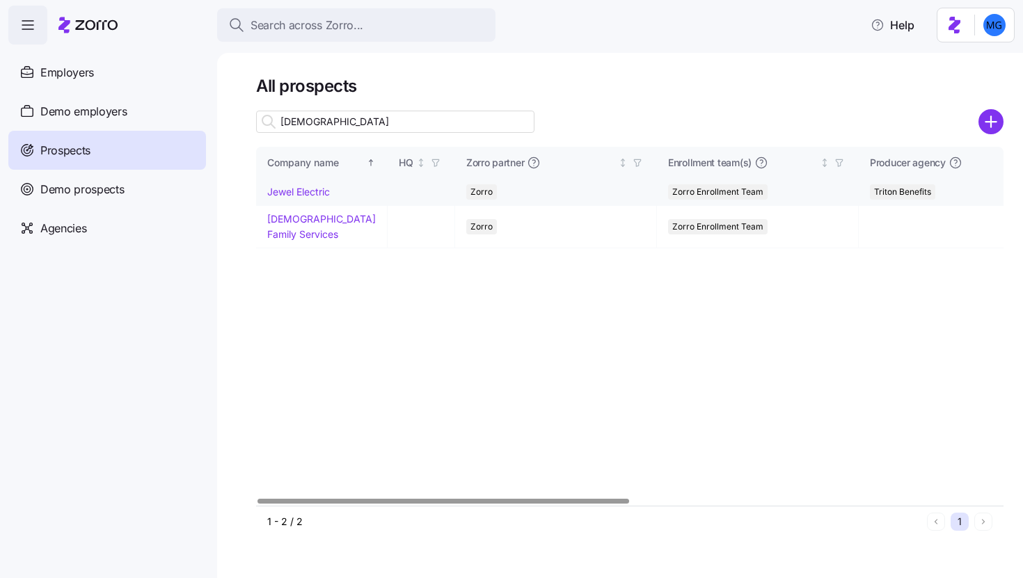
type input "jew"
click at [322, 194] on link "Jewel Electric" at bounding box center [298, 192] width 63 height 12
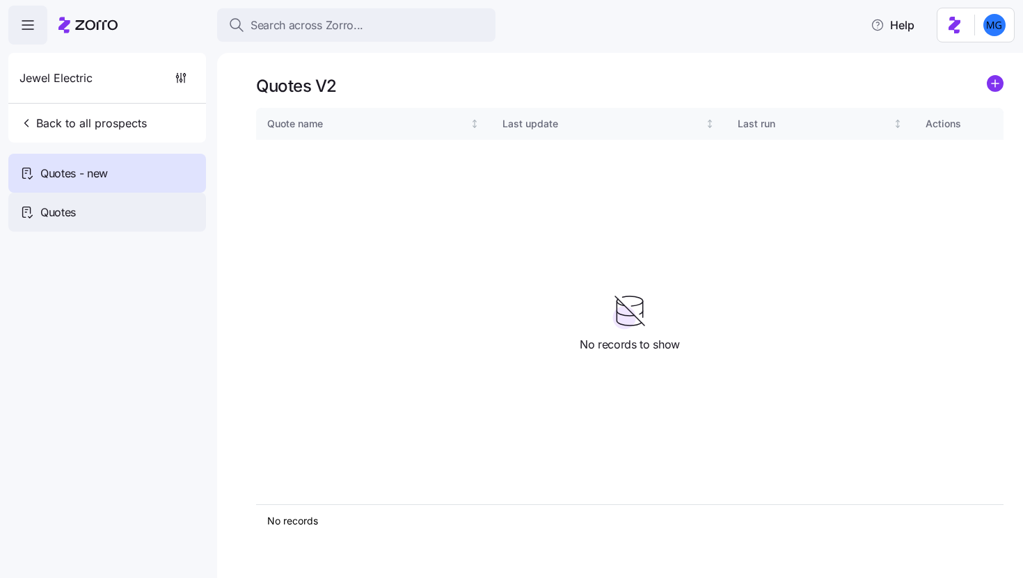
click at [104, 216] on div "Quotes" at bounding box center [107, 212] width 198 height 39
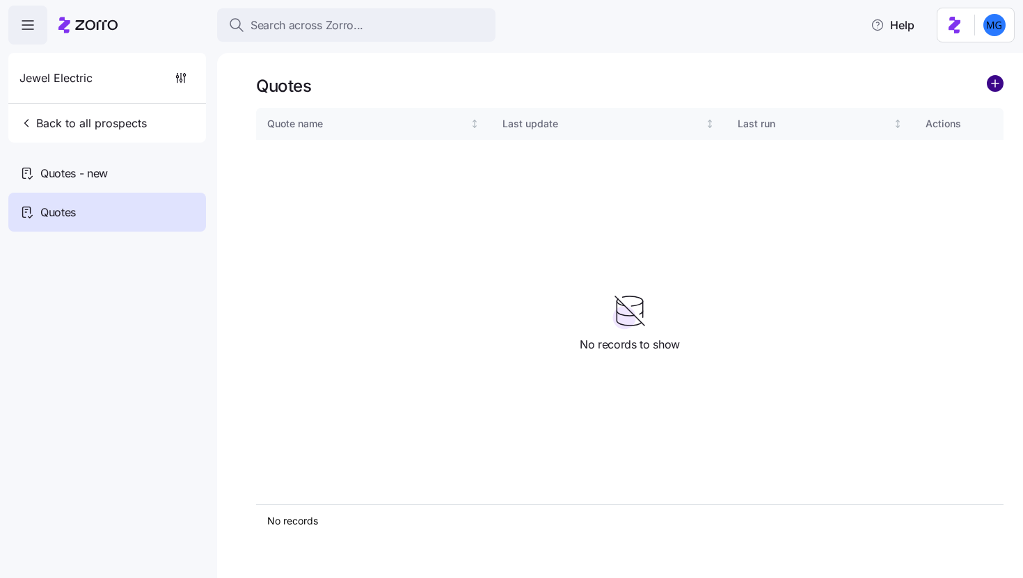
click at [996, 86] on circle "add icon" at bounding box center [994, 83] width 15 height 15
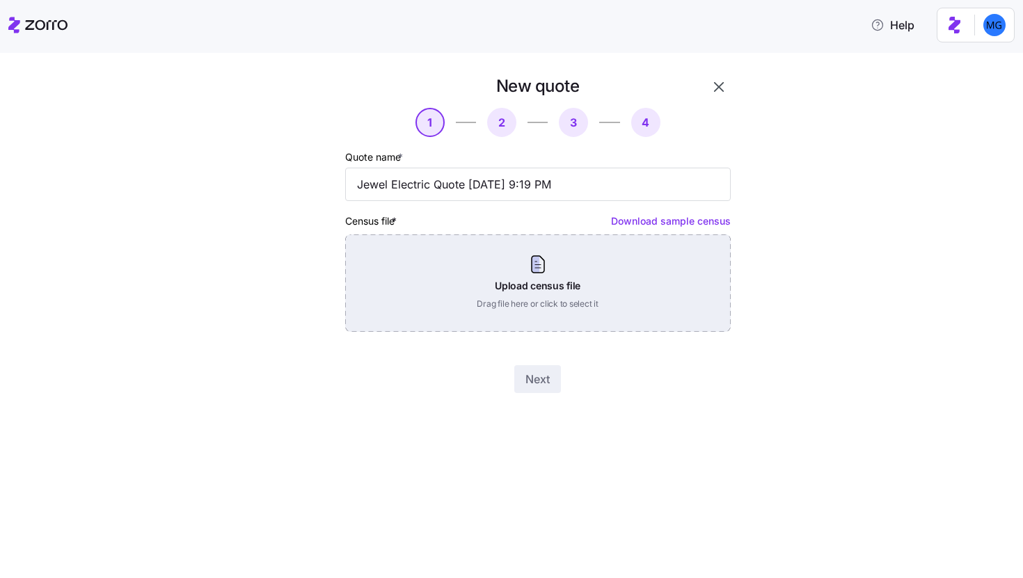
click at [513, 277] on div "Upload census file Drag file here or click to select it" at bounding box center [537, 282] width 385 height 97
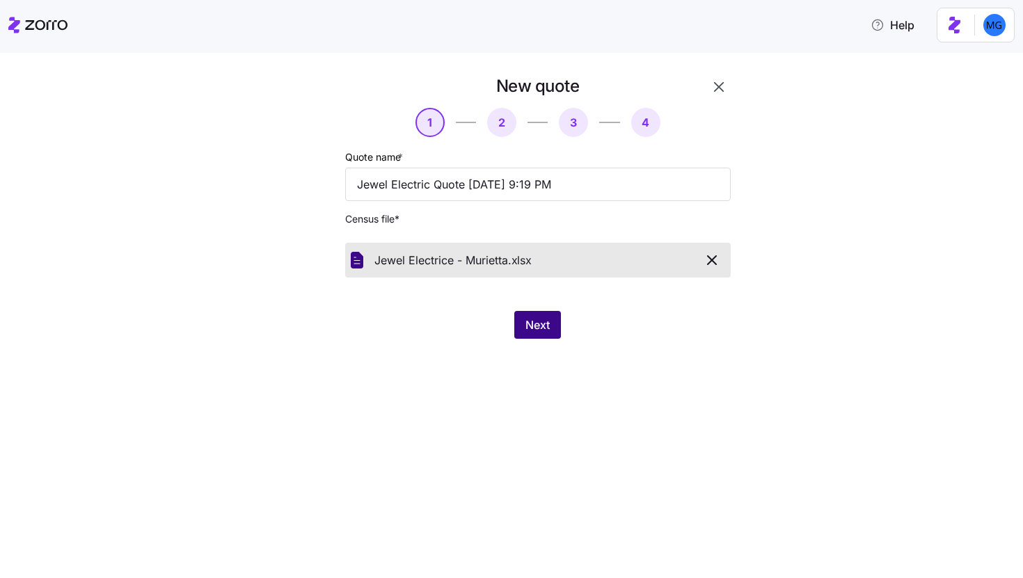
click at [538, 333] on span "Next" at bounding box center [537, 325] width 24 height 17
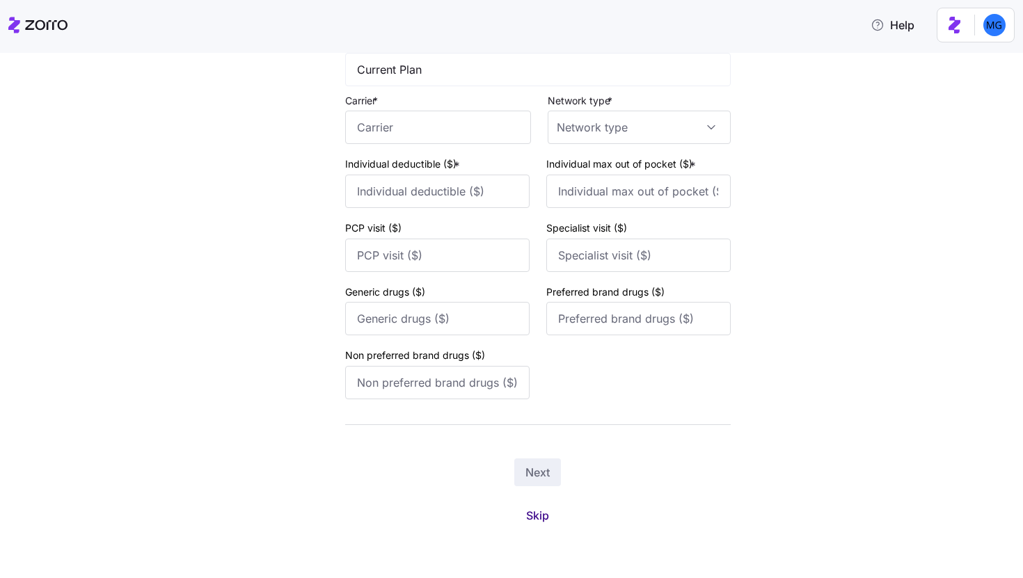
click at [535, 507] on button "Skip" at bounding box center [537, 515] width 45 height 25
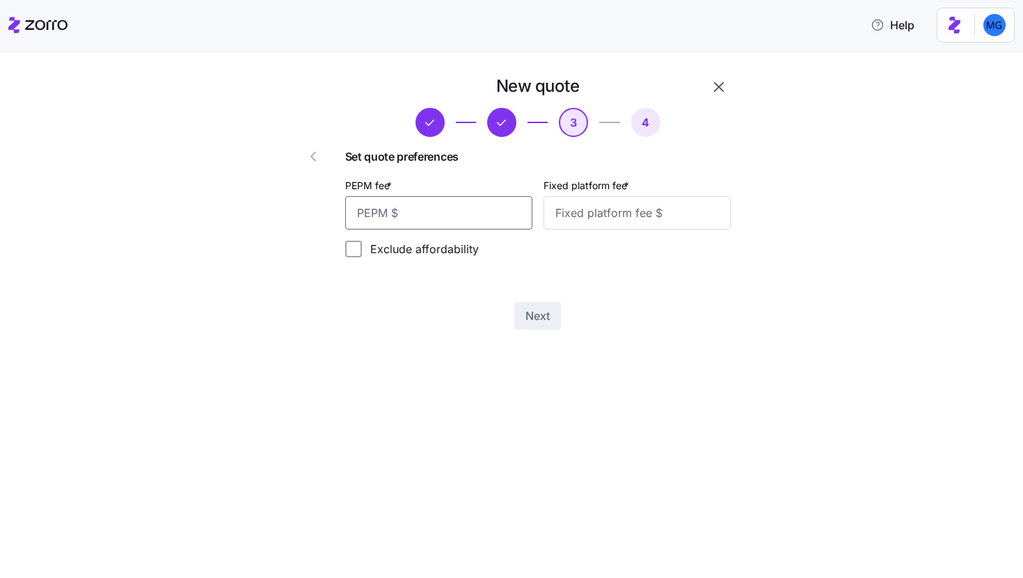
click at [465, 223] on input "PEPM fee *" at bounding box center [438, 212] width 187 height 33
type input "25"
click at [582, 216] on input "Fixed platform fee *" at bounding box center [636, 212] width 187 height 33
type input "1000"
click at [545, 317] on span "Next" at bounding box center [537, 316] width 24 height 17
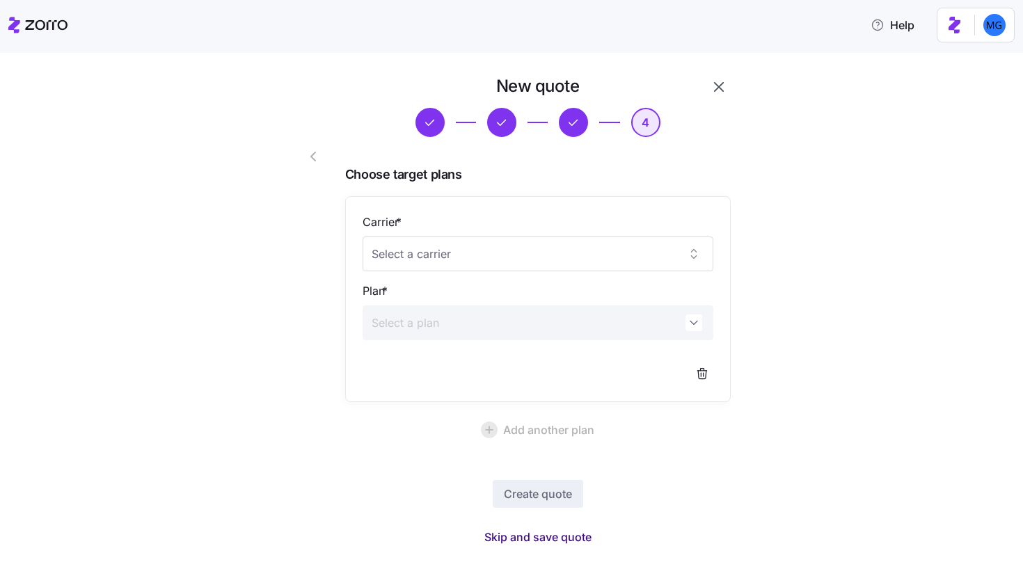
click at [558, 534] on span "Skip and save quote" at bounding box center [537, 537] width 107 height 17
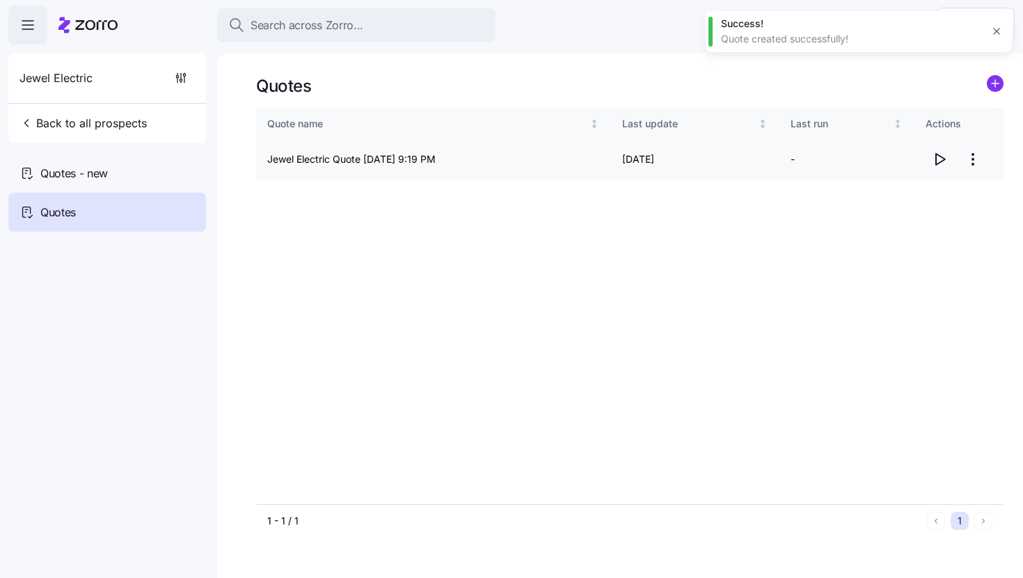
click at [939, 160] on icon "button" at bounding box center [939, 159] width 17 height 17
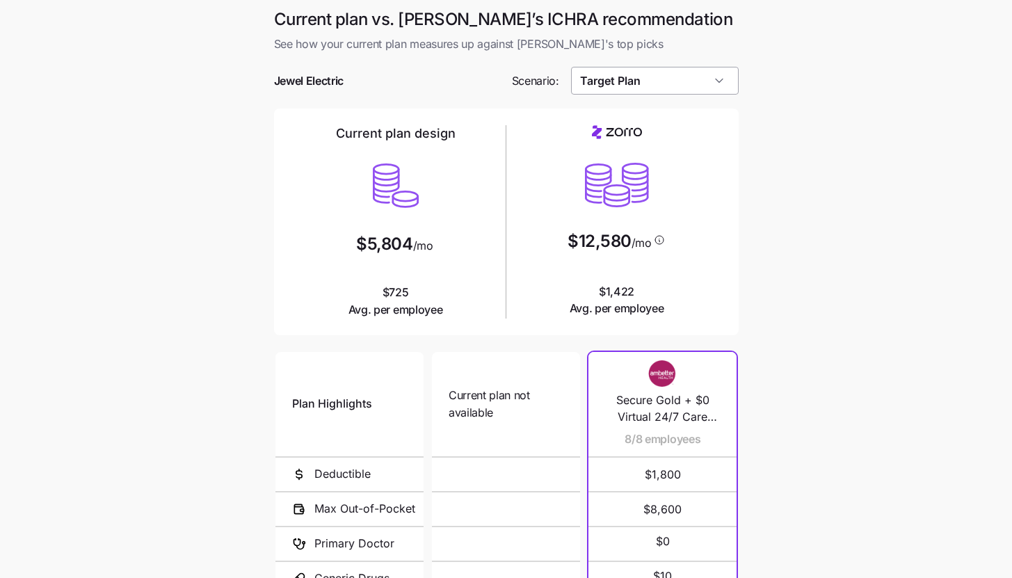
click at [709, 84] on input "Target Plan" at bounding box center [655, 81] width 168 height 28
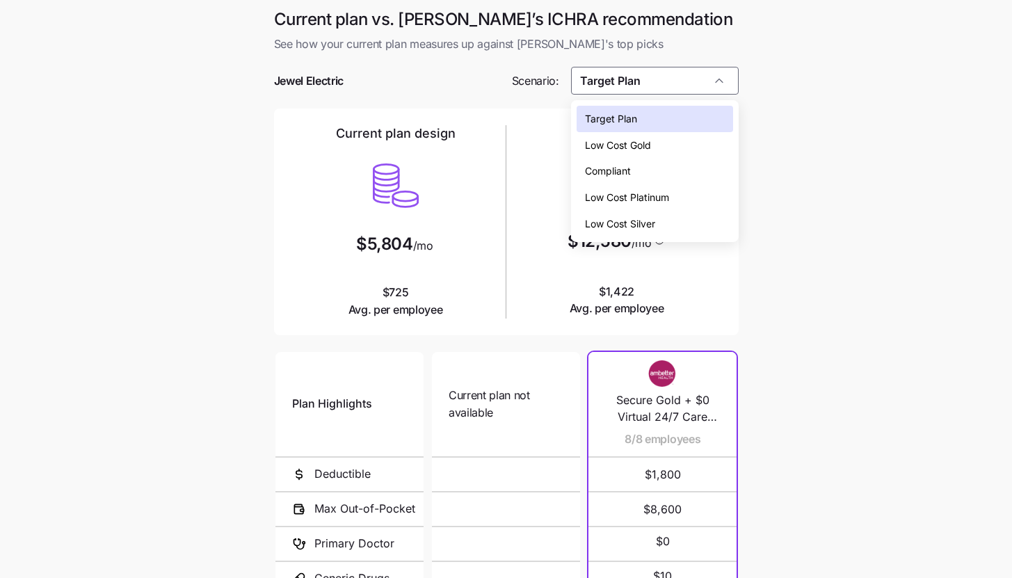
click at [692, 213] on div "Low Cost Silver" at bounding box center [655, 224] width 157 height 26
type input "Low Cost Silver"
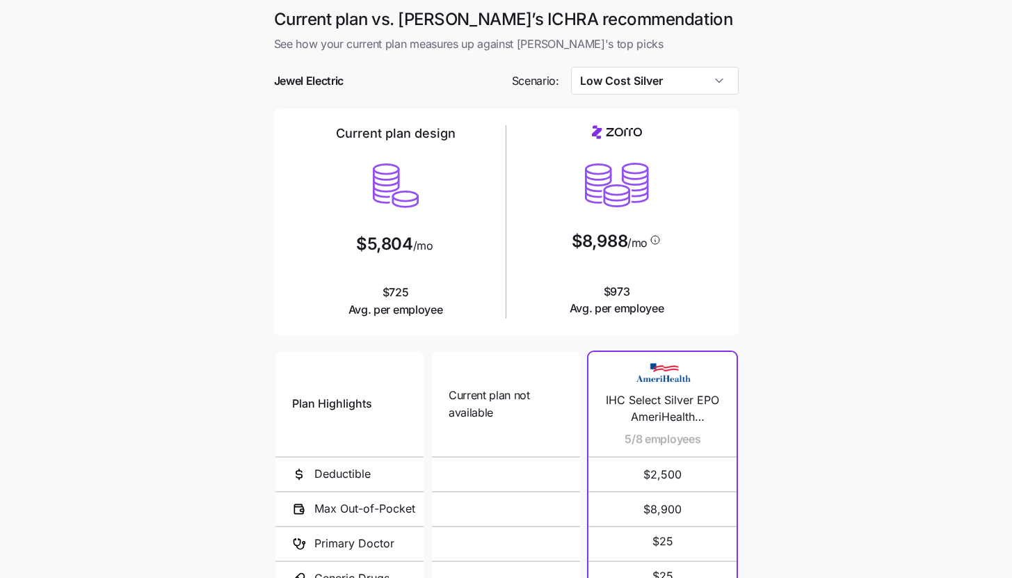
scroll to position [181, 0]
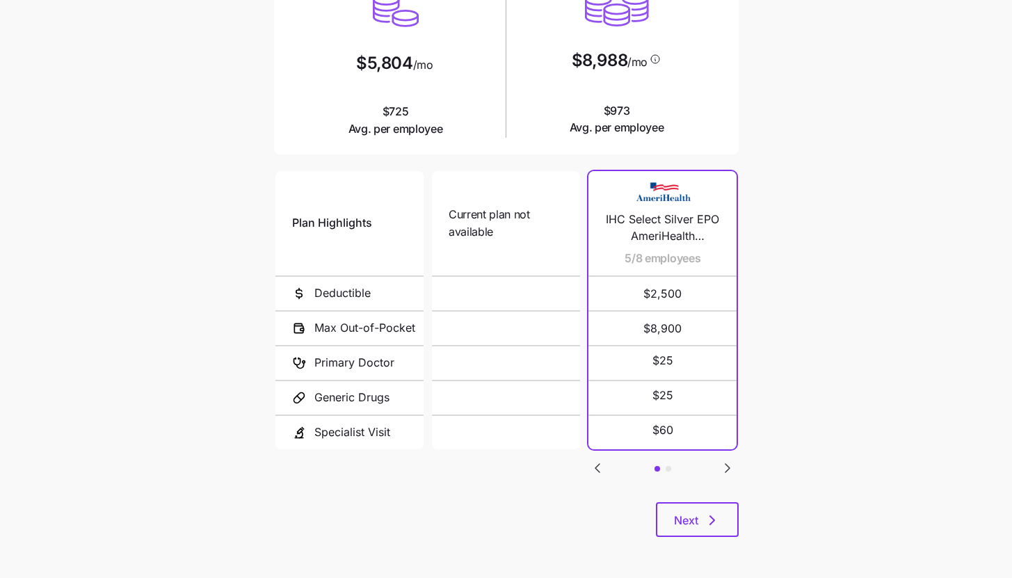
click at [708, 540] on div "Current plan vs. [PERSON_NAME]’s ICHRA recommendation See how your current plan…" at bounding box center [506, 190] width 487 height 726
click at [709, 523] on icon "button" at bounding box center [712, 520] width 17 height 17
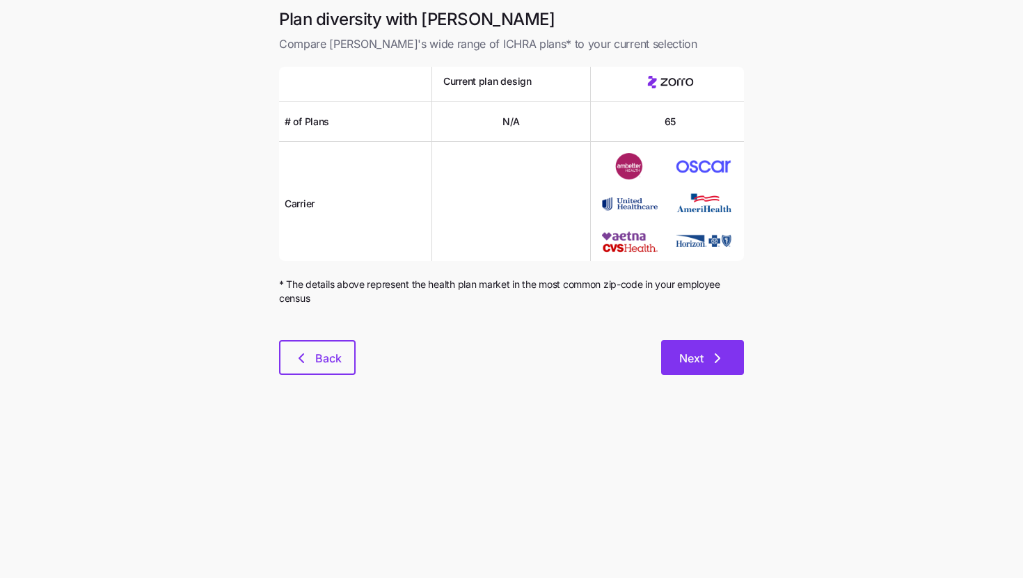
click at [708, 360] on span "Next" at bounding box center [702, 358] width 47 height 17
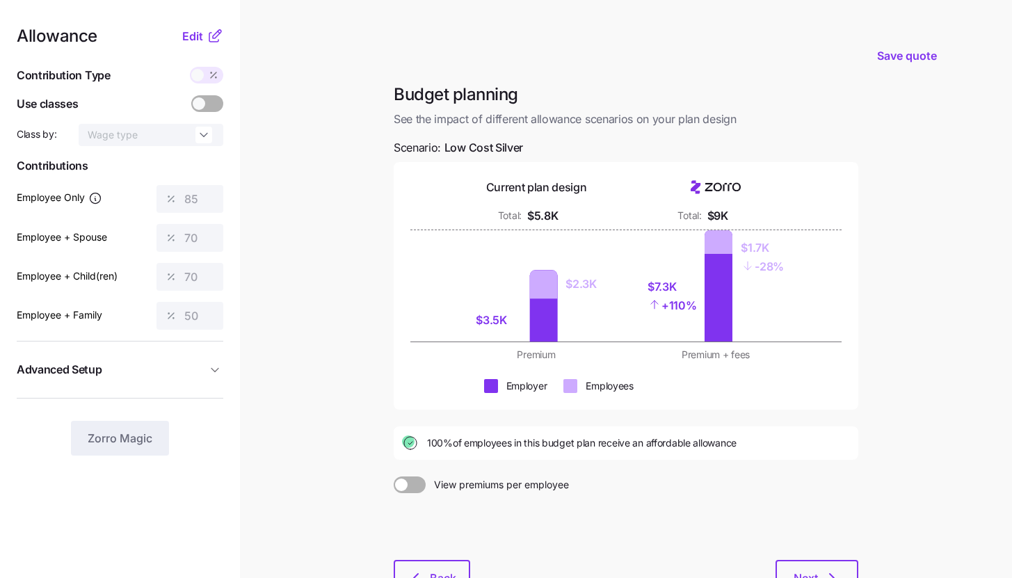
click at [198, 25] on nav "Allowance Edit Contribution Type Use classes Class by: Wage type Contributions …" at bounding box center [120, 342] width 240 height 684
click at [199, 20] on nav "Allowance Edit Contribution Type Use classes Class by: Wage type Contributions …" at bounding box center [120, 342] width 240 height 684
click at [205, 29] on button "Edit" at bounding box center [194, 36] width 24 height 17
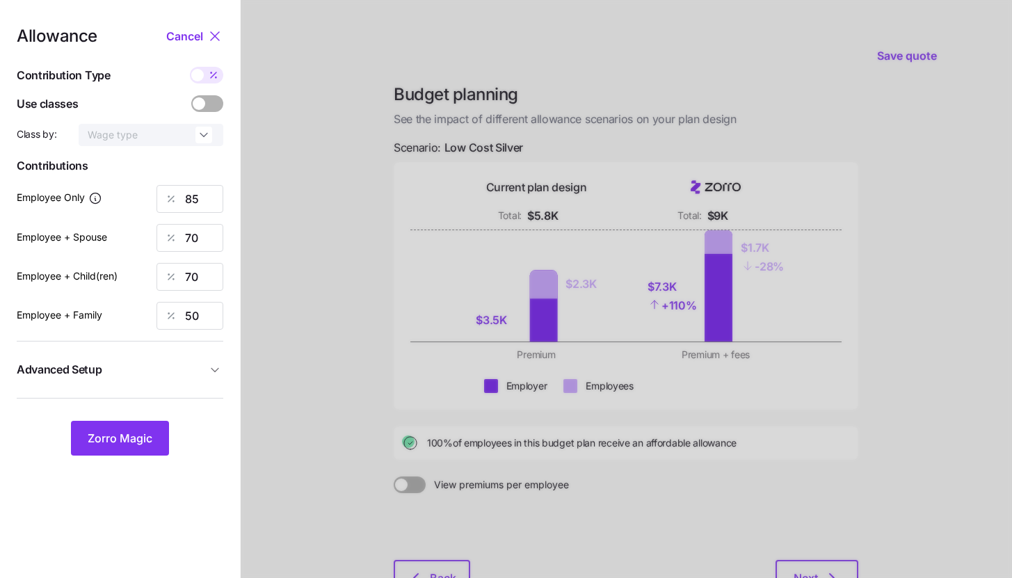
click at [212, 74] on icon at bounding box center [213, 75] width 11 height 11
click at [190, 67] on input "checkbox" at bounding box center [190, 67] width 0 height 0
type input "686"
type input "1130"
type input "828"
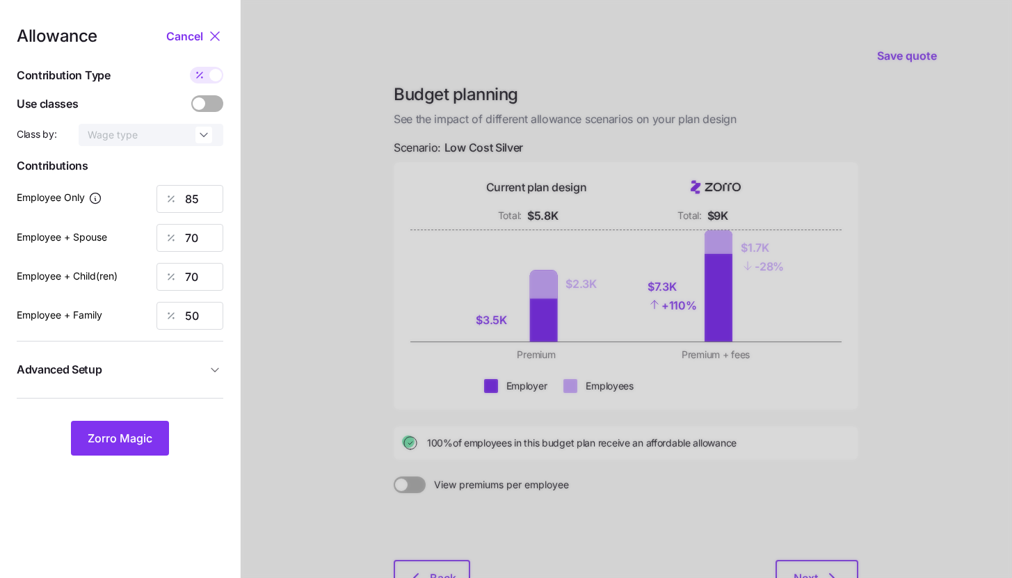
type input "995"
click at [212, 74] on span at bounding box center [215, 75] width 13 height 13
click at [190, 67] on input "checkbox" at bounding box center [190, 67] width 0 height 0
type input "85"
type input "70"
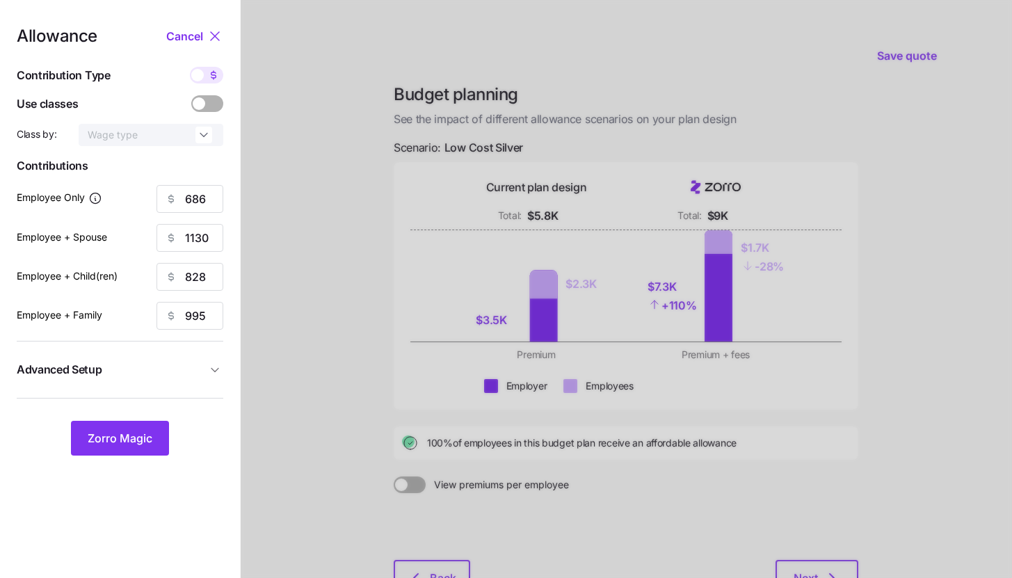
type input "70"
type input "50"
click at [175, 364] on span "Advanced Setup" at bounding box center [112, 369] width 190 height 17
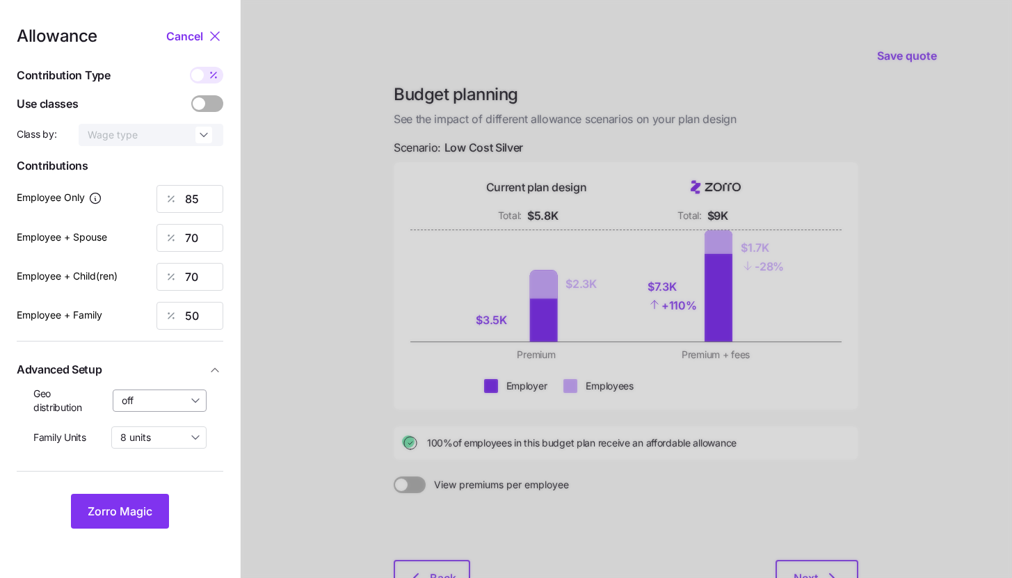
click at [170, 395] on input "off" at bounding box center [160, 401] width 95 height 22
click at [167, 477] on span "By state (2)" at bounding box center [153, 481] width 54 height 15
type input "By state (2)"
click at [148, 505] on span "Zorro Magic" at bounding box center [120, 511] width 65 height 17
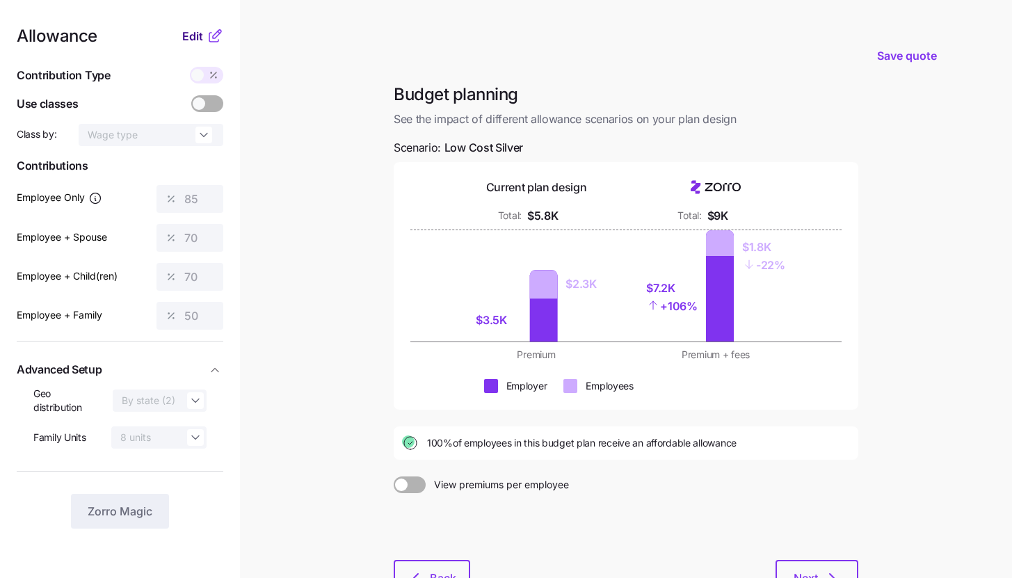
click at [205, 40] on button "Edit" at bounding box center [194, 36] width 24 height 17
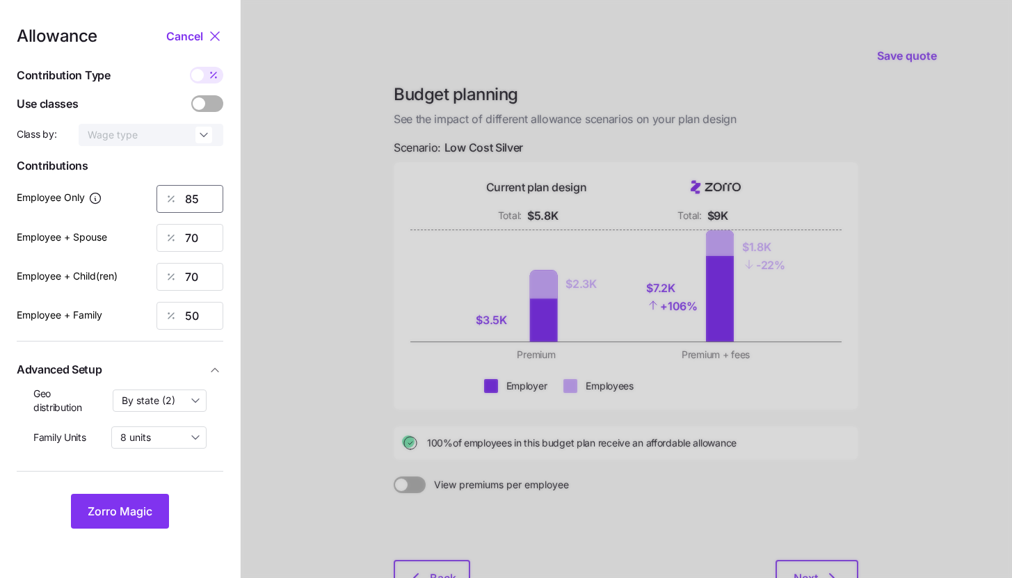
click at [205, 205] on input "85" at bounding box center [190, 199] width 67 height 28
click at [139, 511] on span "Zorro Magic" at bounding box center [120, 511] width 65 height 17
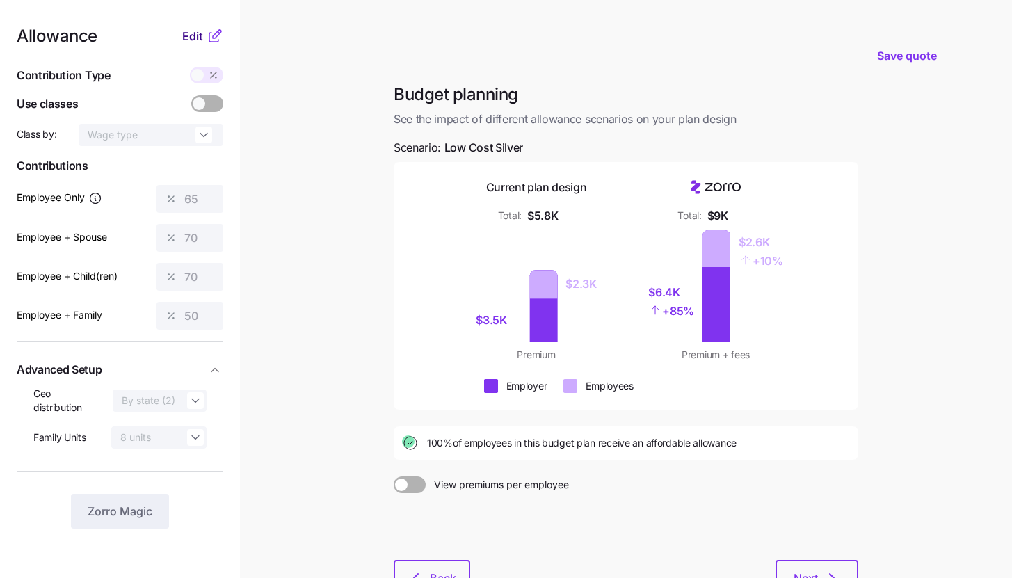
click at [202, 41] on span "Edit" at bounding box center [192, 36] width 21 height 17
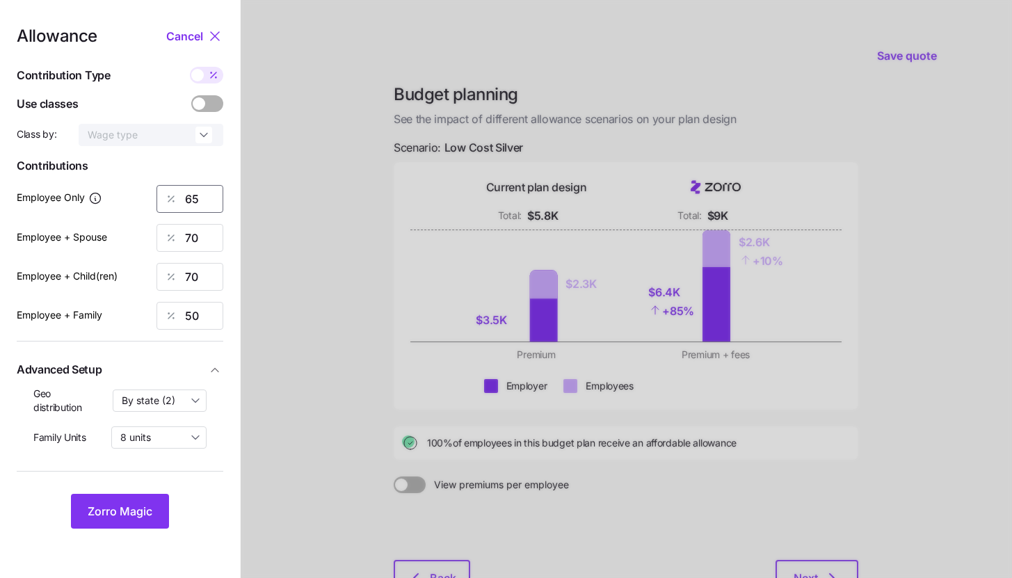
click at [207, 204] on input "65" at bounding box center [190, 199] width 67 height 28
click at [130, 504] on span "Zorro Magic" at bounding box center [120, 511] width 65 height 17
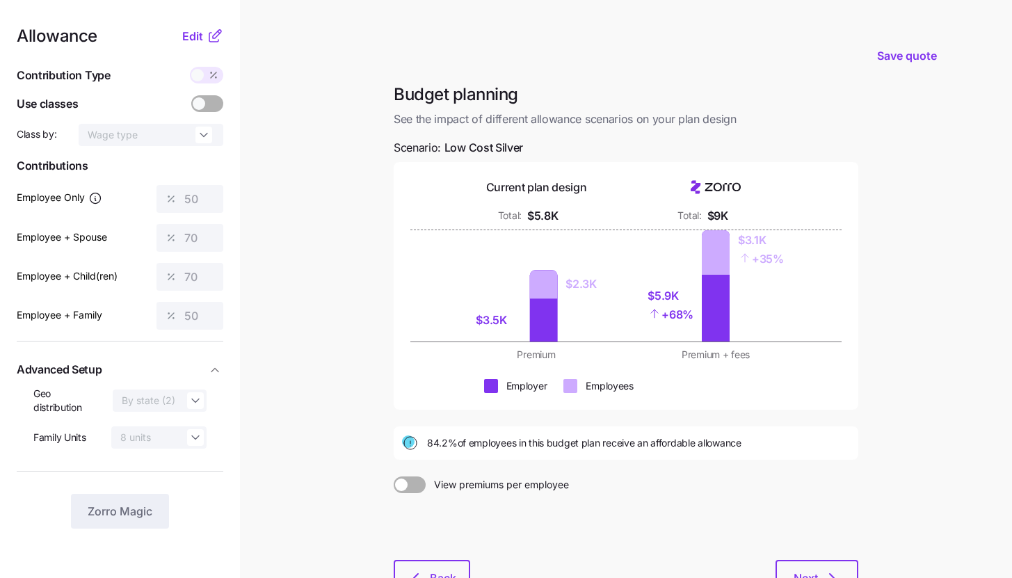
click at [207, 39] on icon at bounding box center [215, 36] width 17 height 17
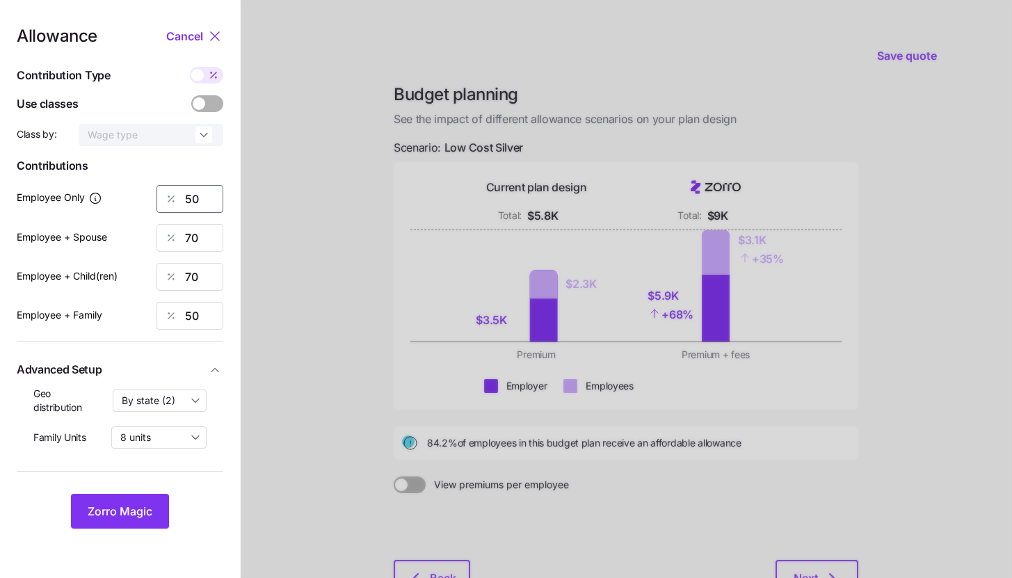
click at [200, 202] on input "50" at bounding box center [190, 199] width 67 height 28
click at [158, 499] on button "Zorro Magic" at bounding box center [120, 511] width 98 height 35
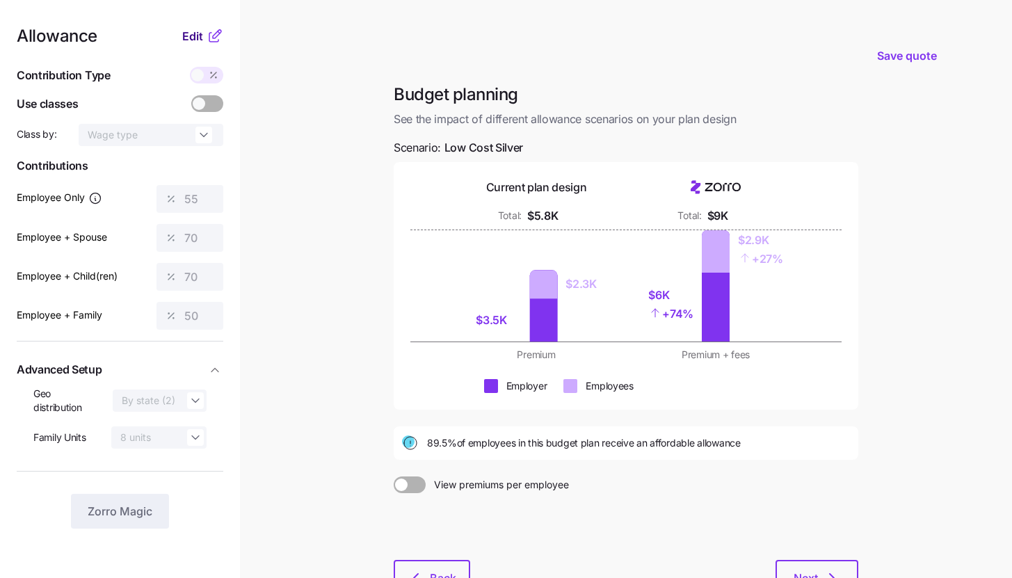
click at [202, 35] on span "Edit" at bounding box center [192, 36] width 21 height 17
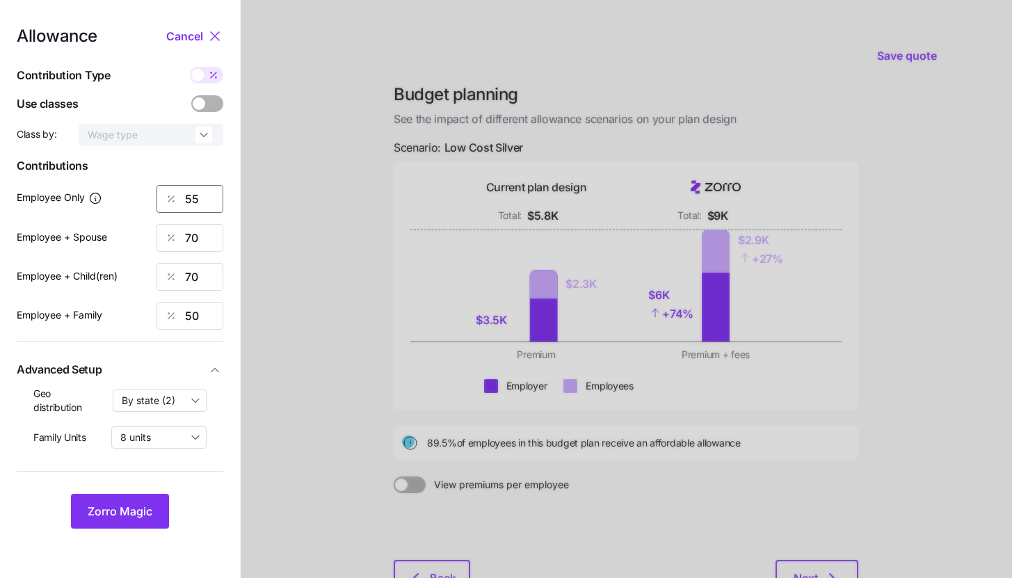
click at [203, 194] on input "55" at bounding box center [190, 199] width 67 height 28
click at [128, 497] on button "Zorro Magic" at bounding box center [120, 511] width 98 height 35
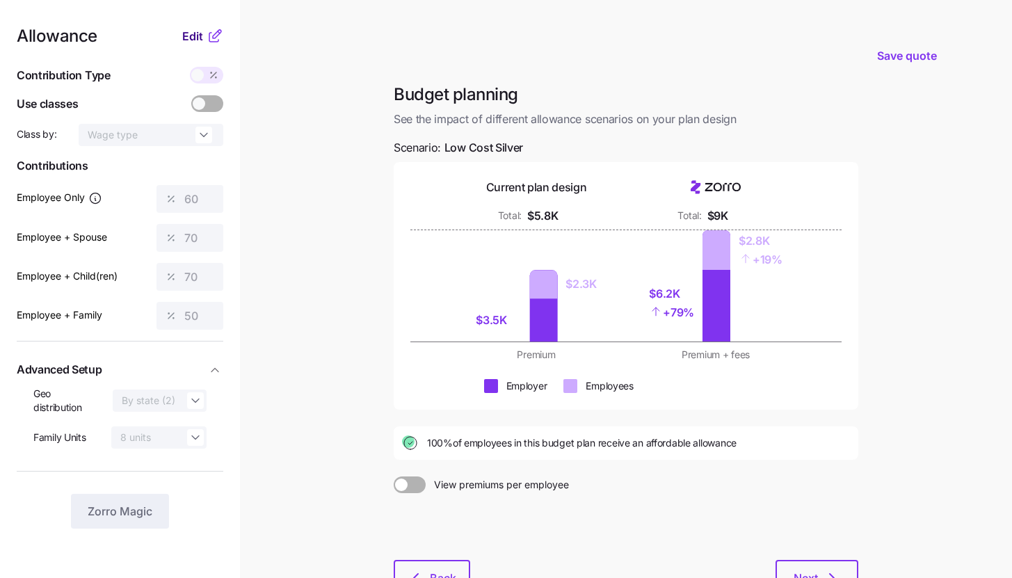
click at [191, 42] on span "Edit" at bounding box center [192, 36] width 21 height 17
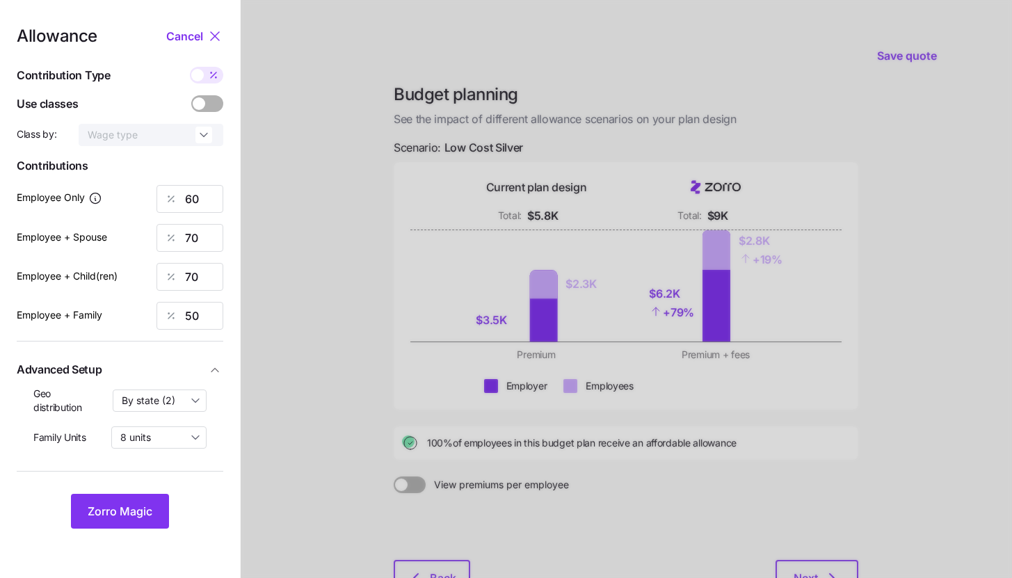
click at [212, 82] on span at bounding box center [213, 75] width 19 height 17
click at [190, 67] on input "checkbox" at bounding box center [190, 67] width 0 height 0
type input "486"
type input "1133"
type input "818"
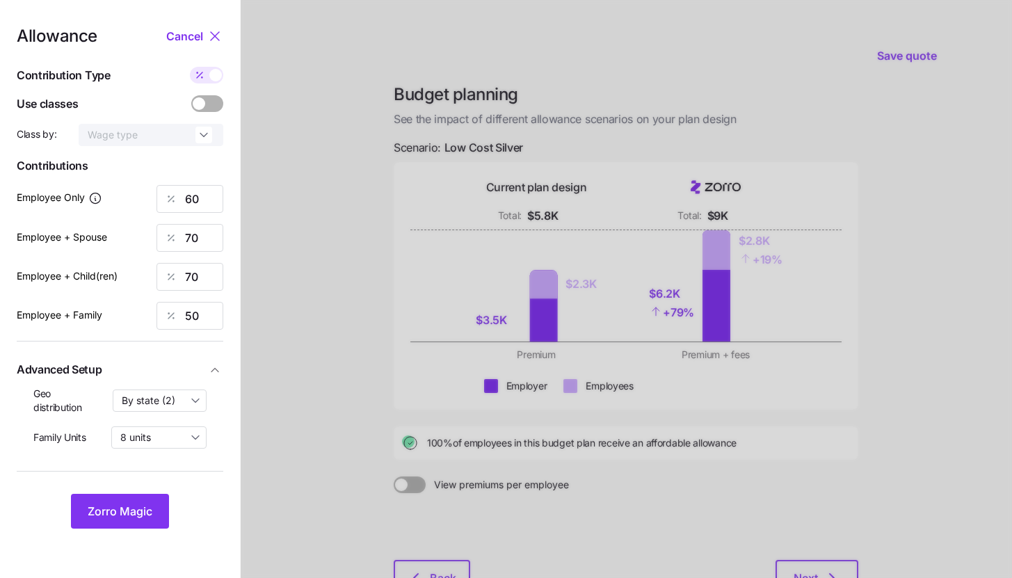
type input "989"
click at [202, 237] on input "1133" at bounding box center [190, 238] width 67 height 28
type input "486"
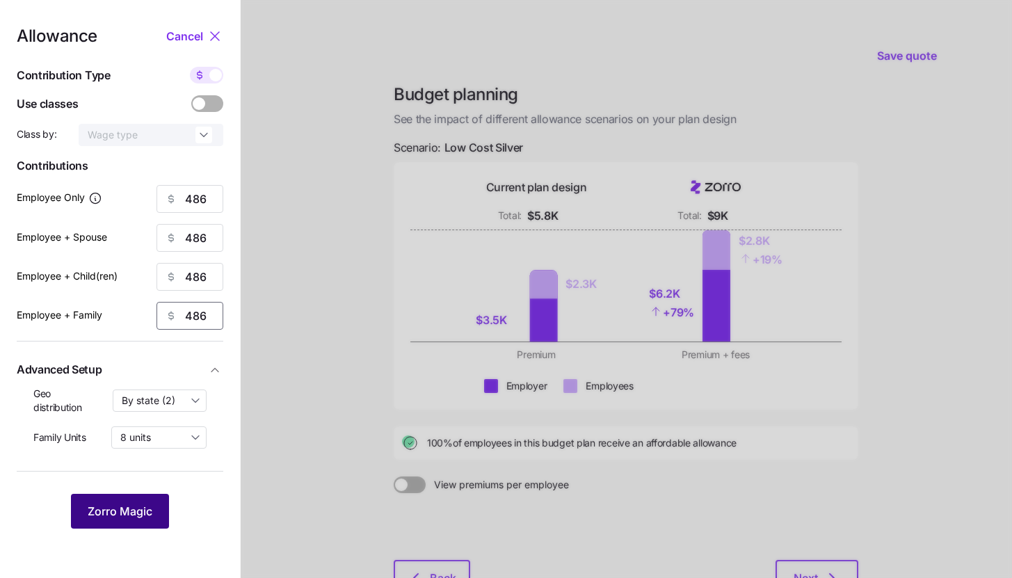
type input "486"
click at [122, 515] on span "Zorro Magic" at bounding box center [120, 511] width 65 height 17
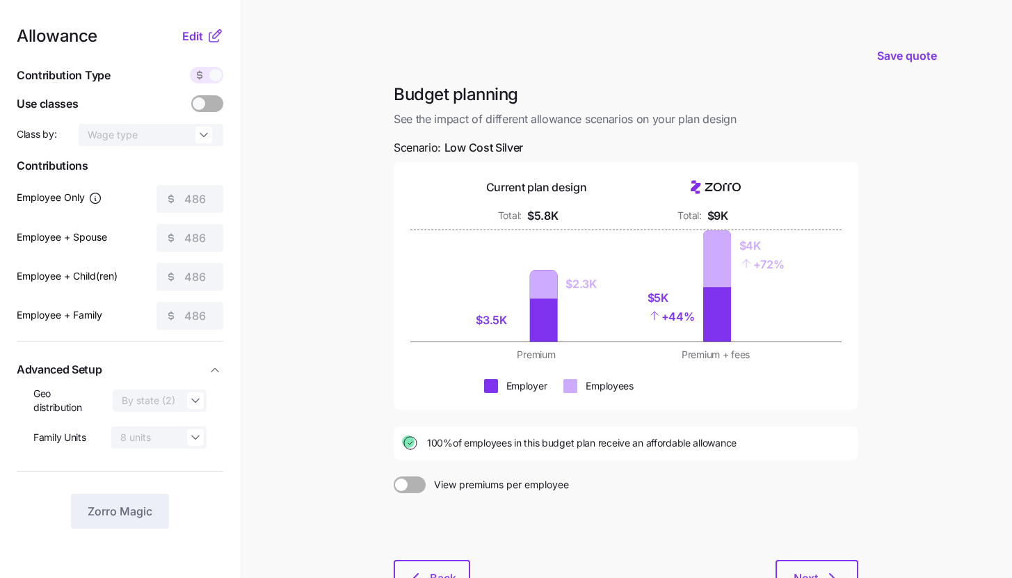
click at [207, 34] on icon at bounding box center [215, 36] width 17 height 17
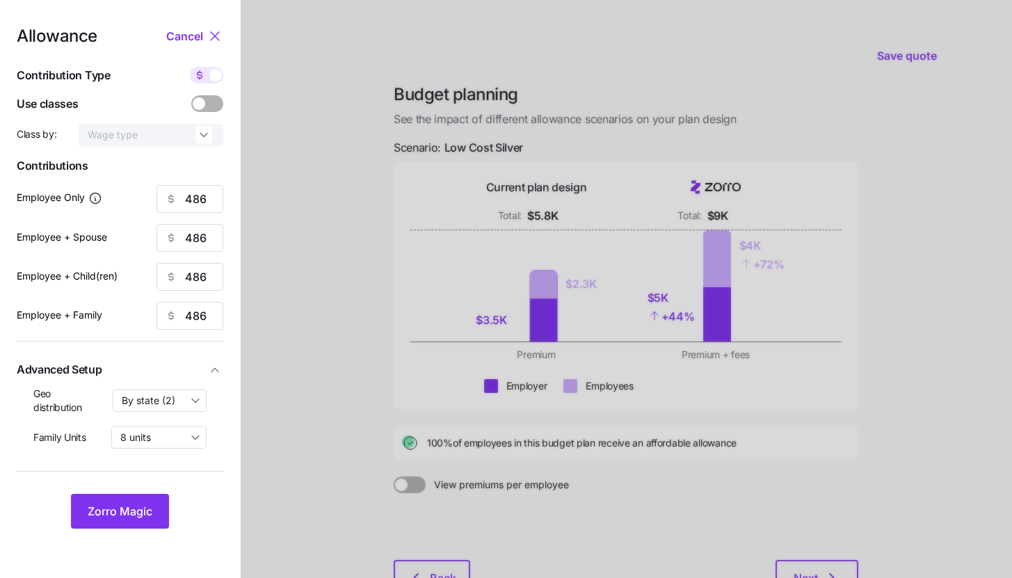
click at [211, 74] on span at bounding box center [215, 75] width 13 height 13
click at [190, 67] on input "checkbox" at bounding box center [190, 67] width 0 height 0
type input "60"
type input "30"
type input "42"
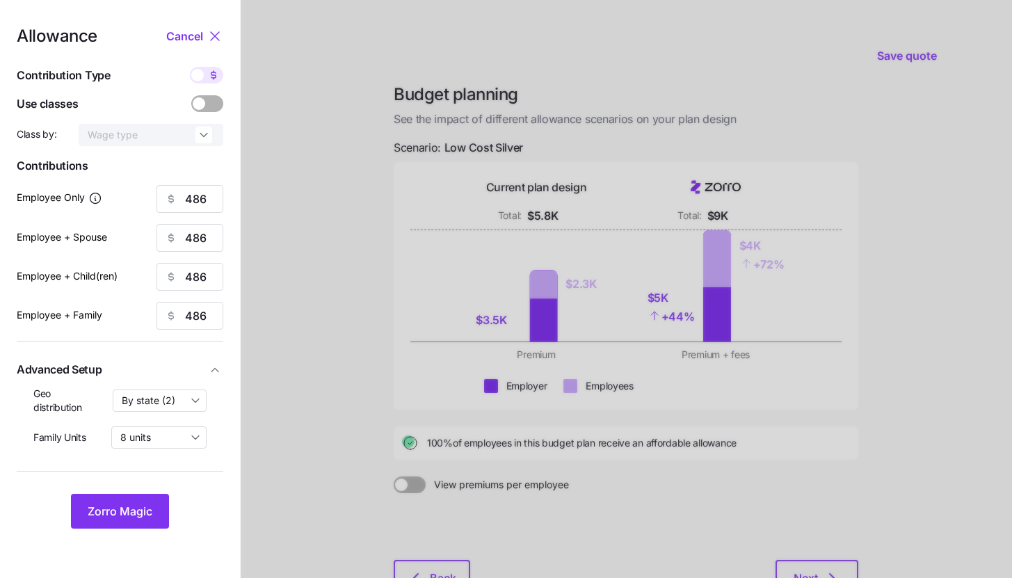
type input "25"
click at [215, 199] on input "60" at bounding box center [190, 199] width 67 height 28
click at [143, 497] on button "Zorro Magic" at bounding box center [120, 511] width 98 height 35
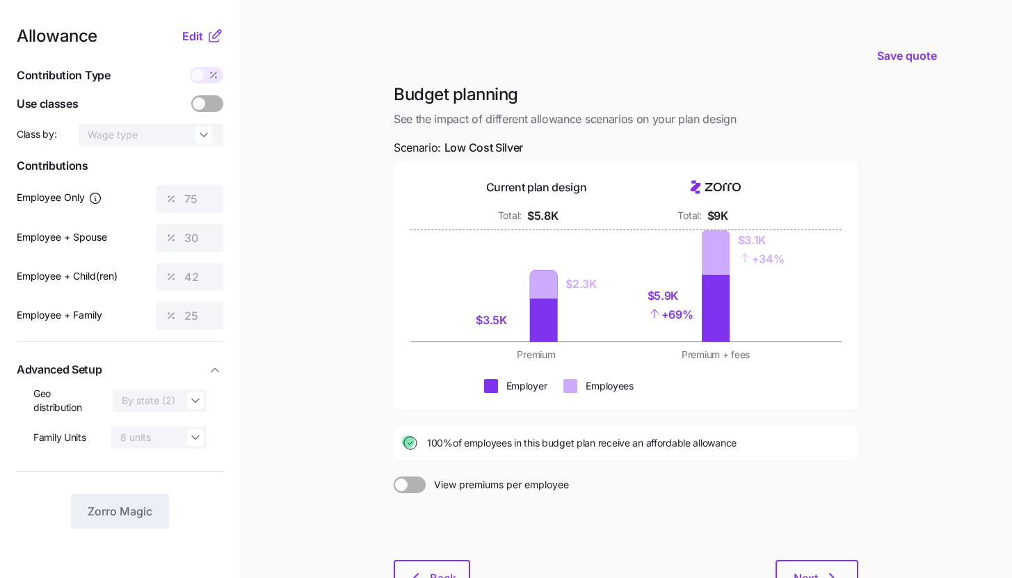
click at [208, 40] on icon at bounding box center [215, 36] width 17 height 17
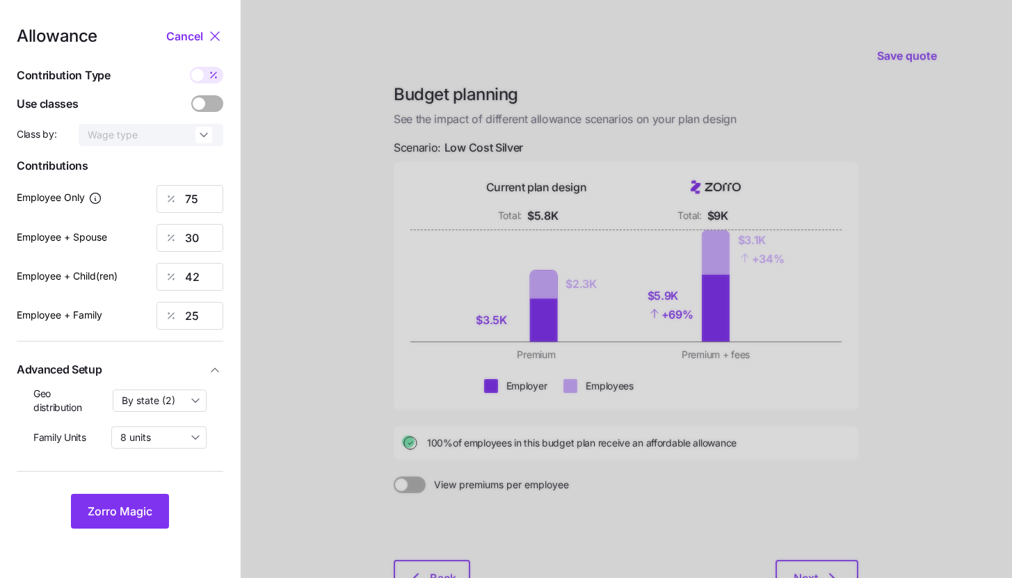
click at [211, 79] on icon at bounding box center [213, 75] width 11 height 11
click at [190, 67] on input "checkbox" at bounding box center [190, 67] width 0 height 0
type input "607"
type input "486"
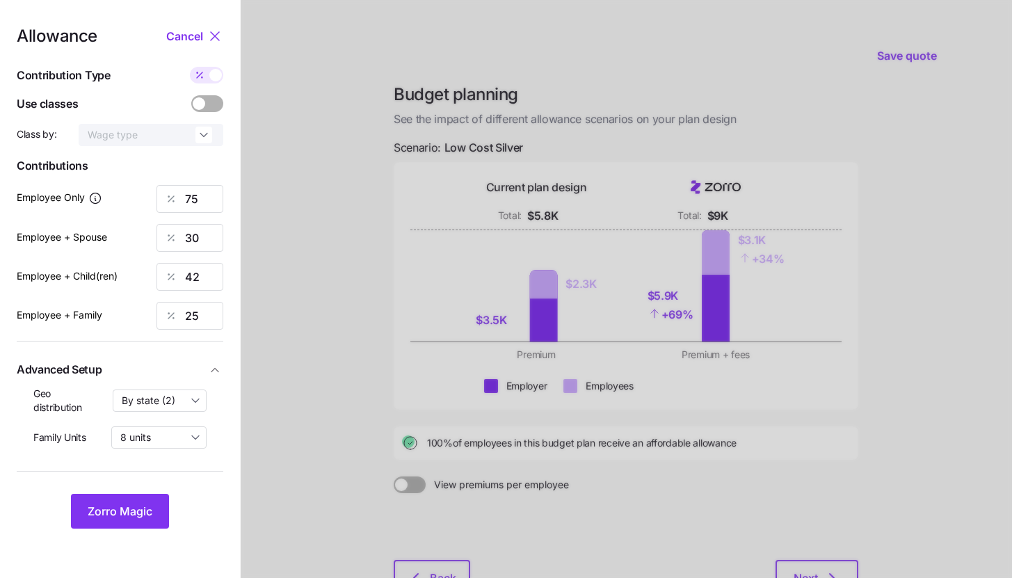
type input "486"
click at [210, 247] on input "486" at bounding box center [190, 238] width 67 height 28
type input "607"
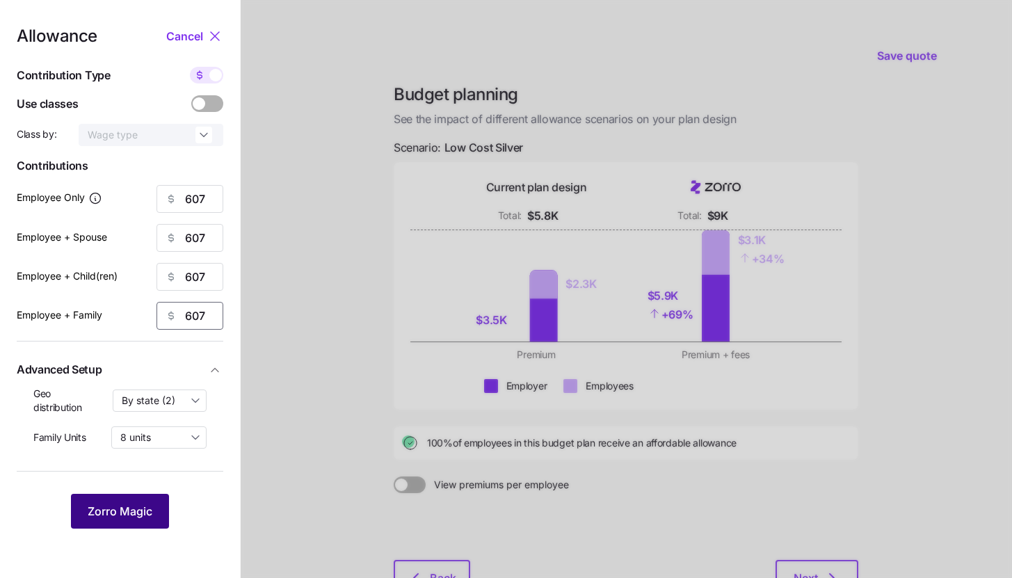
type input "607"
click at [129, 502] on button "Zorro Magic" at bounding box center [120, 511] width 98 height 35
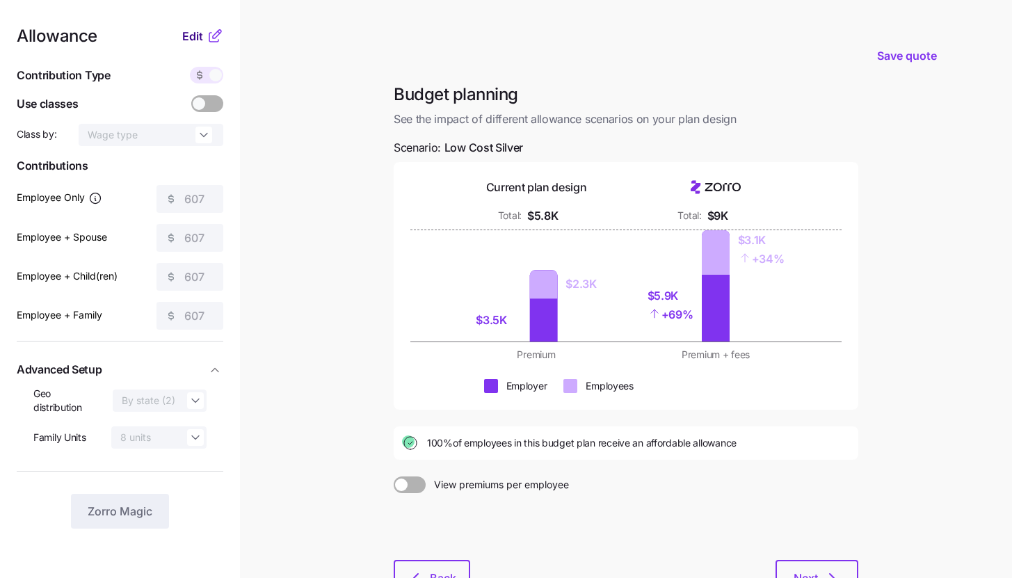
click at [186, 35] on span "Edit" at bounding box center [192, 36] width 21 height 17
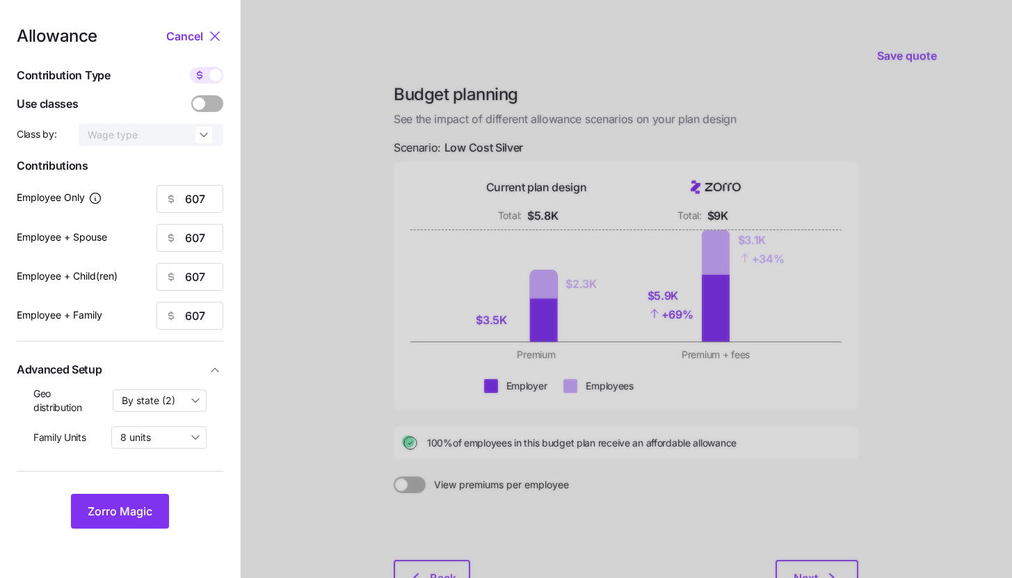
click at [212, 71] on span at bounding box center [215, 75] width 13 height 13
click at [190, 67] on input "checkbox" at bounding box center [190, 67] width 0 height 0
type input "75"
type input "37"
type input "52"
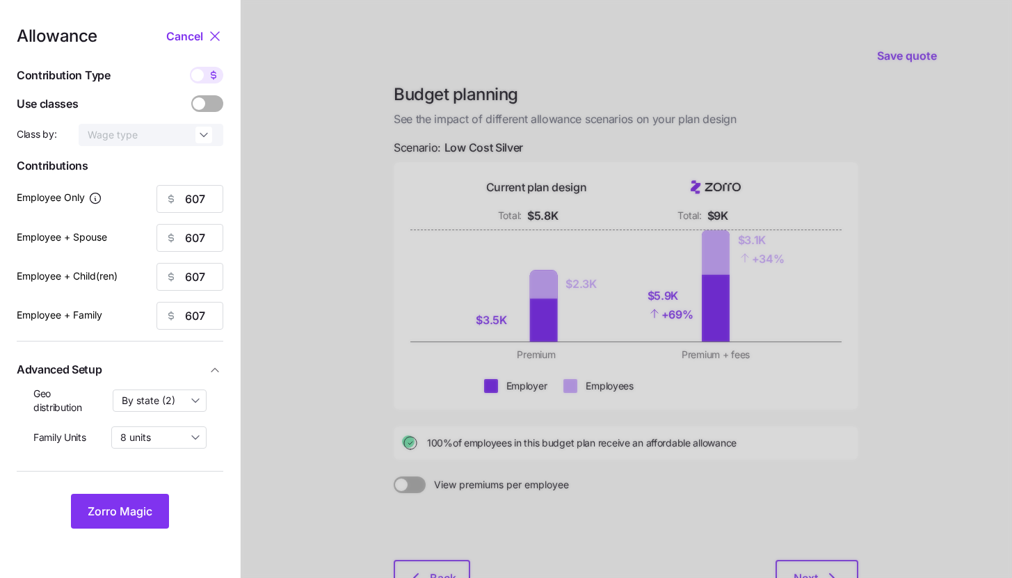
type input "31"
click at [142, 511] on span "Zorro Magic" at bounding box center [120, 511] width 65 height 17
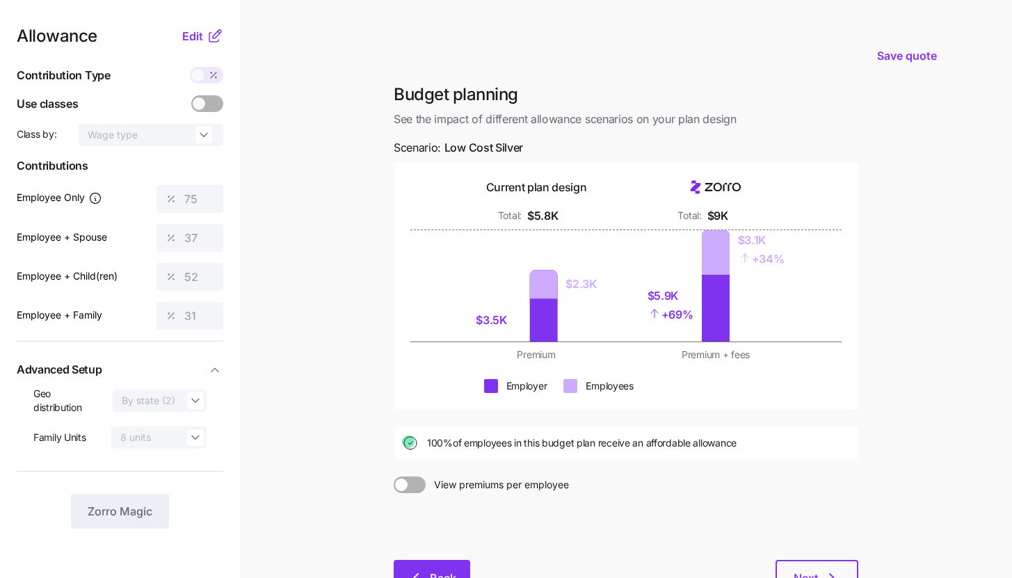
click at [411, 565] on button "Back" at bounding box center [432, 577] width 77 height 35
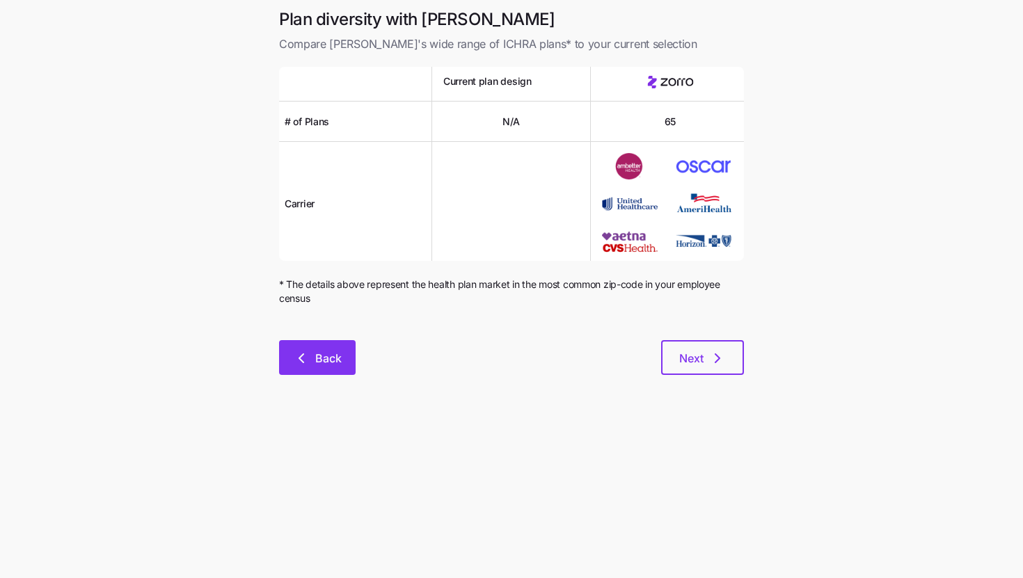
click at [344, 363] on button "Back" at bounding box center [317, 357] width 77 height 35
